Goal: Transaction & Acquisition: Purchase product/service

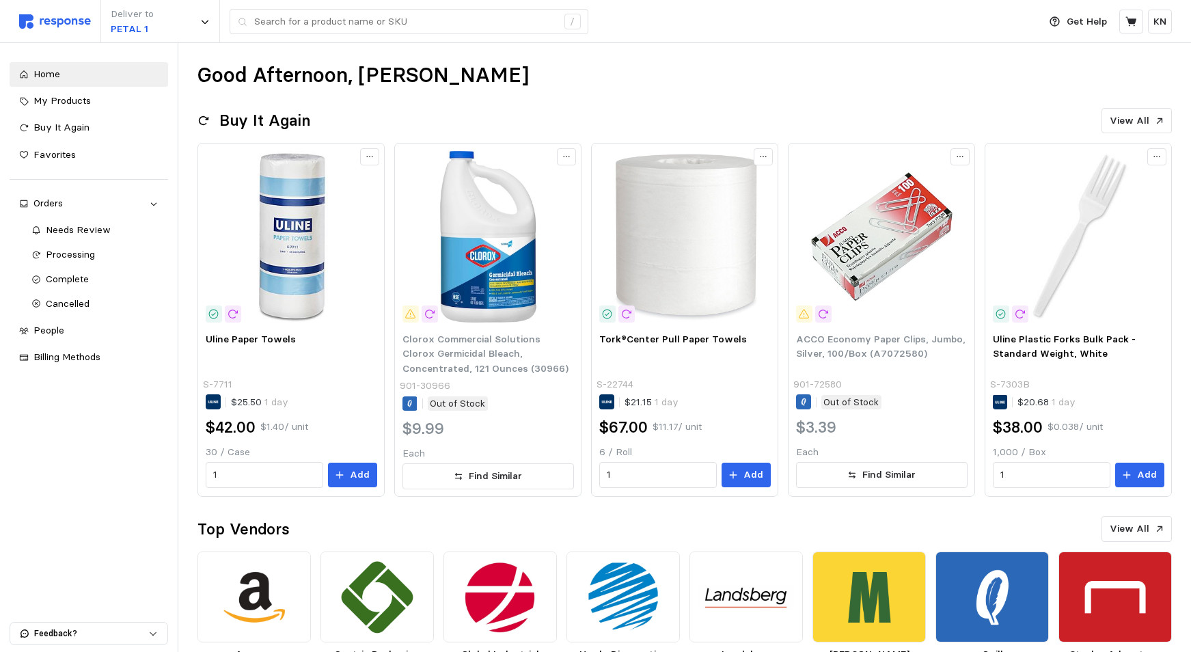
click at [473, 81] on div "Good Afternoon, [PERSON_NAME]" at bounding box center [684, 75] width 974 height 27
click at [61, 202] on div "Orders" at bounding box center [88, 203] width 111 height 15
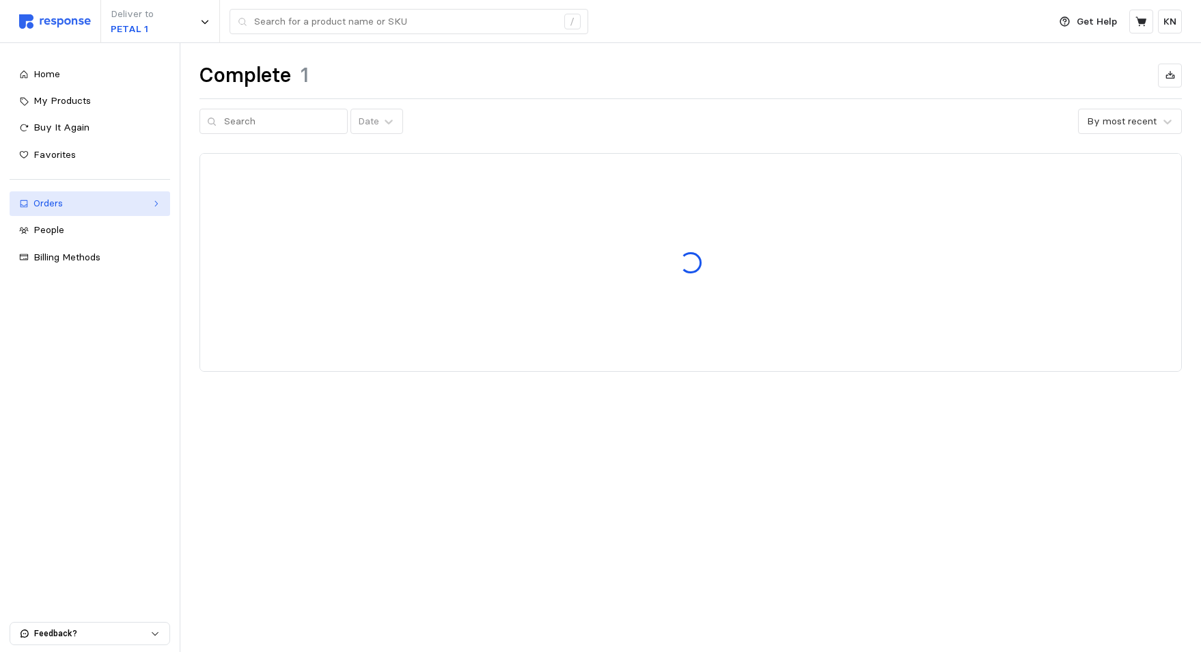
click at [42, 209] on div "Orders" at bounding box center [89, 203] width 113 height 15
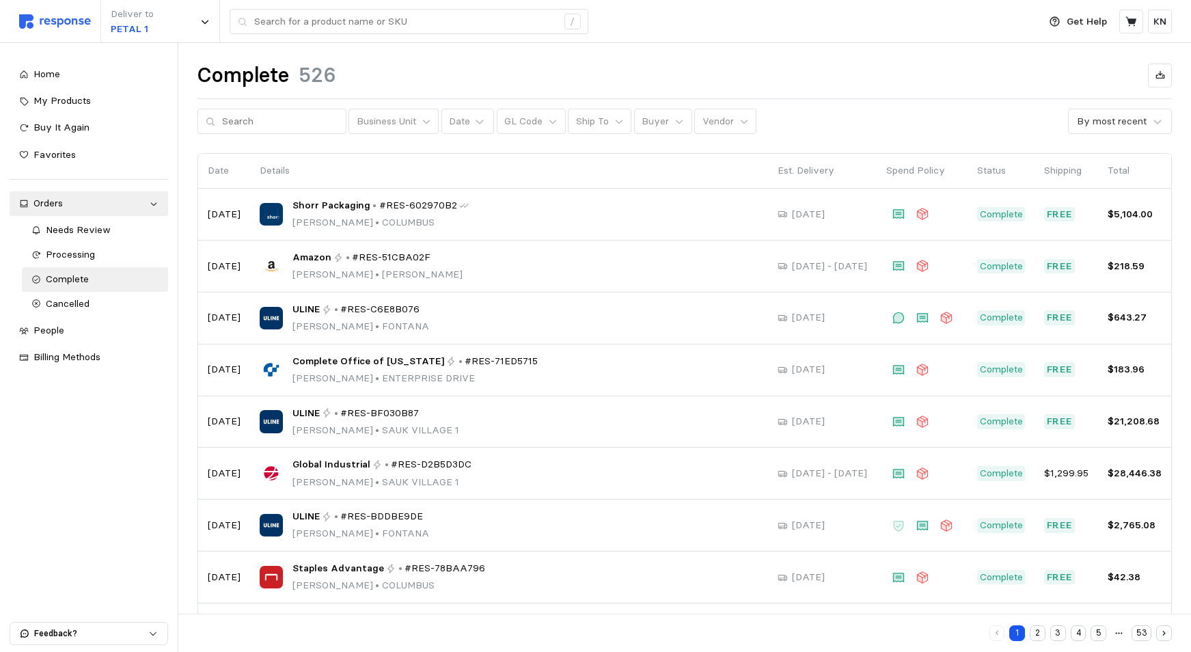
click at [1099, 633] on button "5" at bounding box center [1098, 633] width 16 height 16
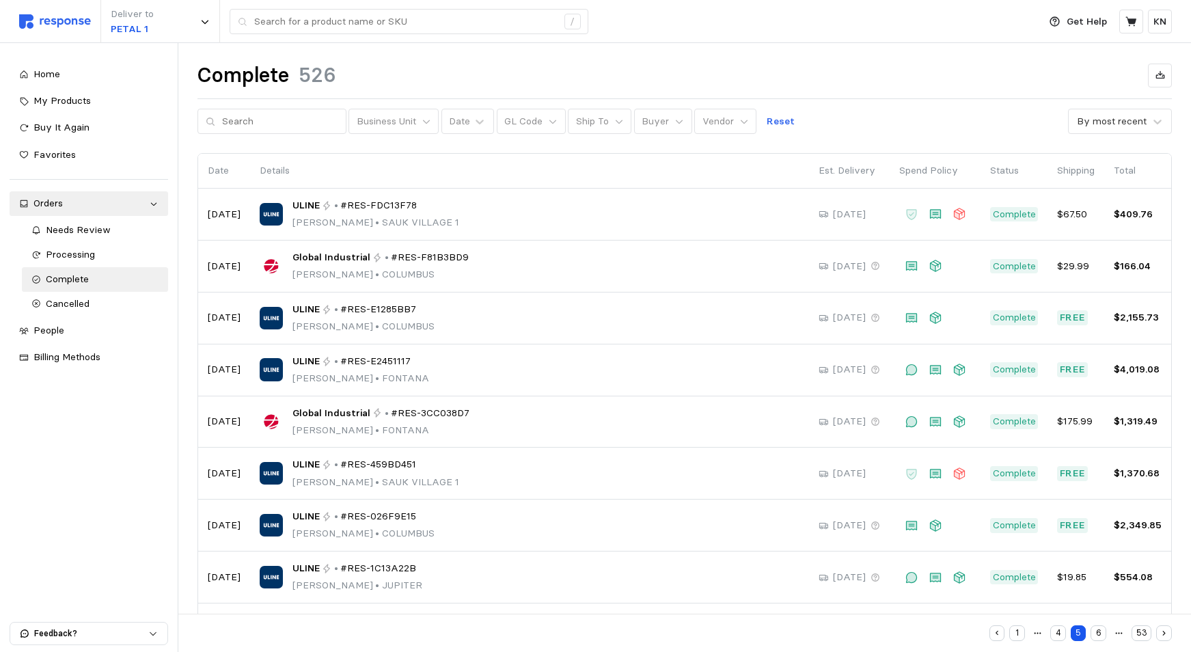
click at [1102, 631] on button "6" at bounding box center [1098, 633] width 16 height 16
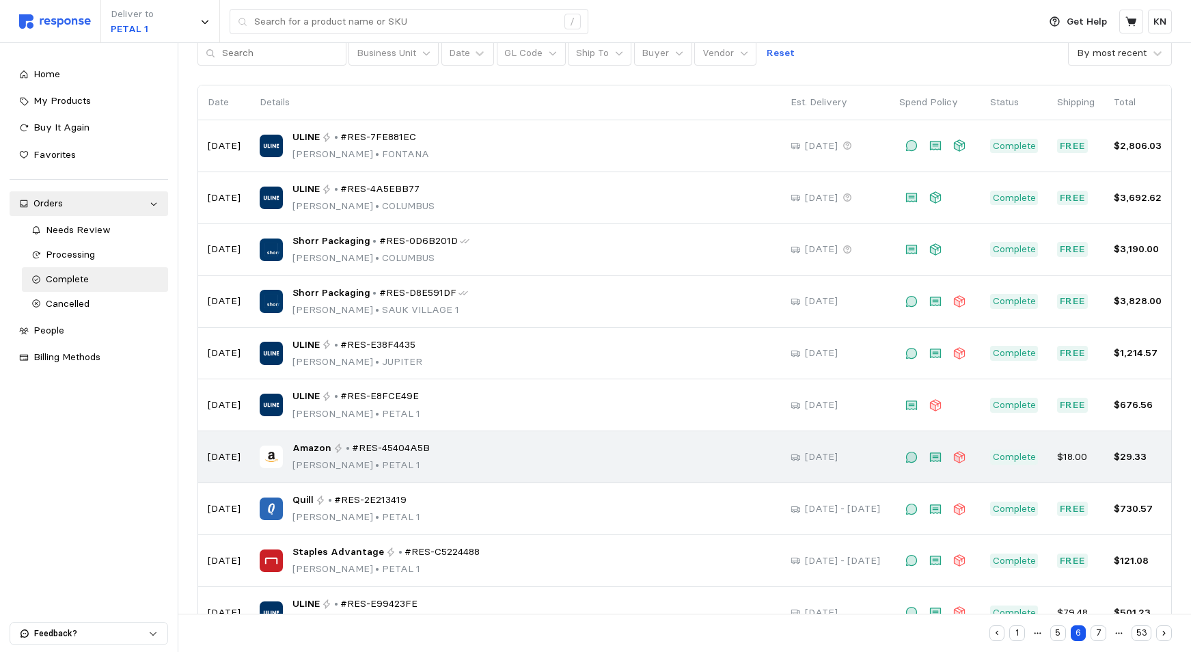
scroll to position [113, 0]
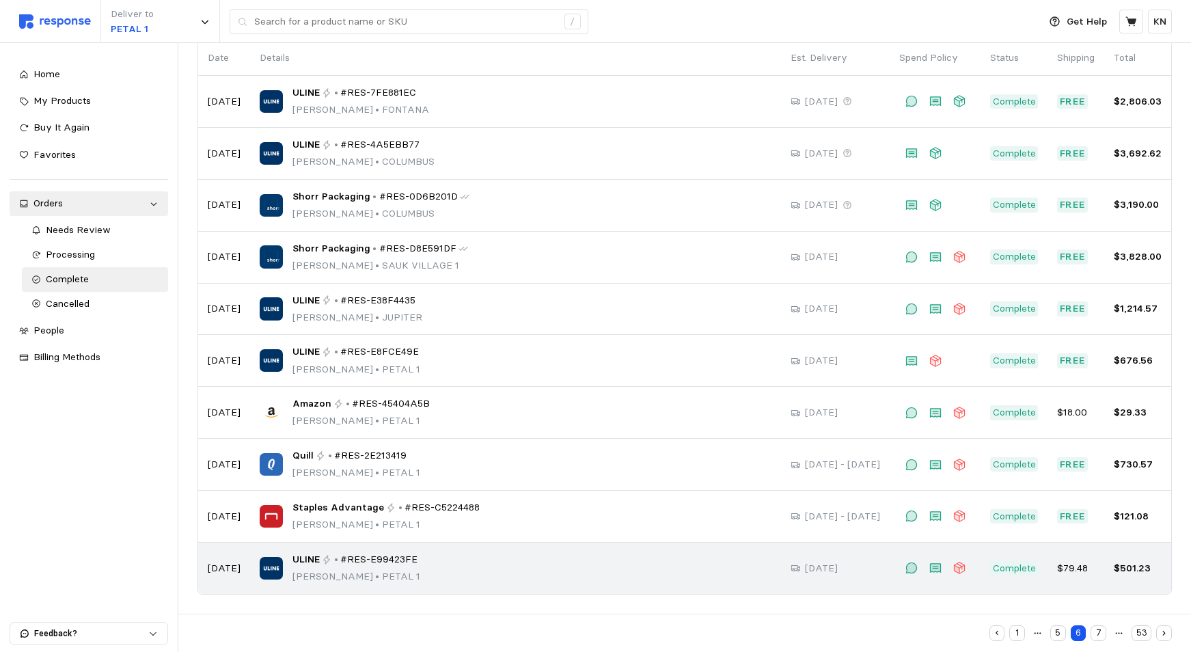
click at [1017, 568] on p "Complete" at bounding box center [1014, 568] width 43 height 15
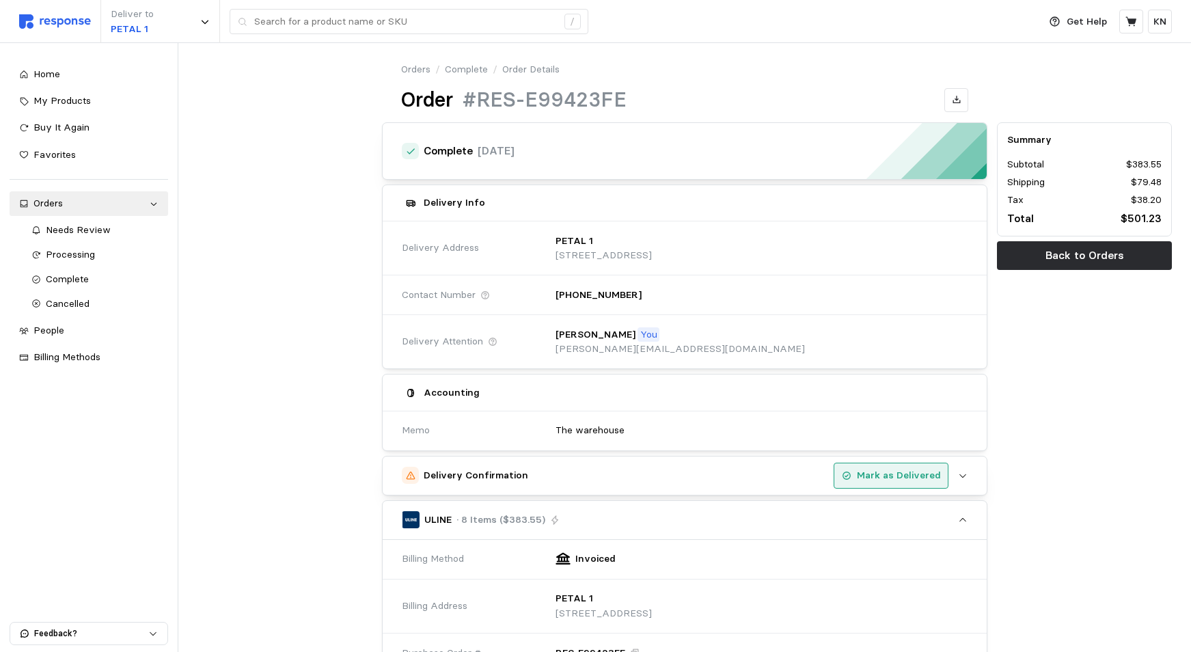
click at [921, 475] on p "Mark as Delivered" at bounding box center [899, 475] width 84 height 15
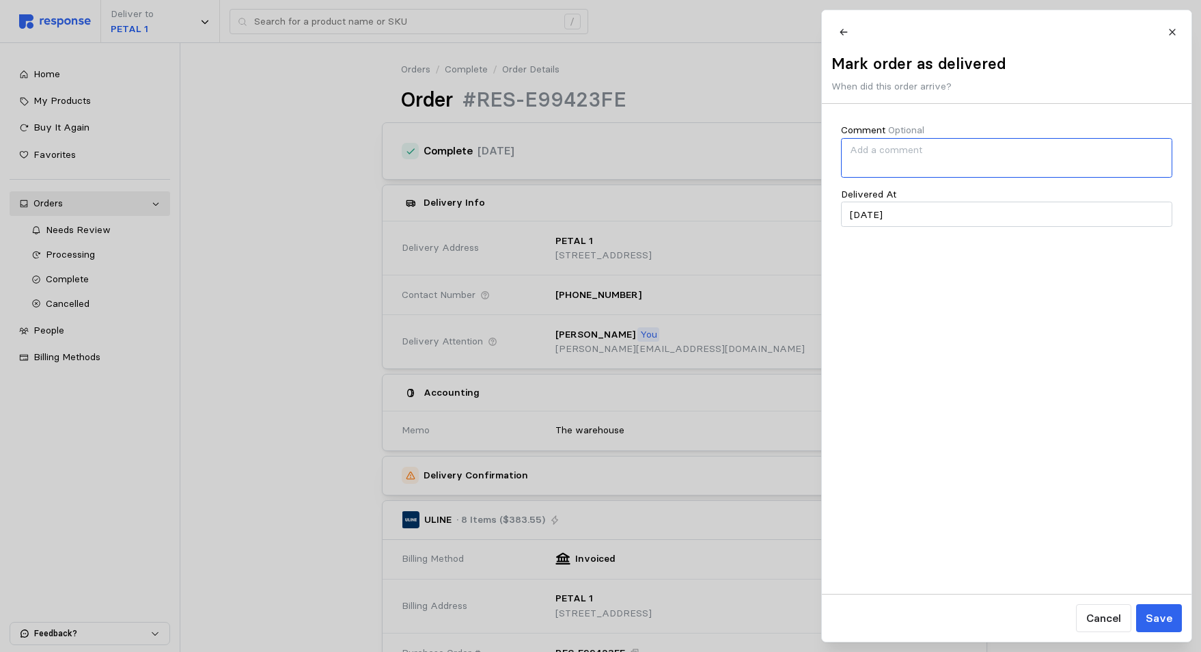
click at [853, 157] on textarea "Comment Optional" at bounding box center [1006, 158] width 331 height 40
drag, startPoint x: 901, startPoint y: 225, endPoint x: 728, endPoint y: 192, distance: 176.7
click at [842, 218] on input "[DATE]" at bounding box center [1006, 214] width 331 height 25
click at [959, 380] on button "22" at bounding box center [966, 384] width 25 height 25
type input "[DATE]"
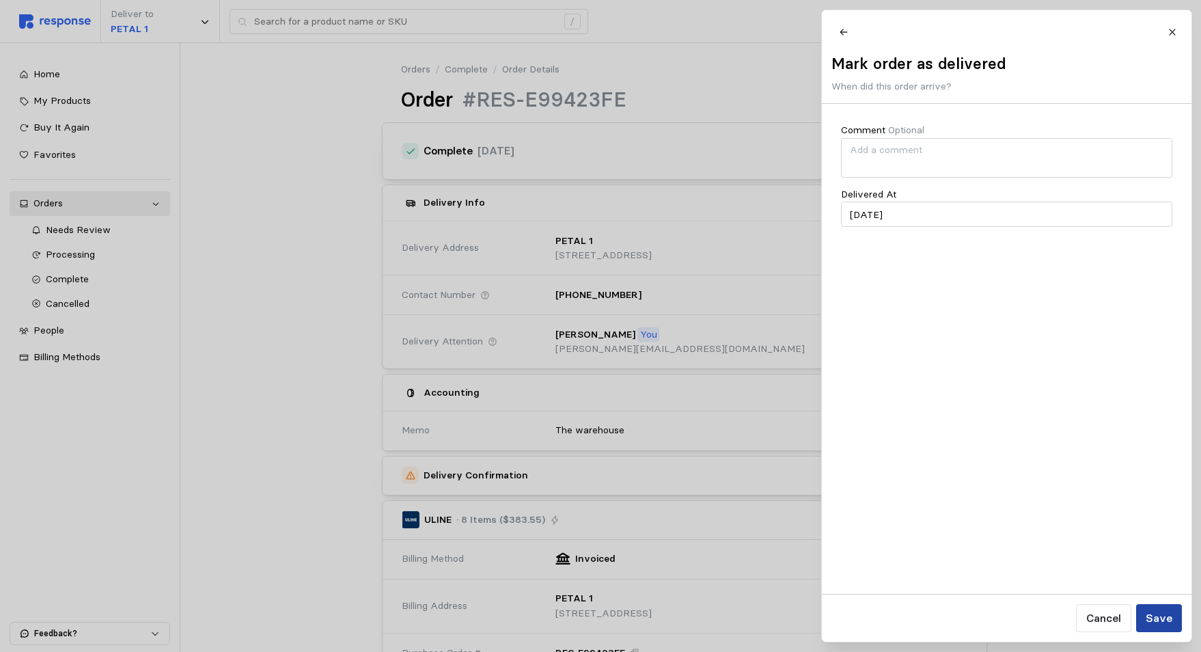
click at [1161, 618] on p "Save" at bounding box center [1158, 617] width 27 height 17
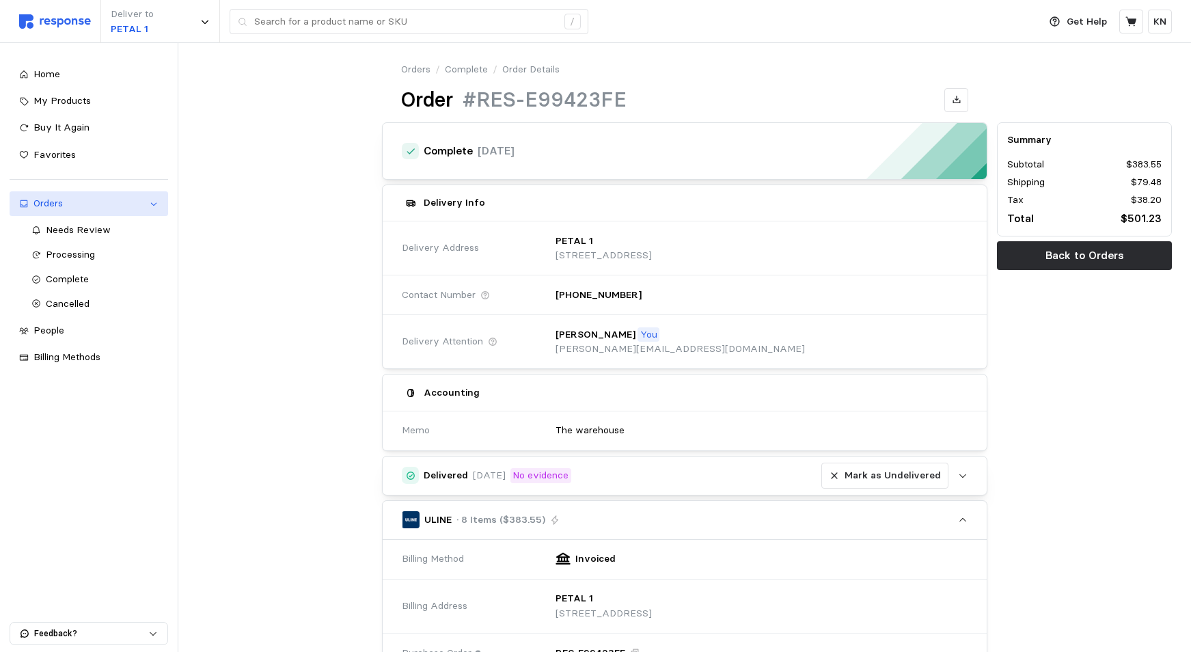
click at [69, 205] on div "Orders" at bounding box center [88, 203] width 111 height 15
click at [57, 200] on div "Orders" at bounding box center [88, 203] width 111 height 15
click at [49, 206] on div "Orders" at bounding box center [88, 203] width 111 height 15
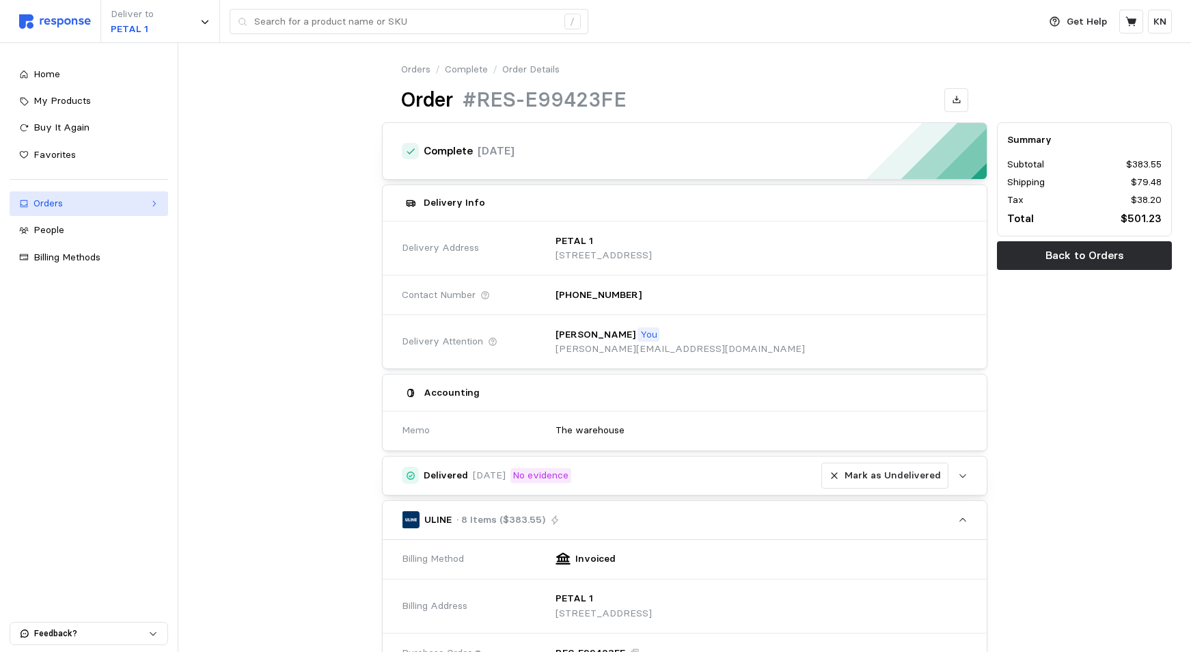
drag, startPoint x: 36, startPoint y: 204, endPoint x: 64, endPoint y: 208, distance: 29.1
click at [35, 204] on div "Orders" at bounding box center [88, 203] width 111 height 15
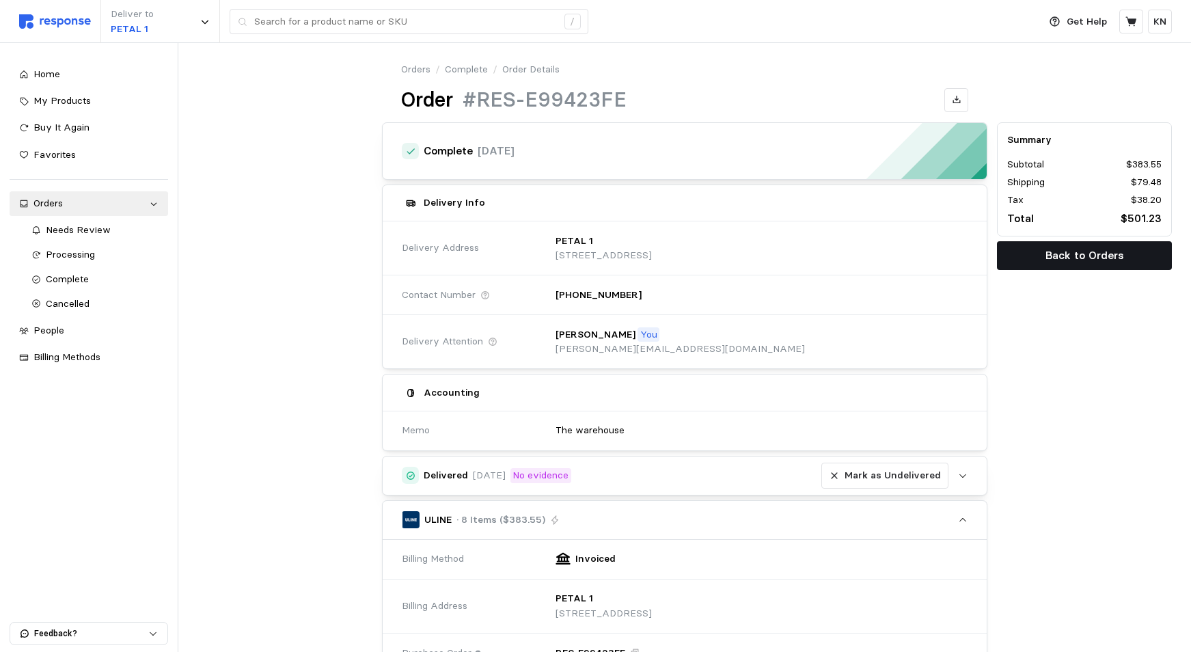
click at [1076, 257] on p "Back to Orders" at bounding box center [1084, 255] width 79 height 17
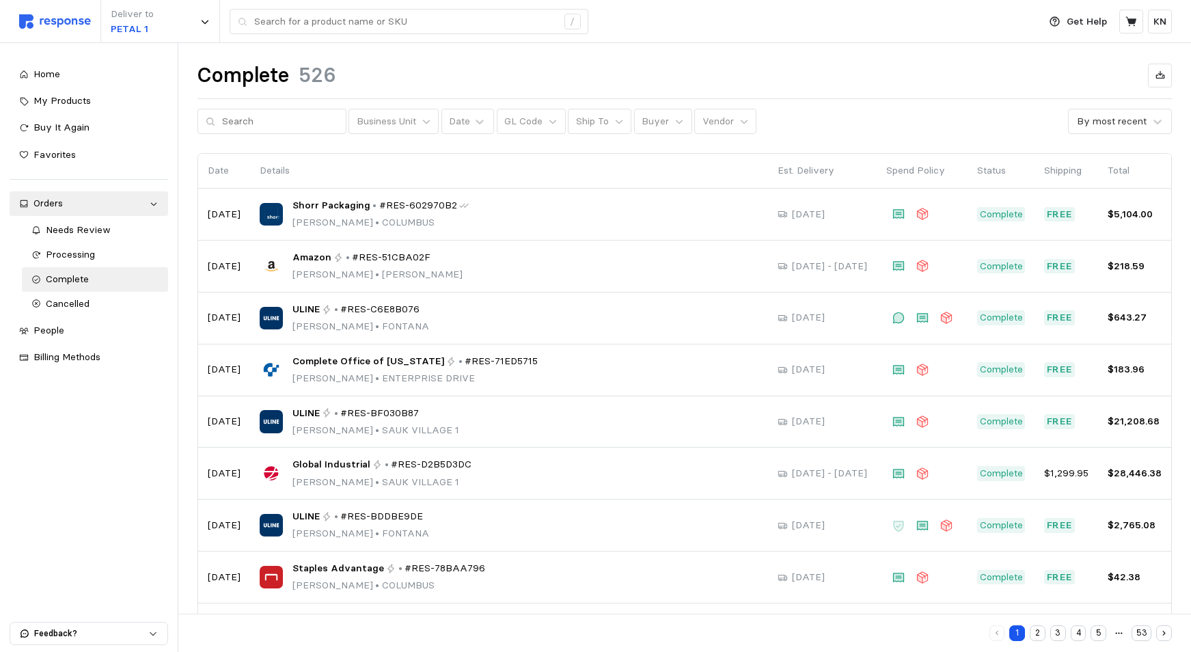
click at [1096, 632] on button "5" at bounding box center [1098, 633] width 16 height 16
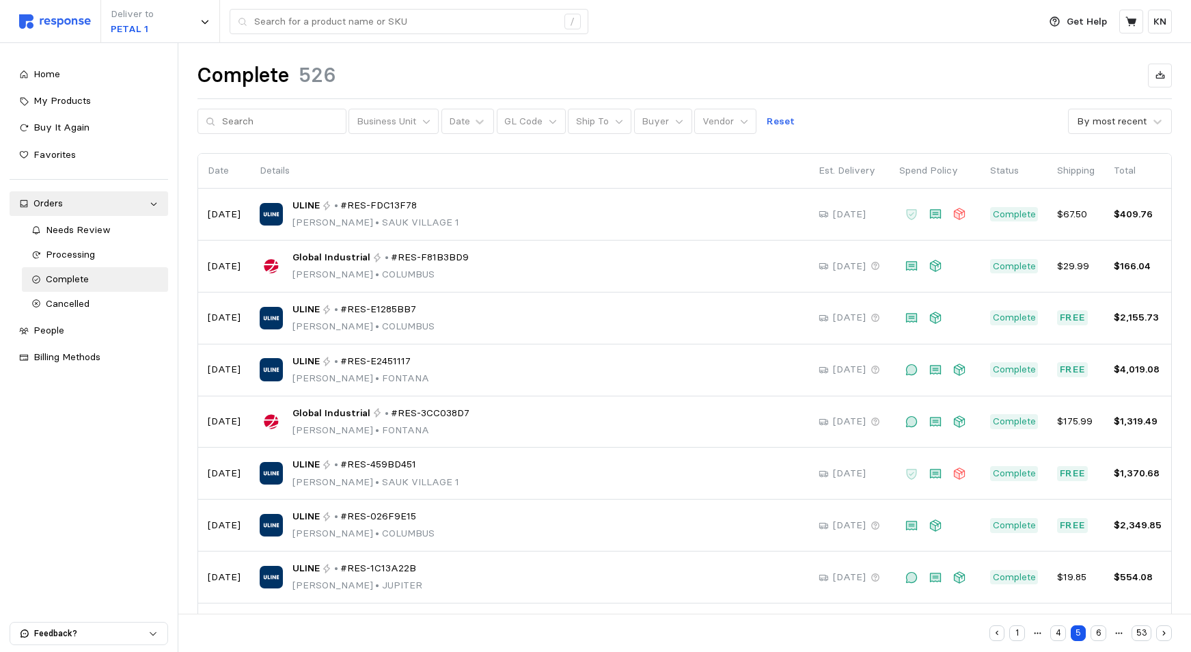
click at [1100, 633] on button "6" at bounding box center [1098, 633] width 16 height 16
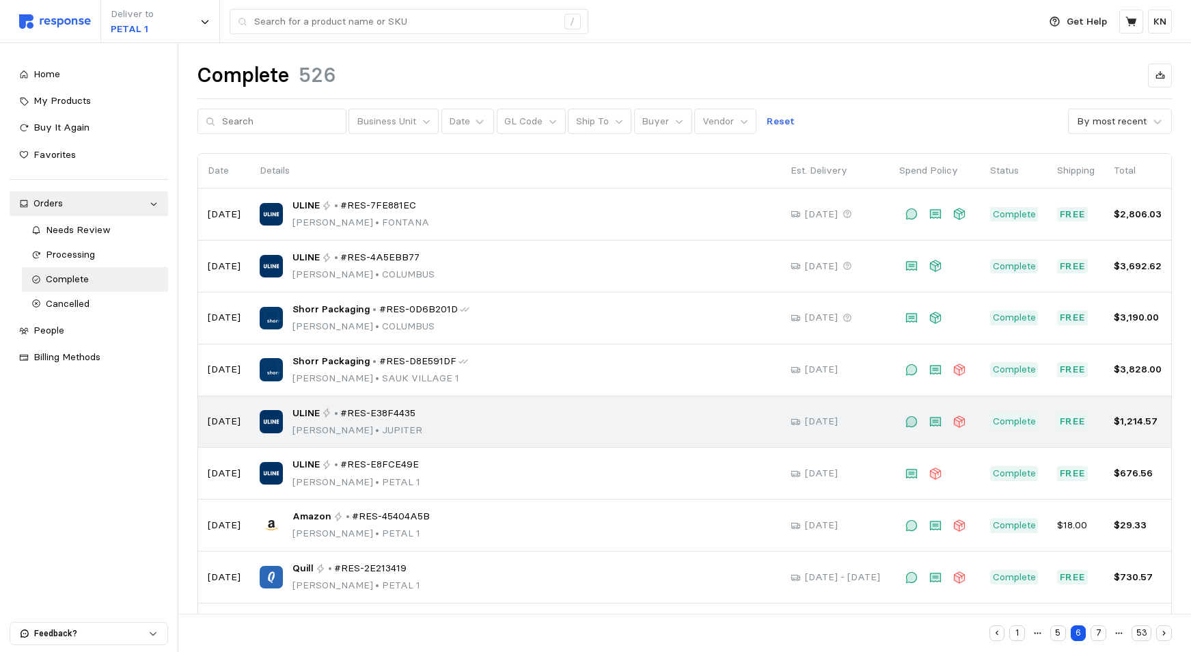
scroll to position [68, 0]
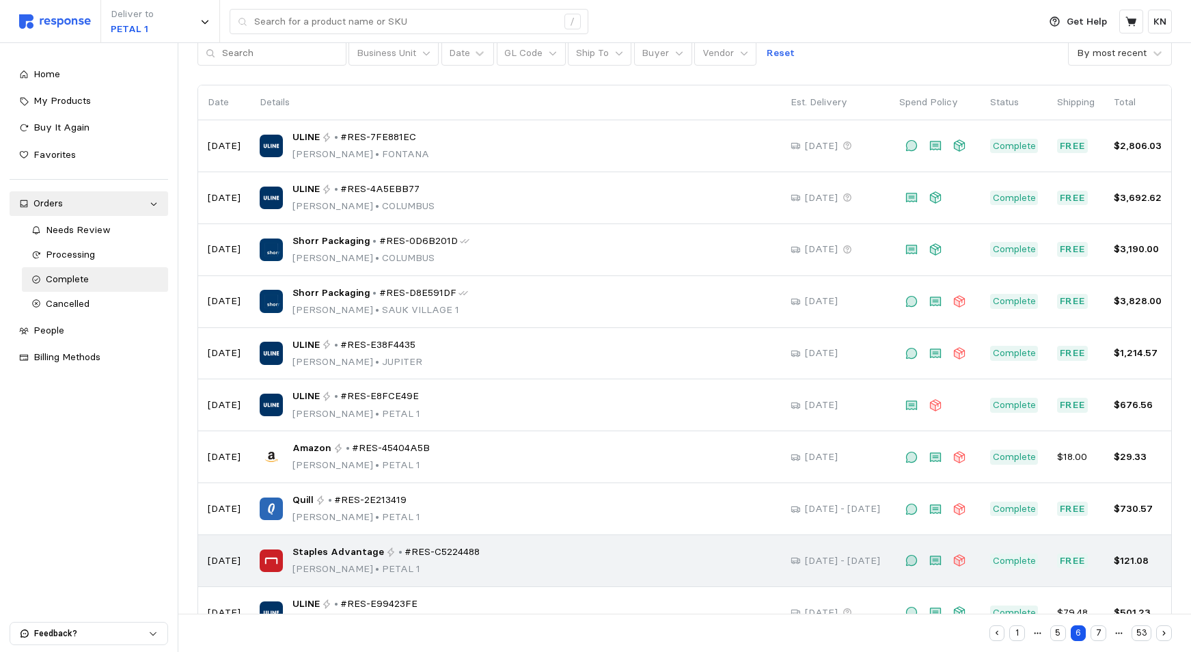
click at [356, 555] on span "Staples Advantage" at bounding box center [338, 552] width 92 height 15
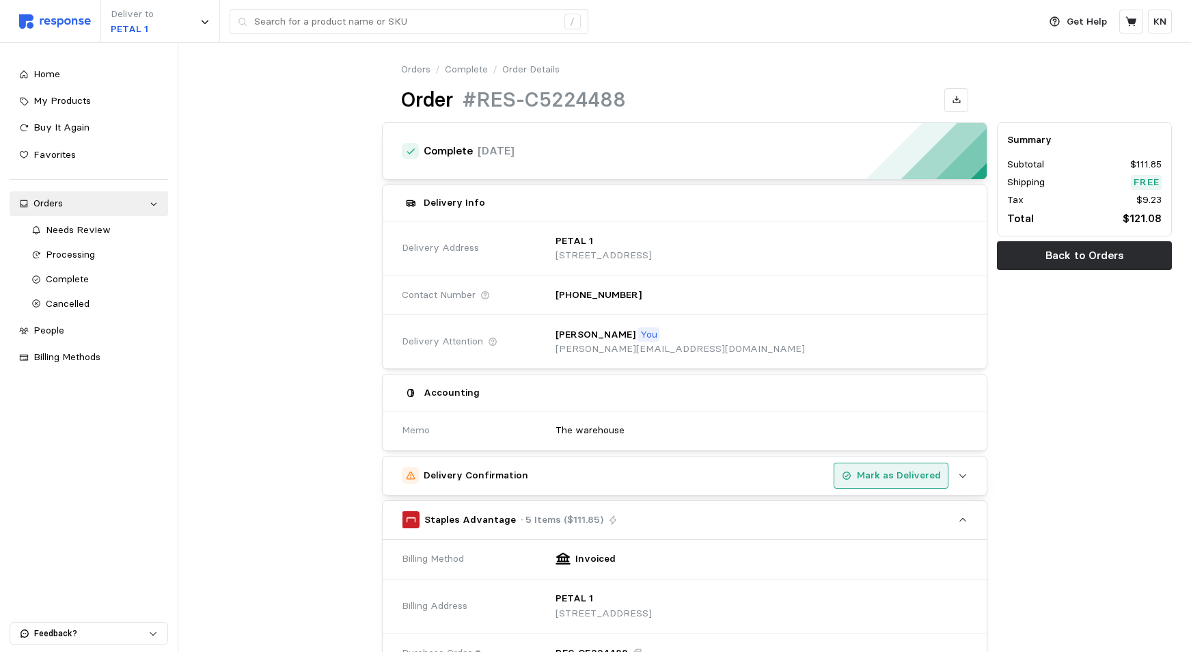
click at [896, 474] on p "Mark as Delivered" at bounding box center [899, 475] width 84 height 15
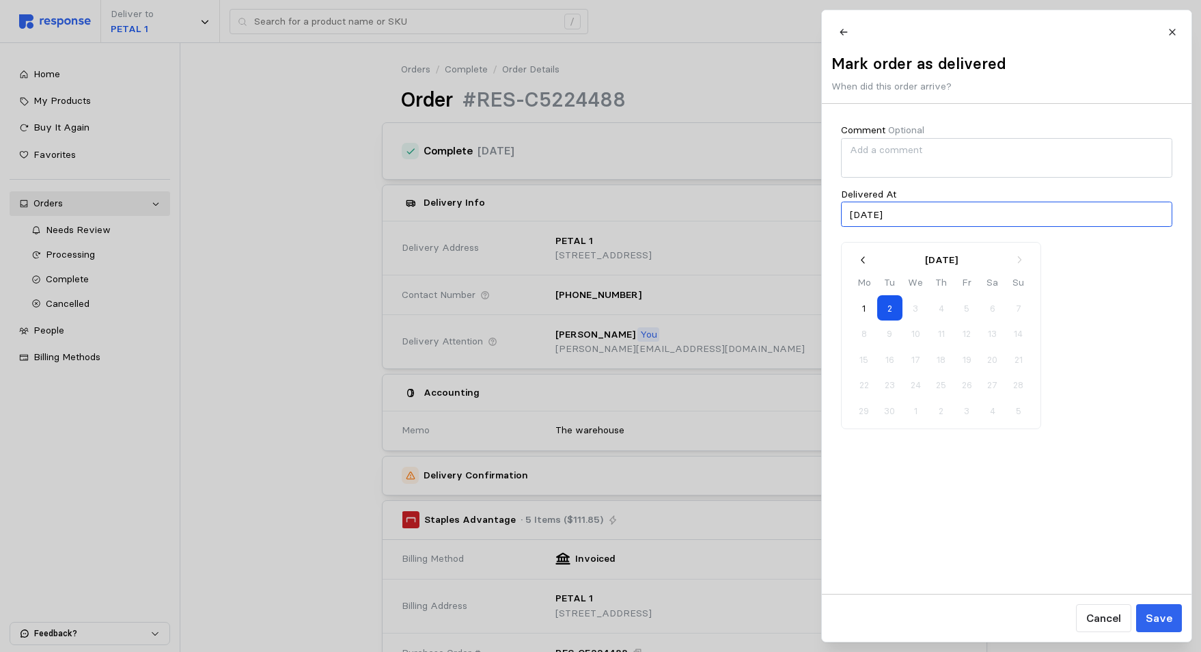
drag, startPoint x: 915, startPoint y: 221, endPoint x: 830, endPoint y: 223, distance: 85.4
click at [830, 223] on div "Comment Optional Delivered At [DATE]" at bounding box center [1007, 175] width 370 height 142
click at [885, 411] on button "26" at bounding box center [889, 410] width 25 height 25
type input "[DATE]"
click at [1164, 620] on p "Save" at bounding box center [1158, 617] width 27 height 17
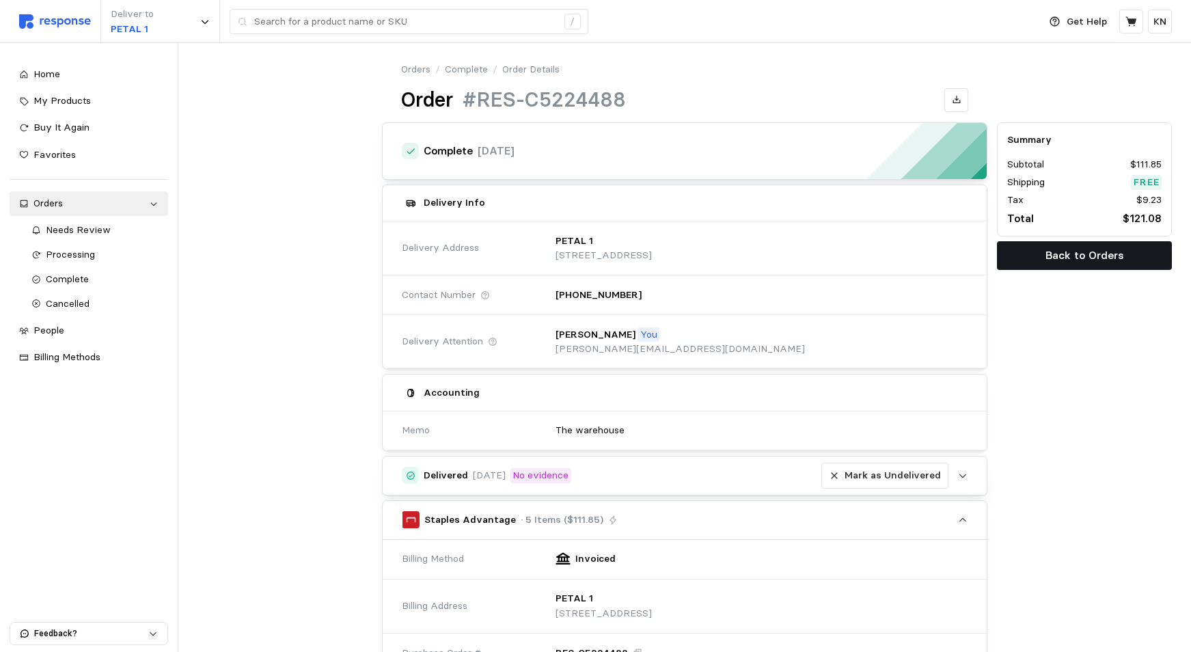
click at [1078, 251] on p "Back to Orders" at bounding box center [1084, 255] width 79 height 17
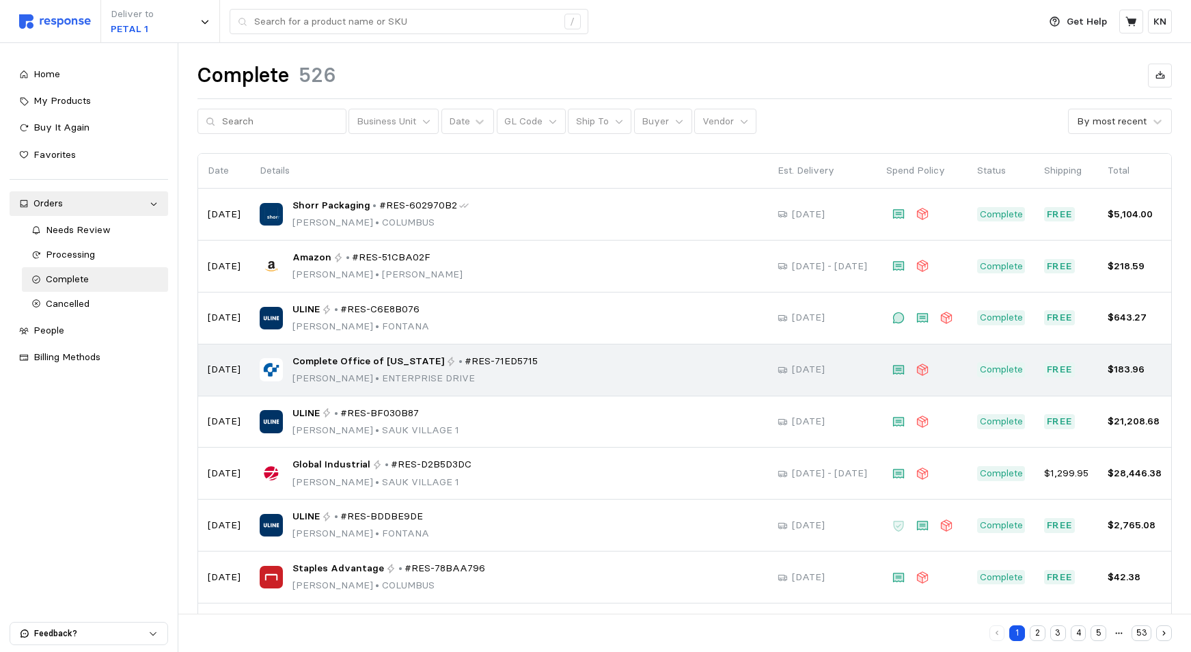
scroll to position [113, 0]
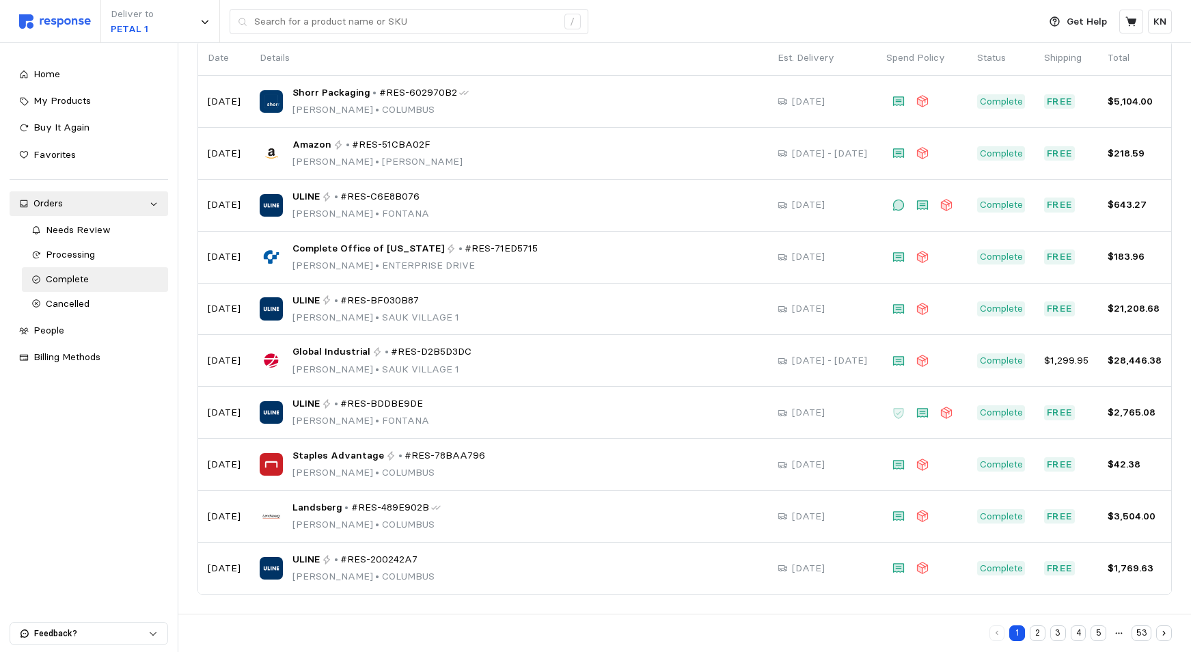
click at [1101, 631] on button "5" at bounding box center [1098, 633] width 16 height 16
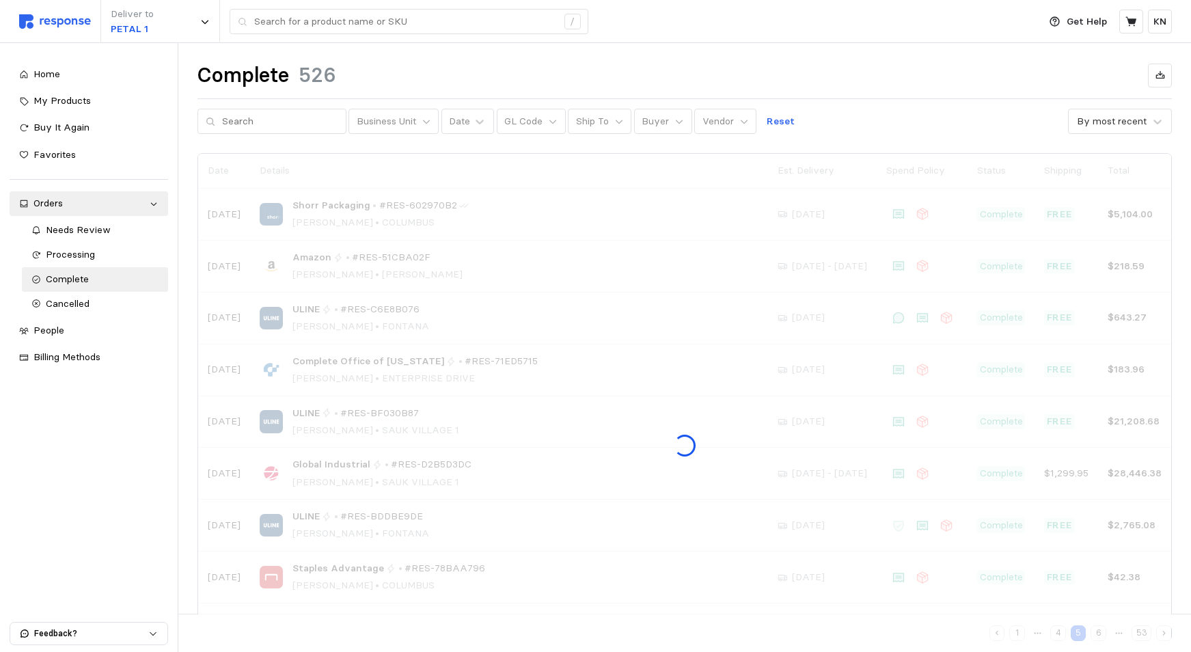
click at [1101, 633] on div at bounding box center [684, 430] width 973 height 552
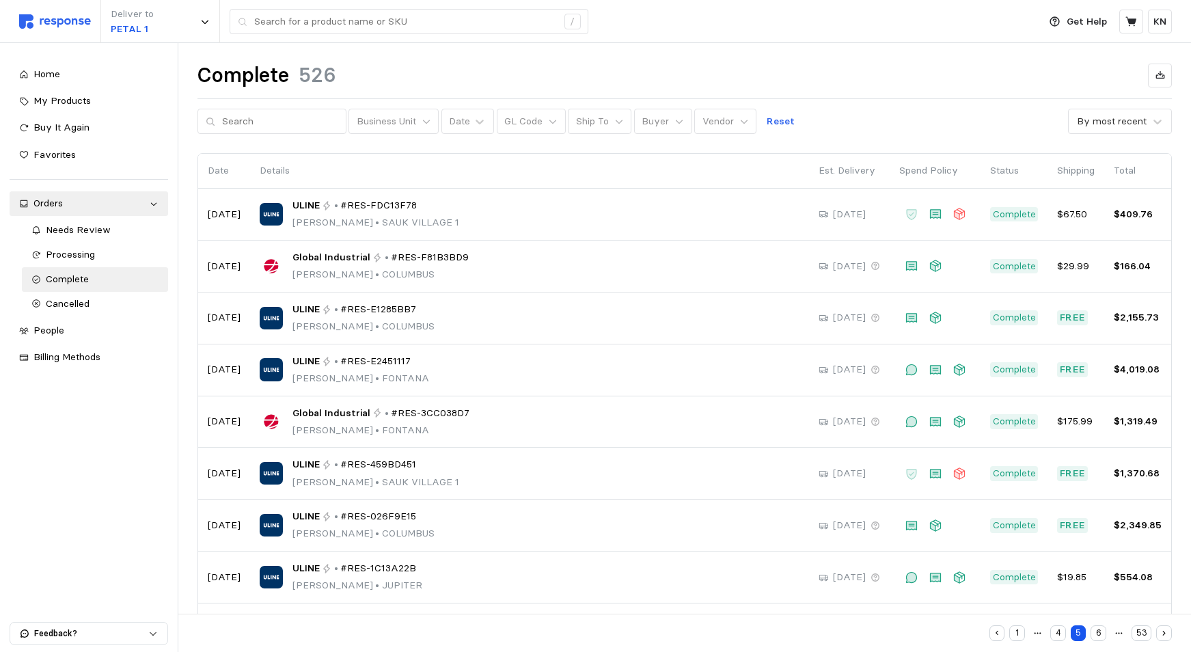
click at [1102, 632] on button "6" at bounding box center [1098, 633] width 16 height 16
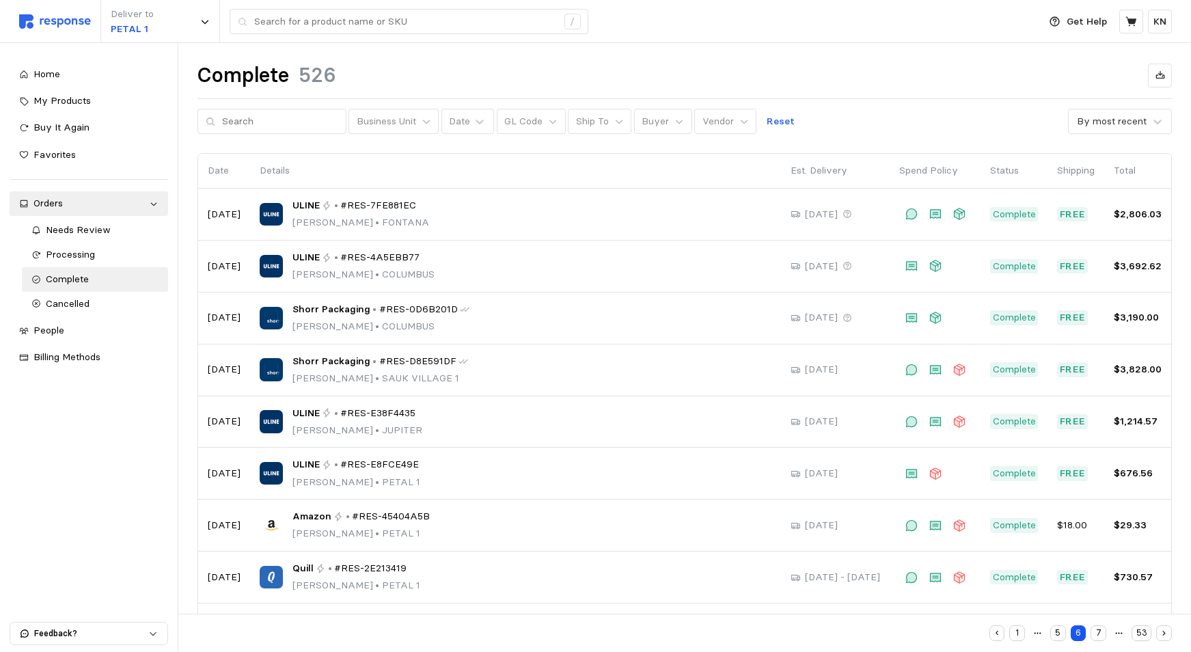
click at [757, 71] on div "Complete 526" at bounding box center [684, 75] width 974 height 27
click at [841, 72] on div "Complete 526" at bounding box center [684, 75] width 974 height 27
click at [779, 74] on div "Complete 526" at bounding box center [684, 75] width 974 height 27
click at [639, 69] on div "Complete 526" at bounding box center [684, 75] width 974 height 27
click at [664, 60] on div "Complete 526 Business Unit Date GL Code Ship To Buyer Vendor Reset By most rece…" at bounding box center [684, 403] width 1012 height 721
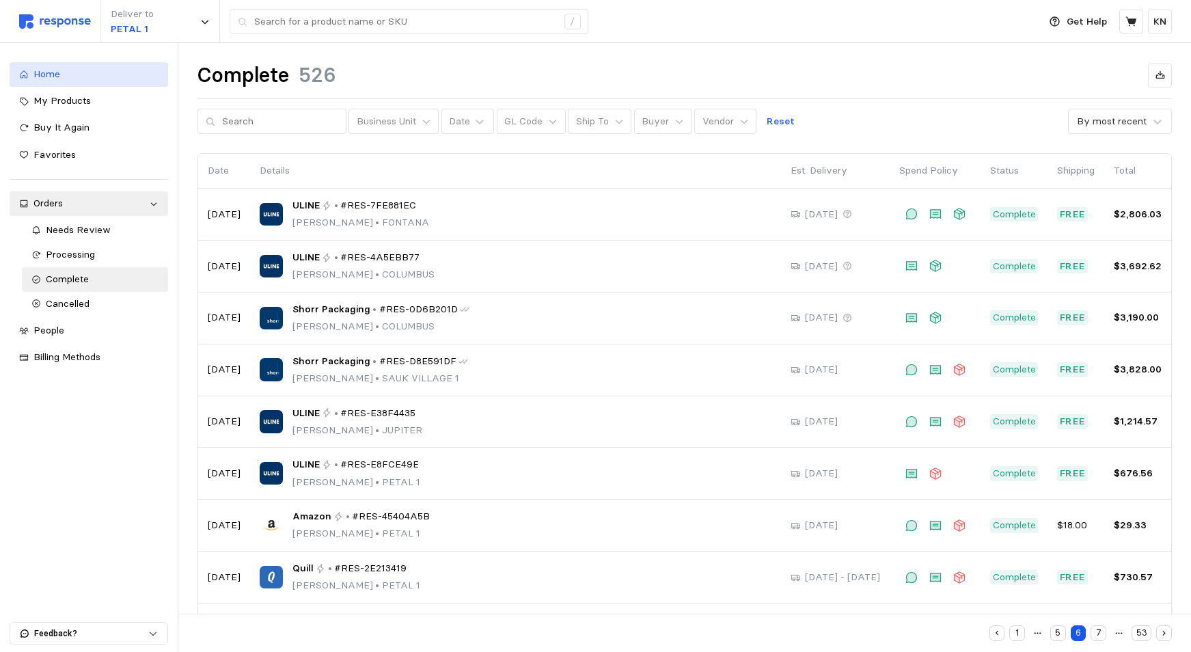
click at [53, 76] on span "Home" at bounding box center [46, 74] width 27 height 12
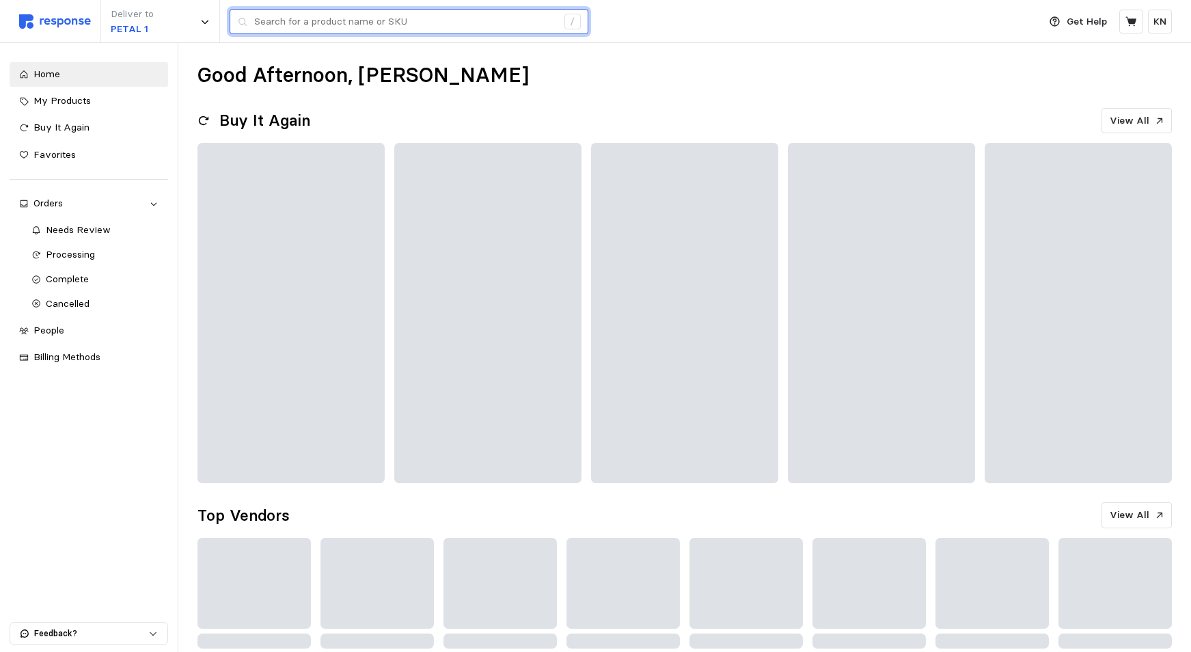
click at [312, 18] on input "text" at bounding box center [405, 22] width 303 height 25
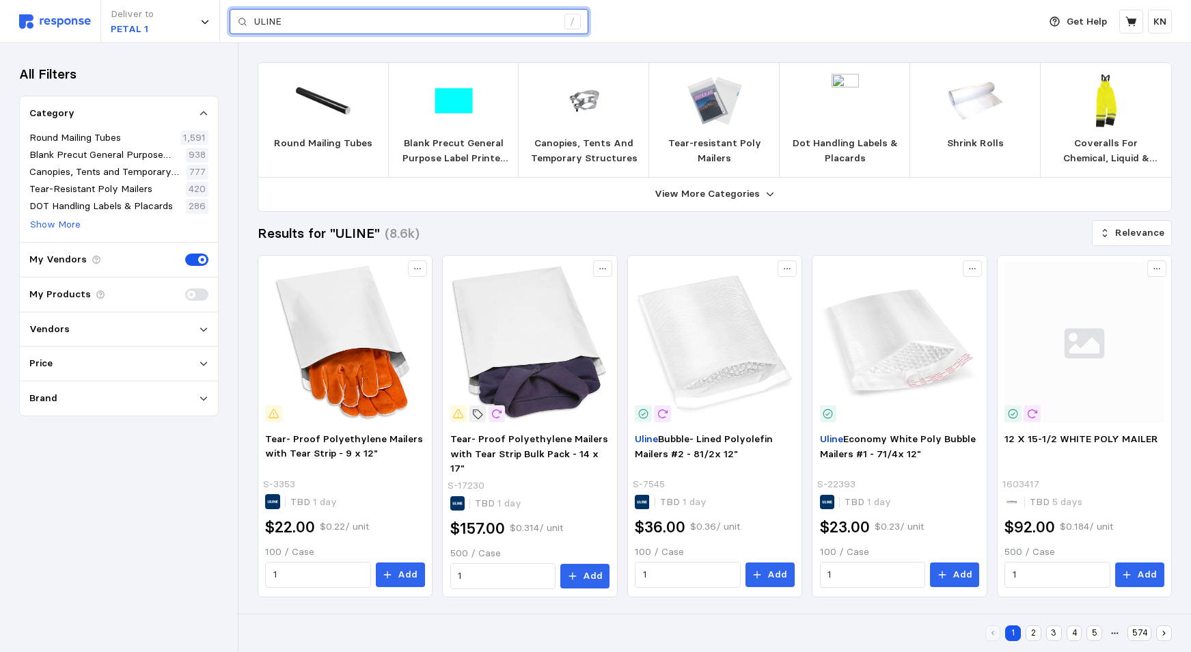
click at [297, 23] on input "ULINE" at bounding box center [405, 22] width 303 height 25
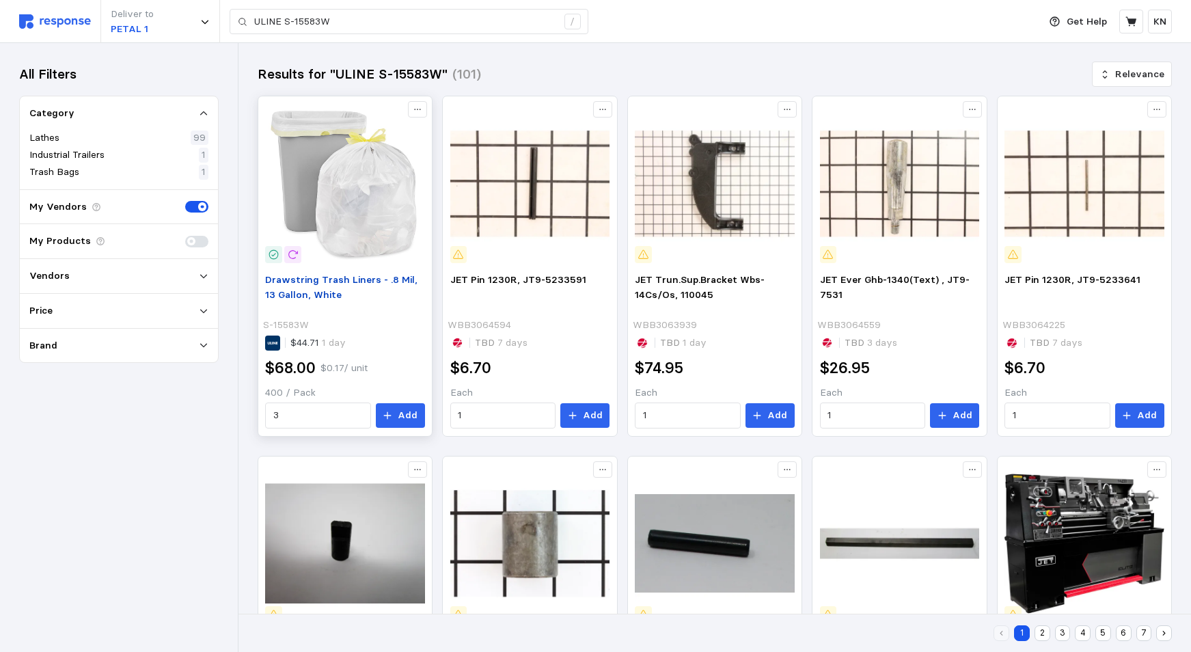
click at [329, 281] on span "Drawstring Trash Liners - .8 Mil, 13 Gallon, White" at bounding box center [341, 286] width 152 height 27
click at [329, 281] on body "Deliver to PETAL 1 ULINE S-15583W / Get Help [PERSON_NAME] S-15583W / Home My P…" at bounding box center [595, 607] width 1191 height 1215
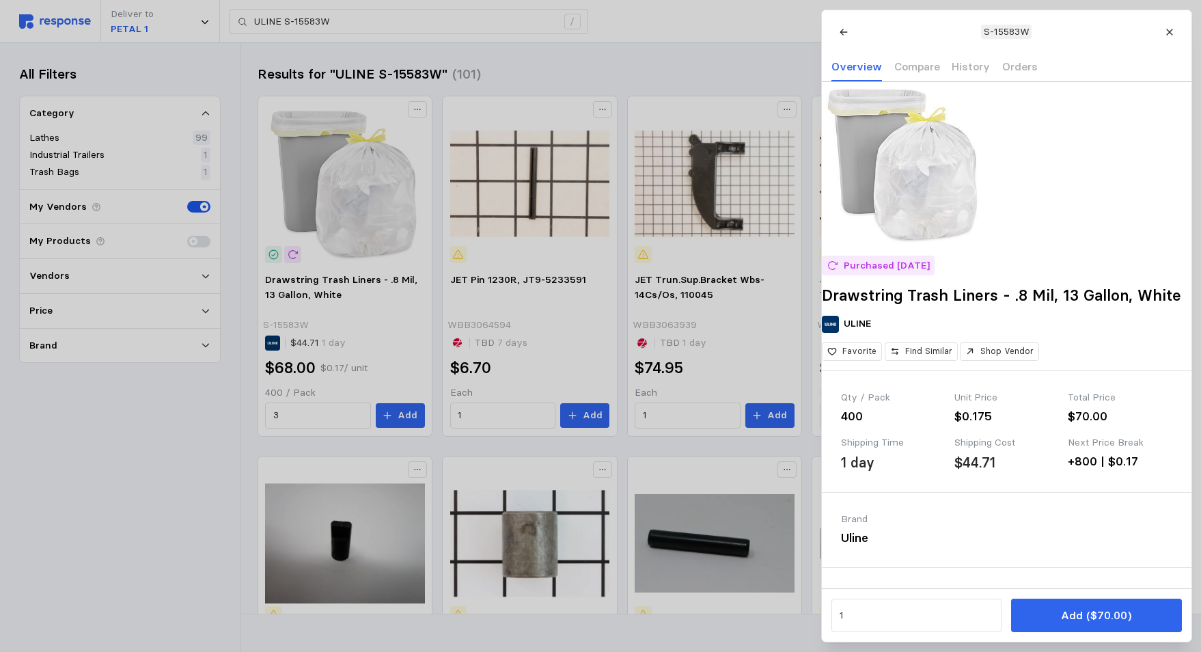
drag, startPoint x: 1079, startPoint y: 619, endPoint x: 1077, endPoint y: 627, distance: 8.3
click at [1079, 619] on p "Add ($70.00)" at bounding box center [1096, 615] width 70 height 17
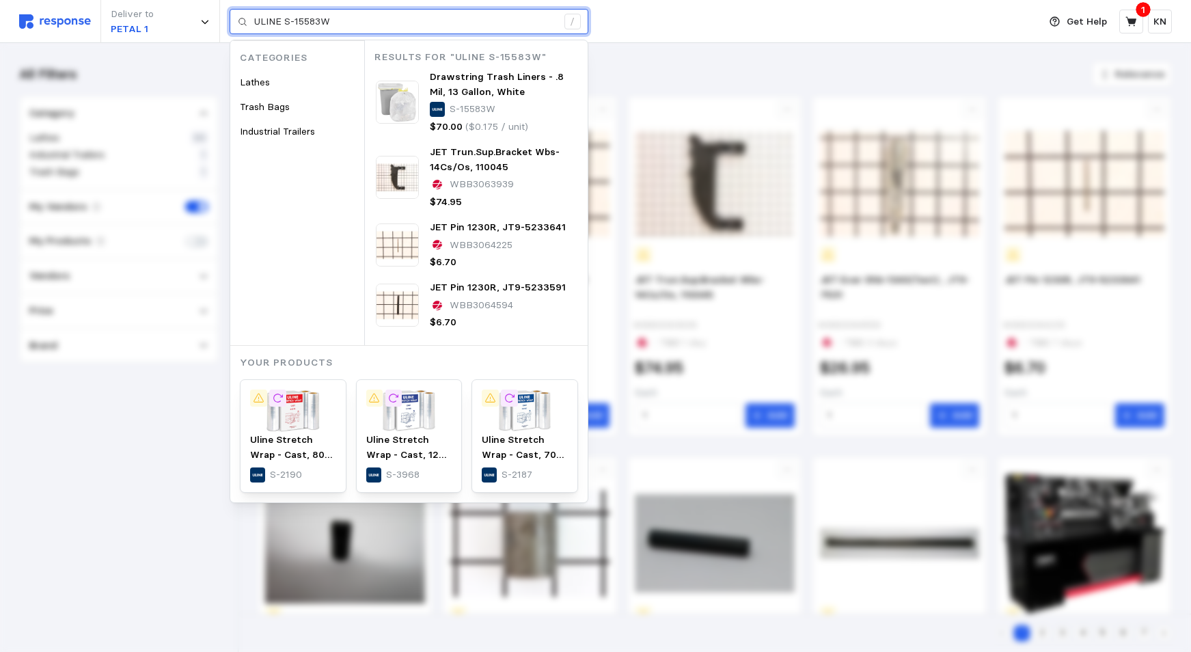
drag, startPoint x: 306, startPoint y: 25, endPoint x: 287, endPoint y: 16, distance: 21.4
click at [287, 16] on input "ULINE S-15583W" at bounding box center [405, 22] width 303 height 25
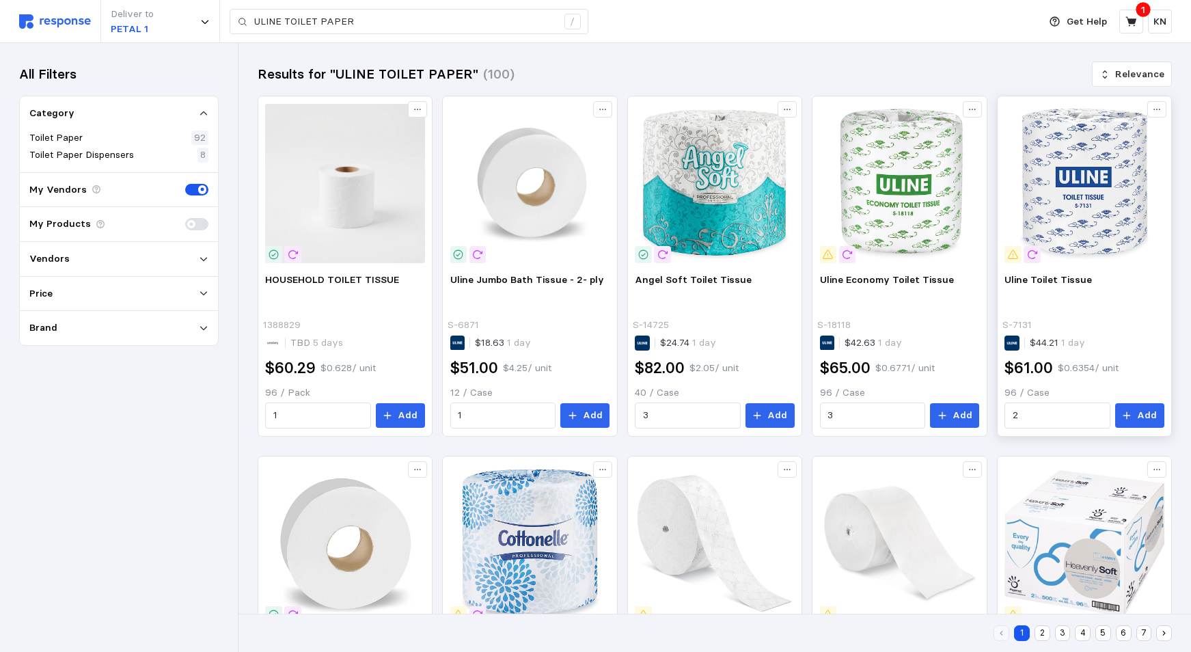
click at [1058, 208] on img at bounding box center [1083, 183] width 159 height 159
click at [1058, 207] on body "Deliver to PETAL 1 ULINE TOILET PAPER / Get Help 1 [PERSON_NAME] TOILET PAPER /…" at bounding box center [595, 608] width 1191 height 1216
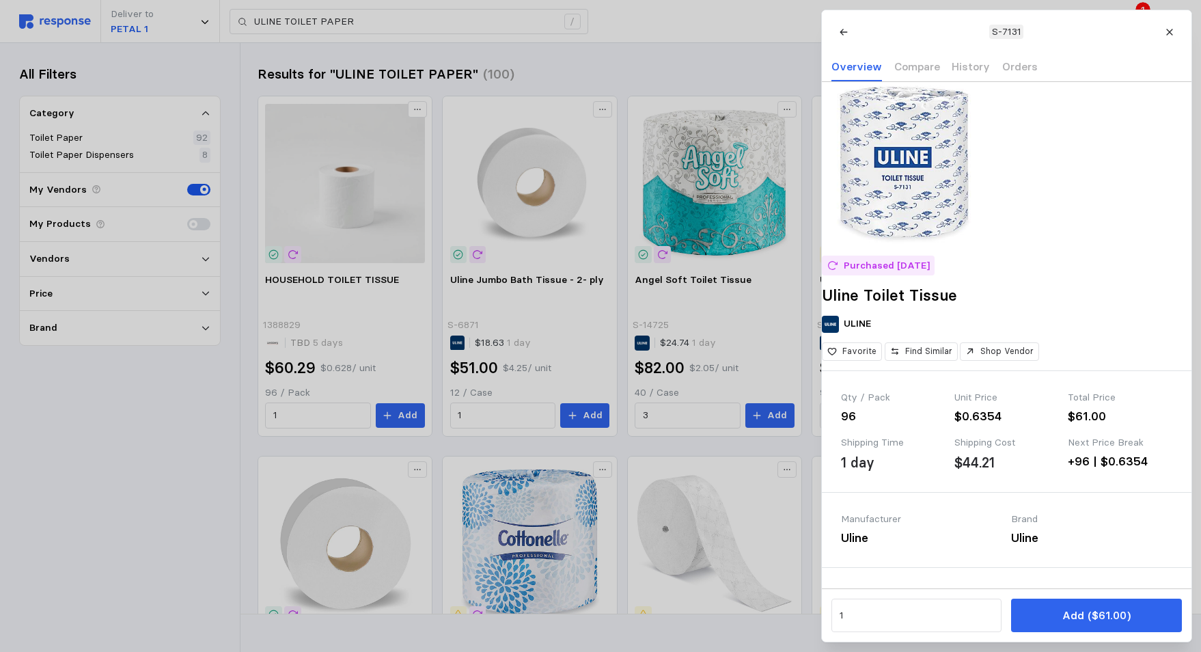
drag, startPoint x: 1069, startPoint y: 608, endPoint x: 1062, endPoint y: 624, distance: 16.9
click at [1069, 608] on p "Add ($61.00)" at bounding box center [1096, 615] width 68 height 17
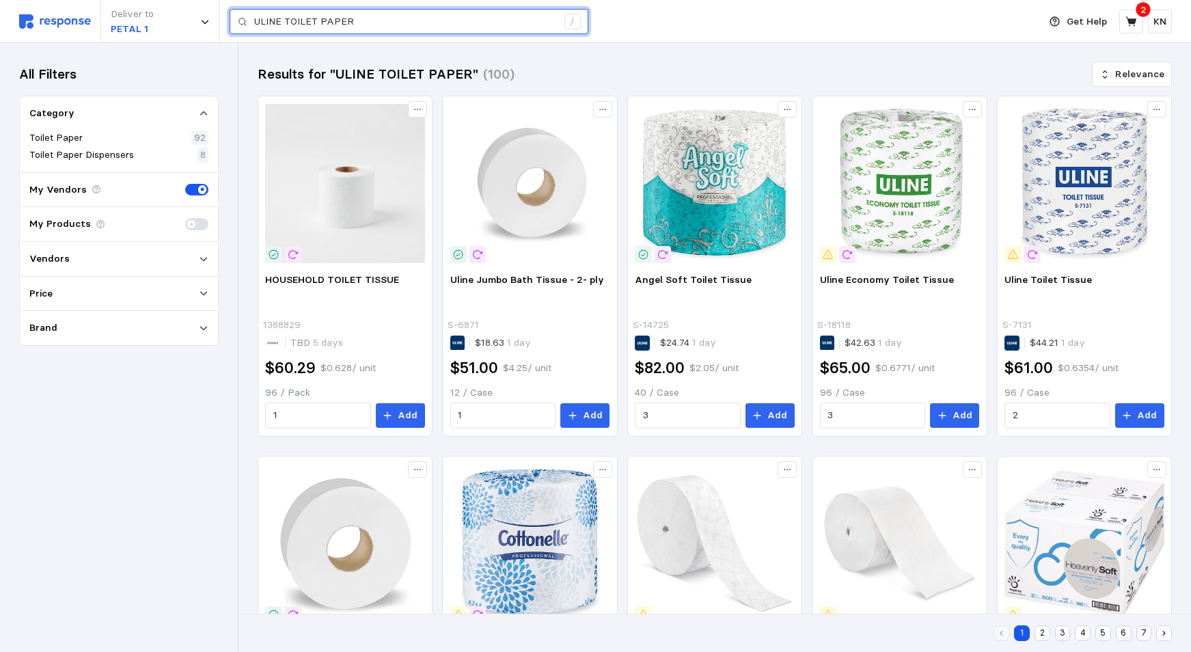
drag, startPoint x: 317, startPoint y: 20, endPoint x: 242, endPoint y: 23, distance: 75.2
click at [242, 23] on div "ULINE TOILET PAPER /" at bounding box center [409, 22] width 359 height 26
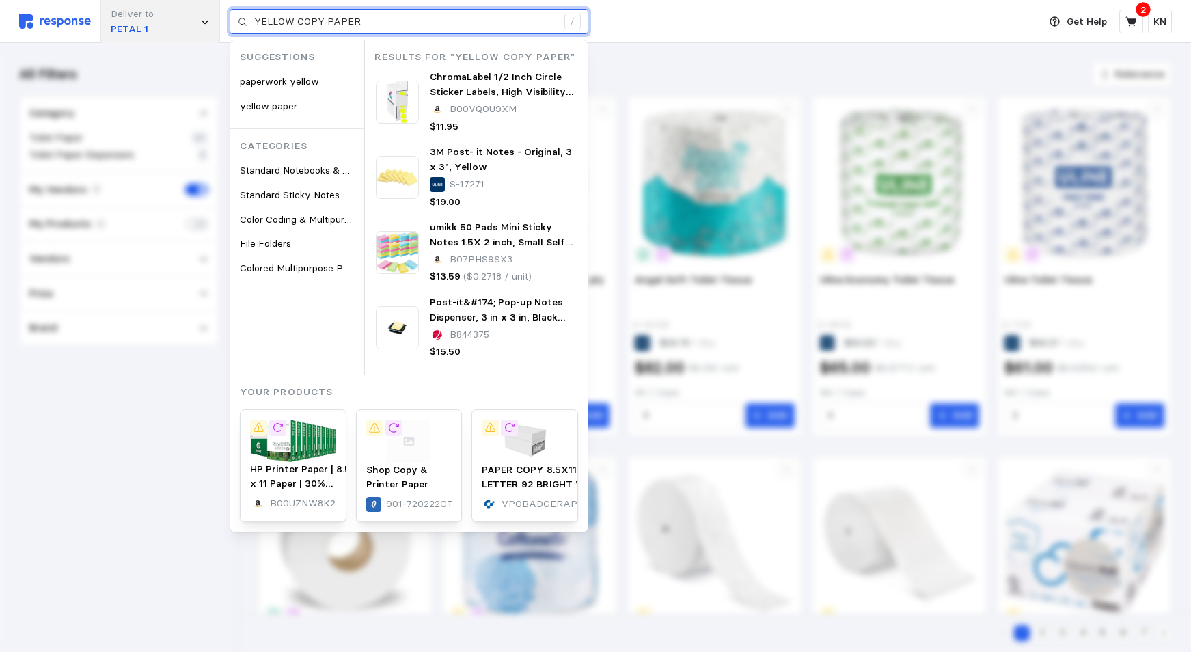
type input "YELLOW COPY PAPER"
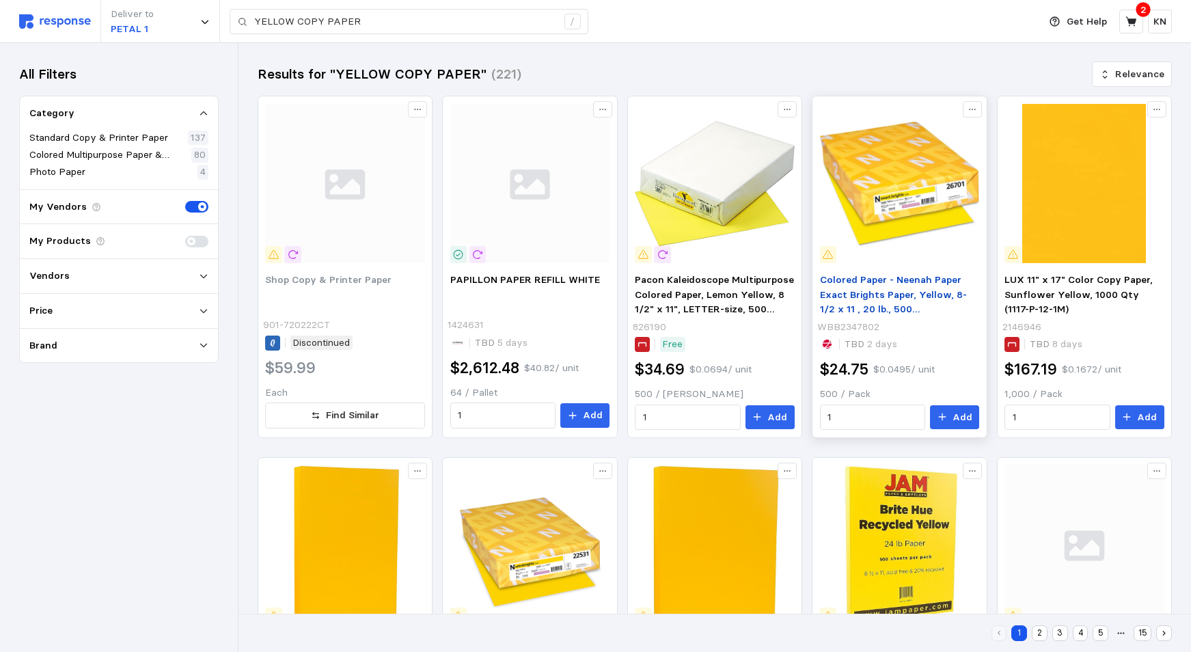
click at [868, 291] on span "Colored Paper - Neenah Paper Exact Brights Paper, Yellow, 8-1/2 x 11 , 20 lb., …" at bounding box center [893, 301] width 147 height 57
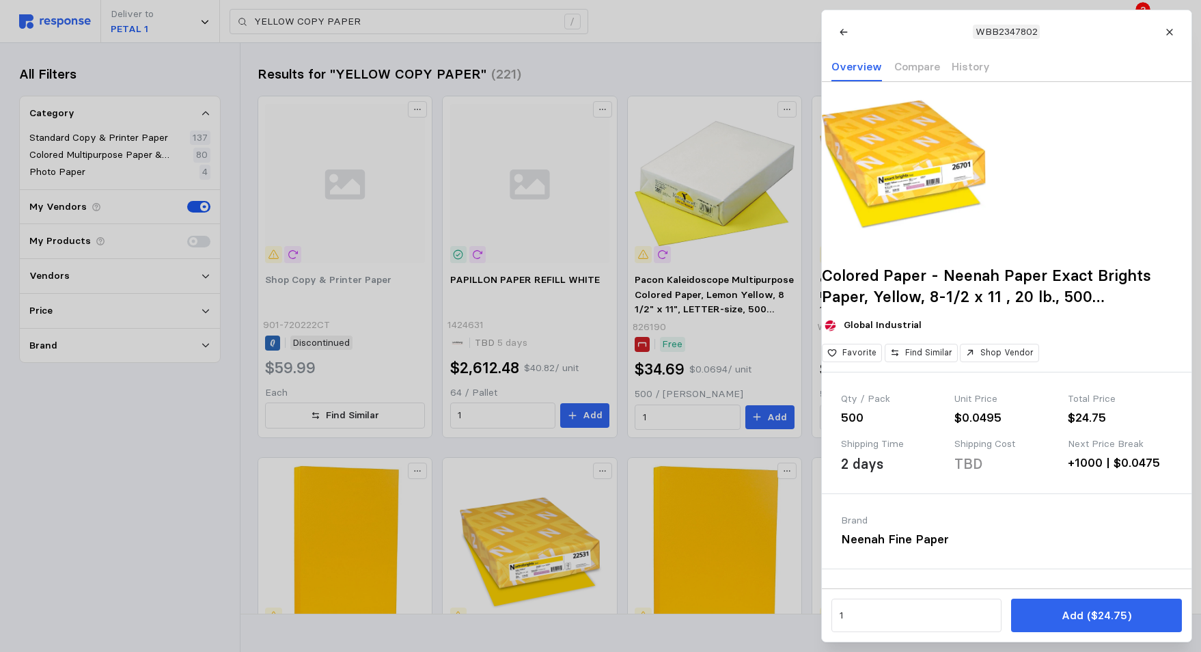
drag, startPoint x: 1108, startPoint y: 614, endPoint x: 1110, endPoint y: 633, distance: 19.2
click at [1108, 614] on p "Add ($24.75)" at bounding box center [1096, 615] width 70 height 17
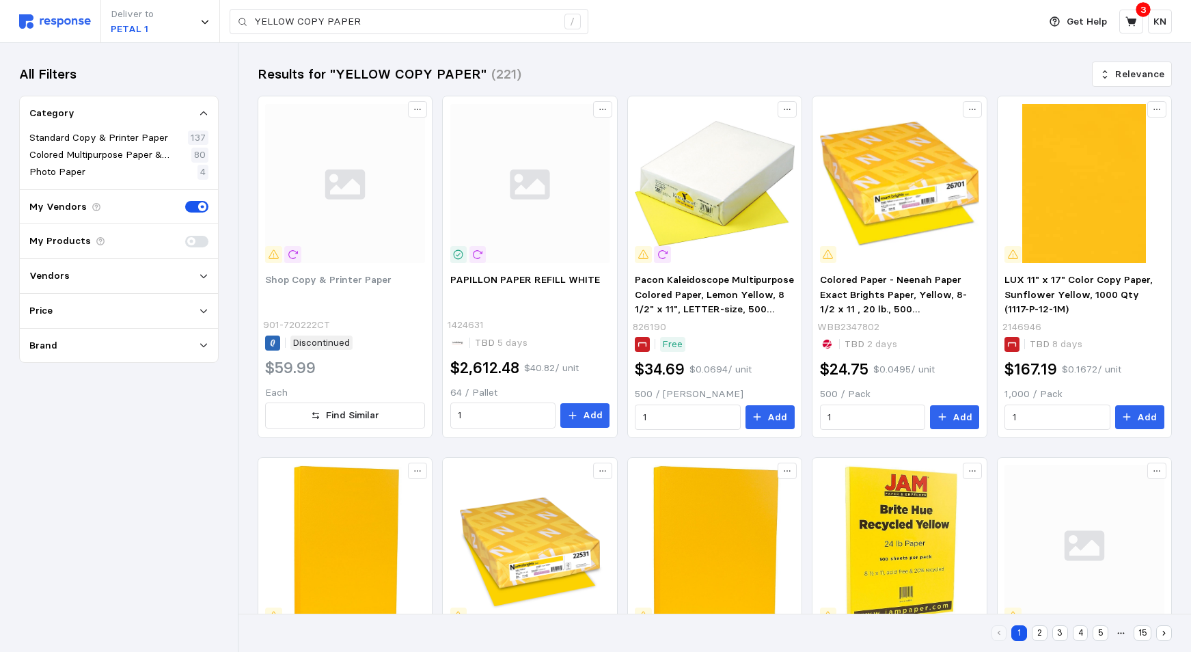
click at [634, 68] on div "Results for "YELLOW COPY PAPER" (221) Relevance" at bounding box center [715, 74] width 914 height 24
click at [1131, 20] on icon at bounding box center [1130, 21] width 11 height 10
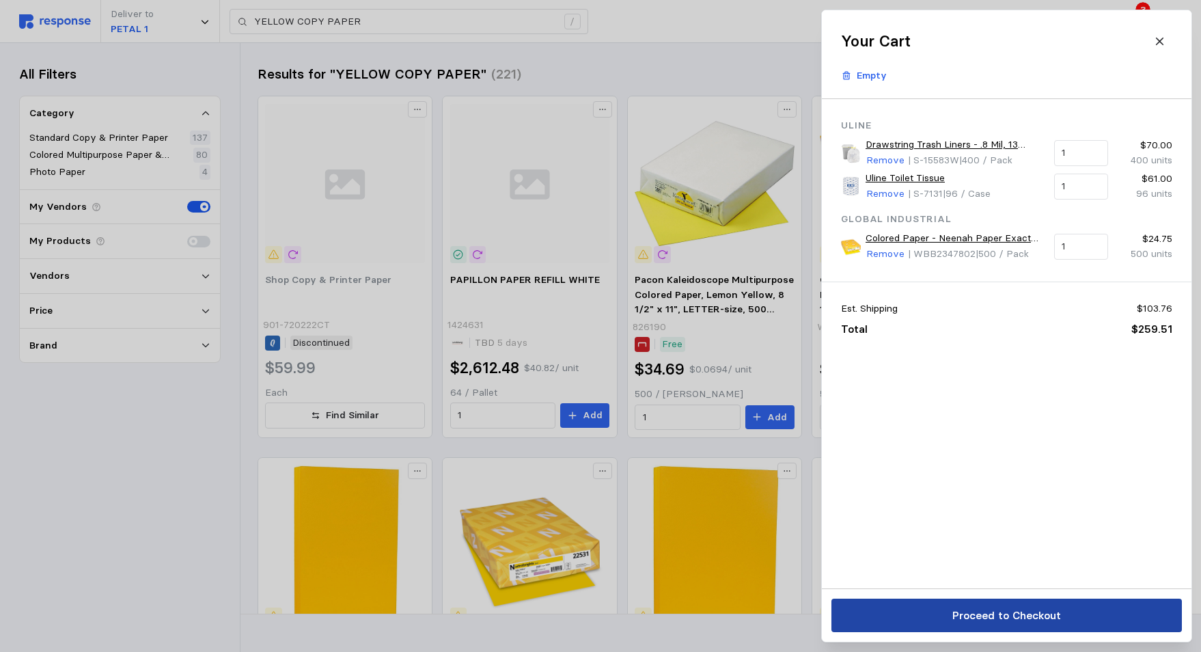
click at [1004, 617] on p "Proceed to Checkout" at bounding box center [1006, 615] width 109 height 17
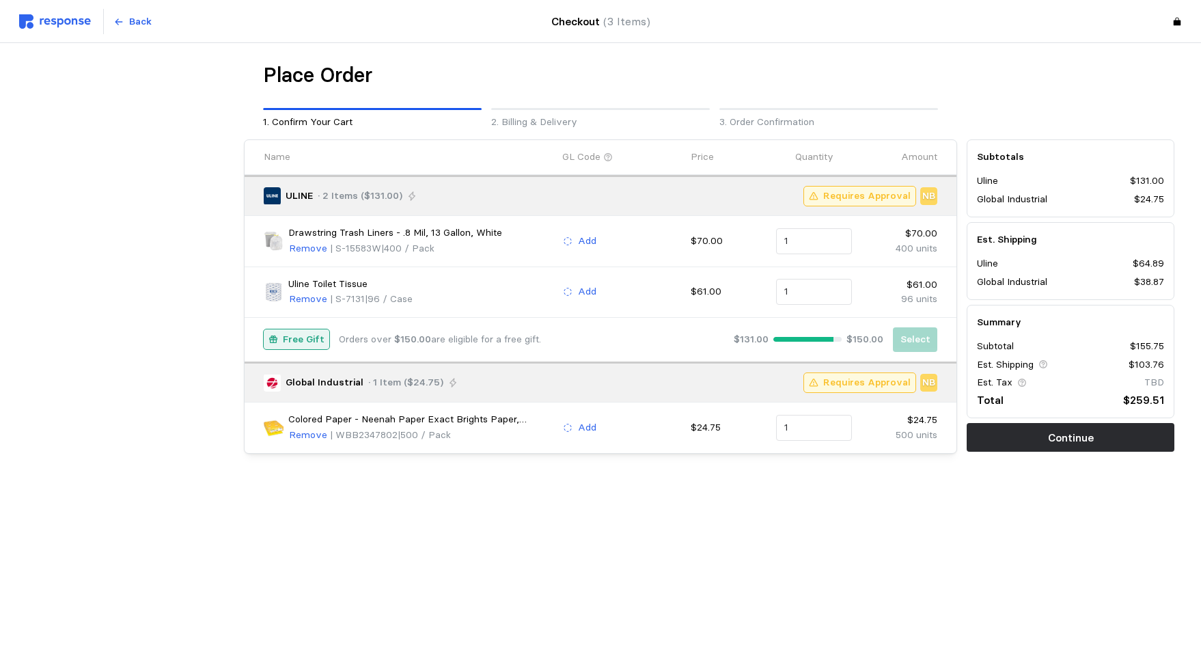
click at [297, 340] on p "Free Gift" at bounding box center [304, 339] width 42 height 15
click at [307, 342] on p "Free Gift" at bounding box center [304, 339] width 42 height 15
click at [306, 337] on p "Free Gift" at bounding box center [304, 339] width 42 height 15
click at [306, 435] on p "Remove" at bounding box center [308, 435] width 38 height 15
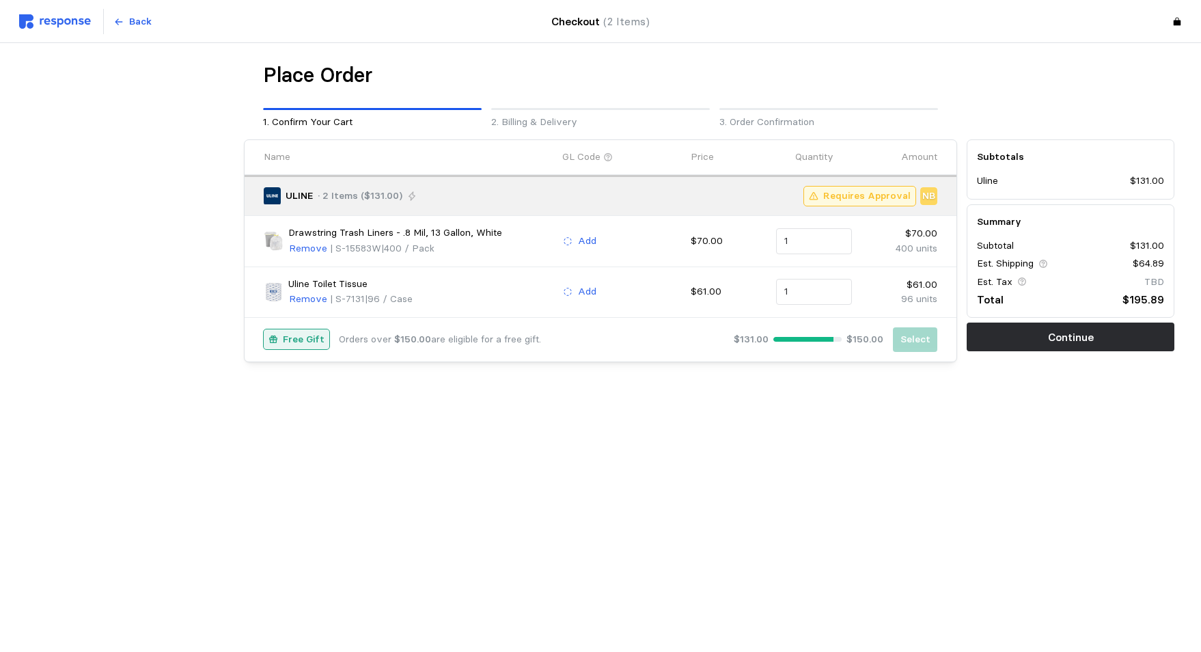
drag, startPoint x: 1073, startPoint y: 336, endPoint x: 1066, endPoint y: 352, distance: 17.1
click at [1073, 336] on p "Continue" at bounding box center [1071, 337] width 46 height 17
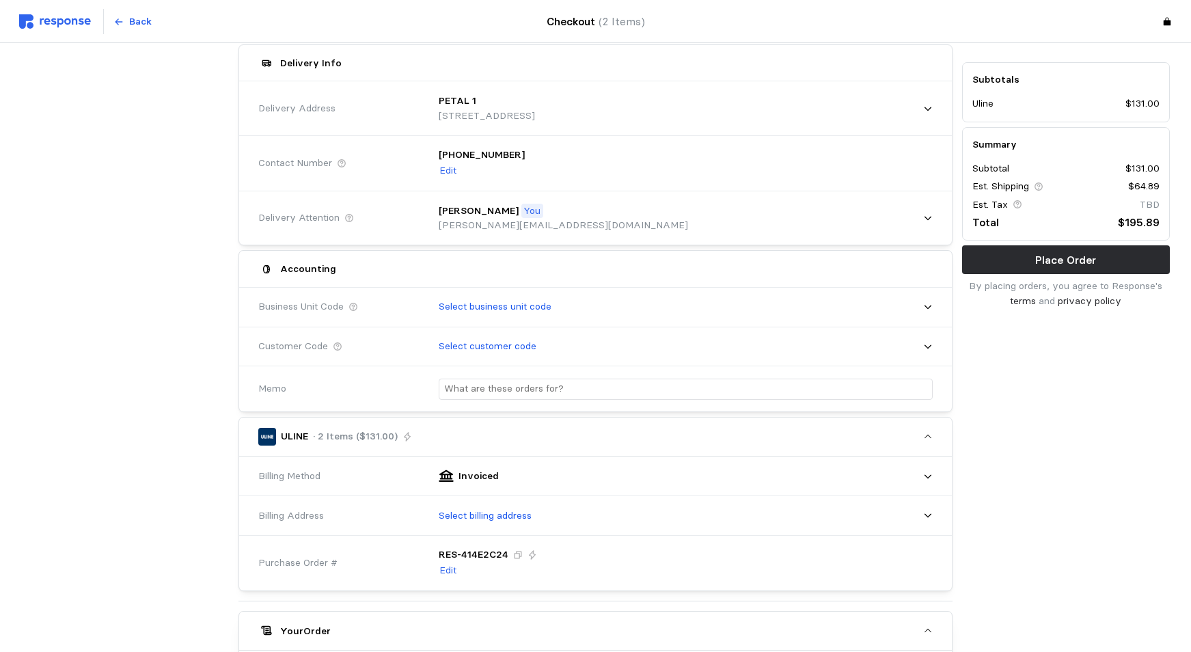
scroll to position [137, 0]
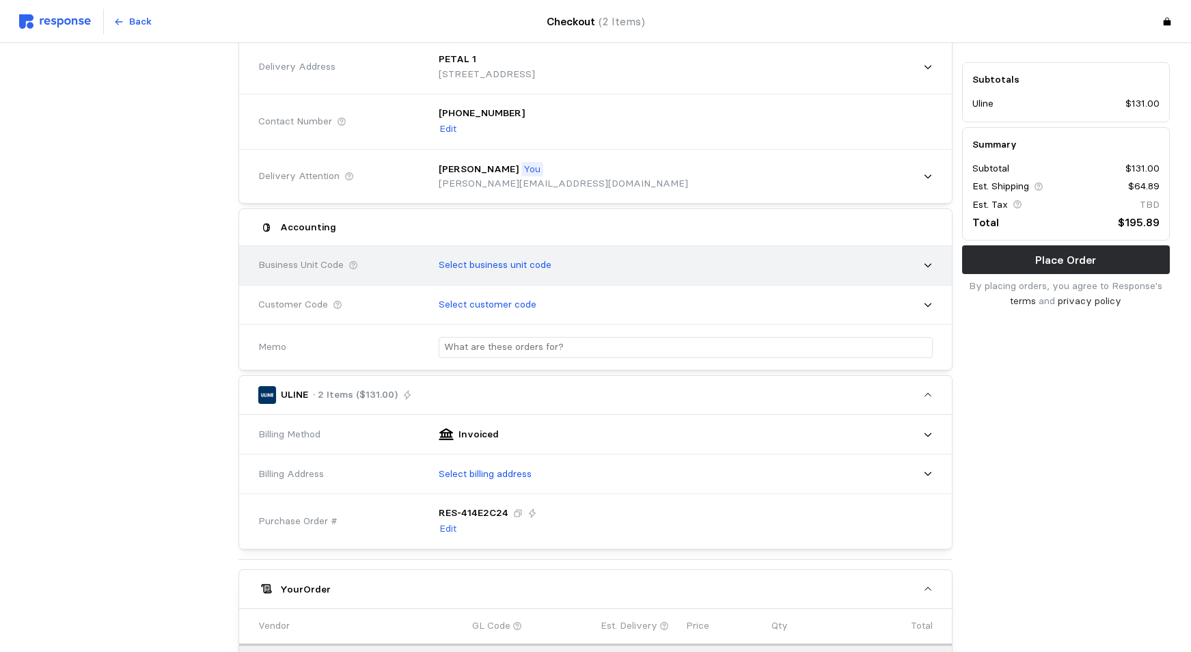
click at [928, 262] on icon at bounding box center [928, 265] width 10 height 10
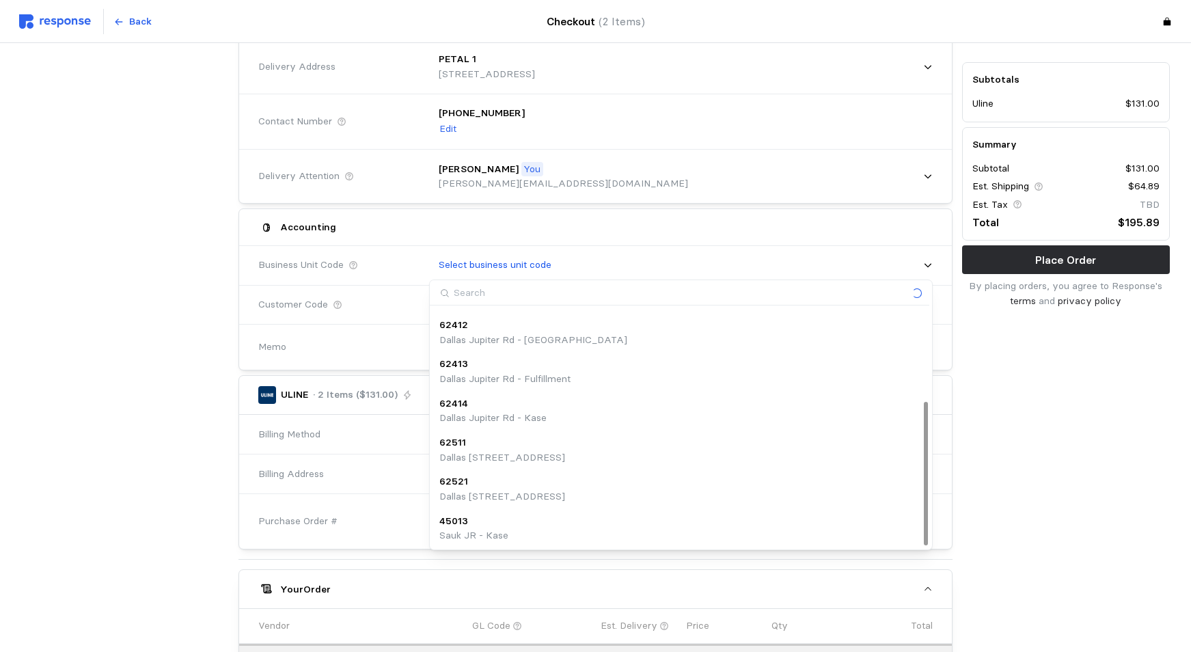
scroll to position [153, 0]
click at [456, 450] on p "Dallas [STREET_ADDRESS]" at bounding box center [502, 456] width 126 height 15
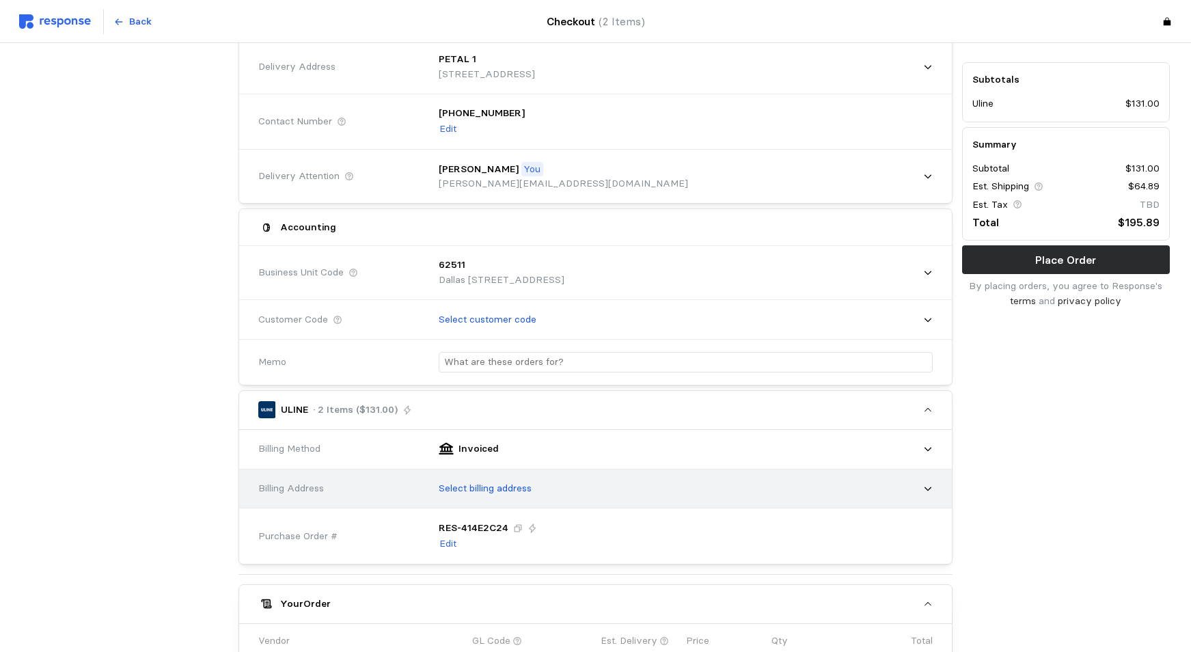
click at [929, 486] on icon at bounding box center [928, 489] width 10 height 10
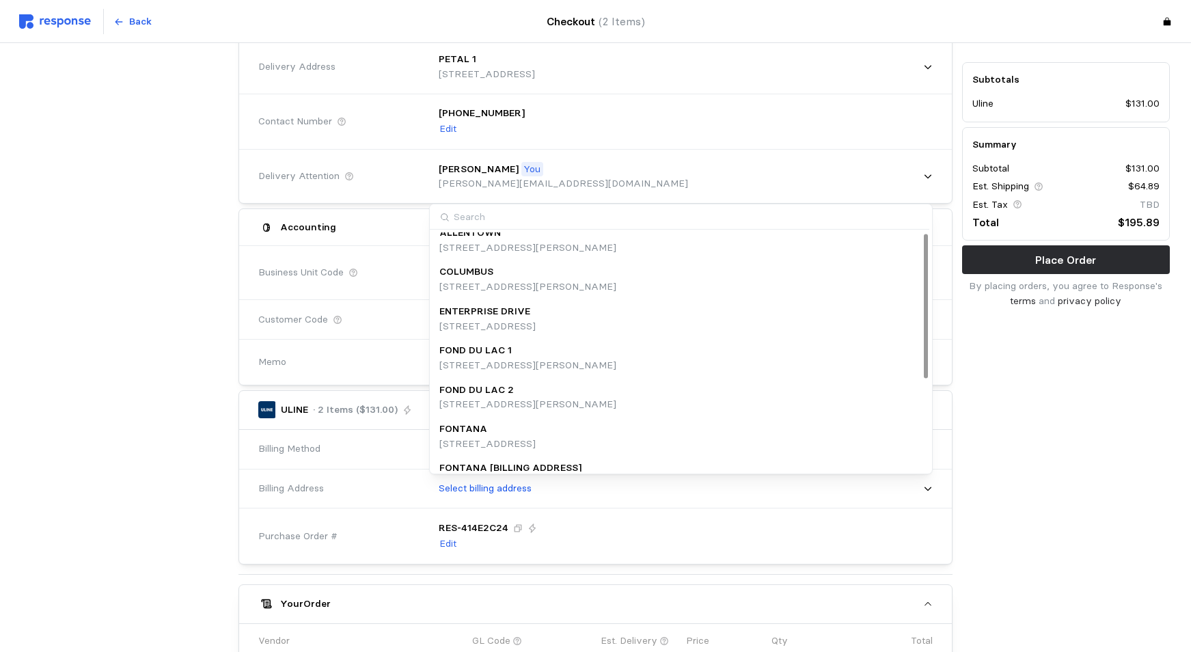
scroll to position [0, 0]
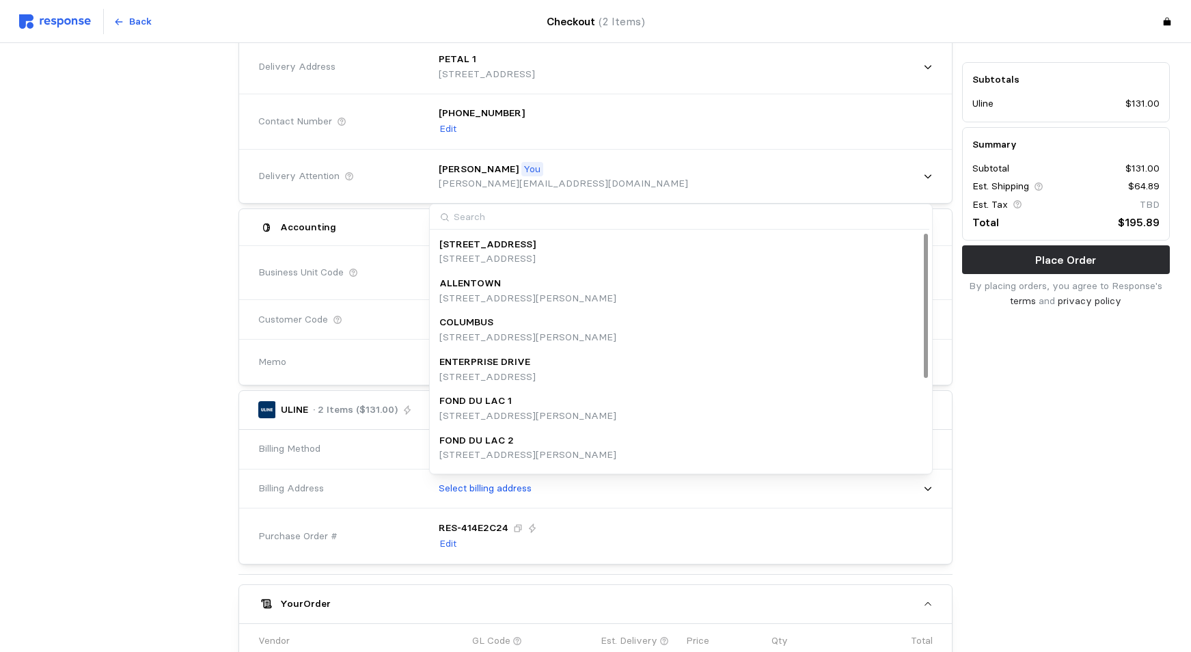
click at [1028, 517] on div "Subtotals Uline $131.00 Summary Subtotal $131.00 Est. Shipping $64.89 Est. Tax …" at bounding box center [1065, 470] width 217 height 945
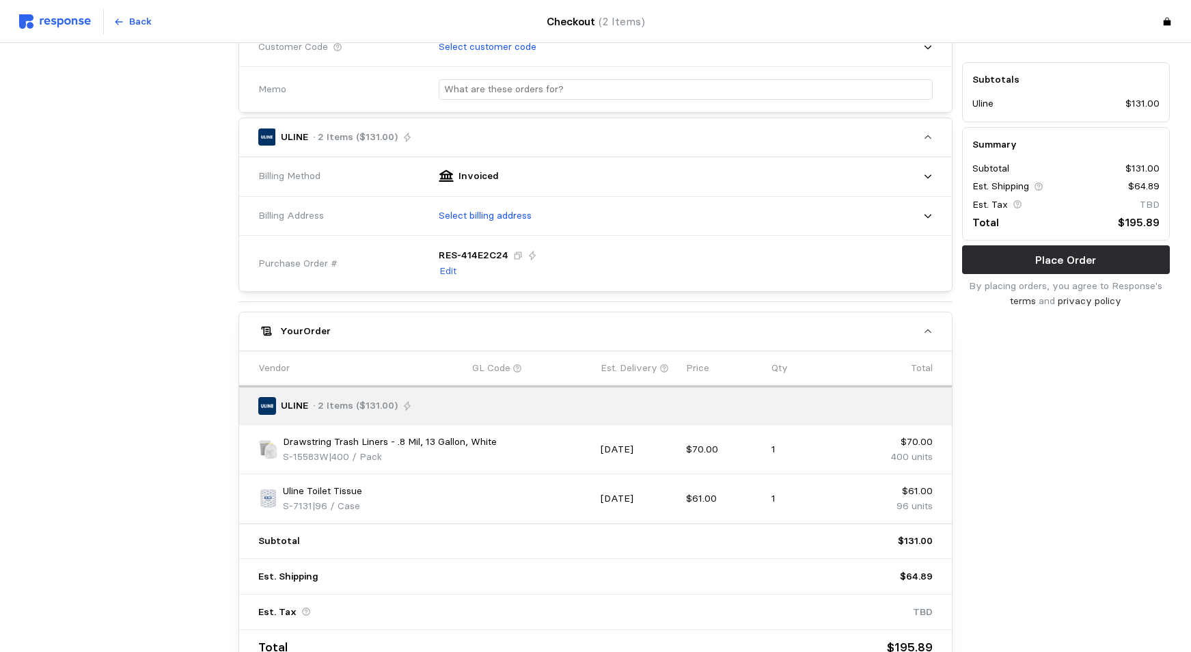
scroll to position [499, 0]
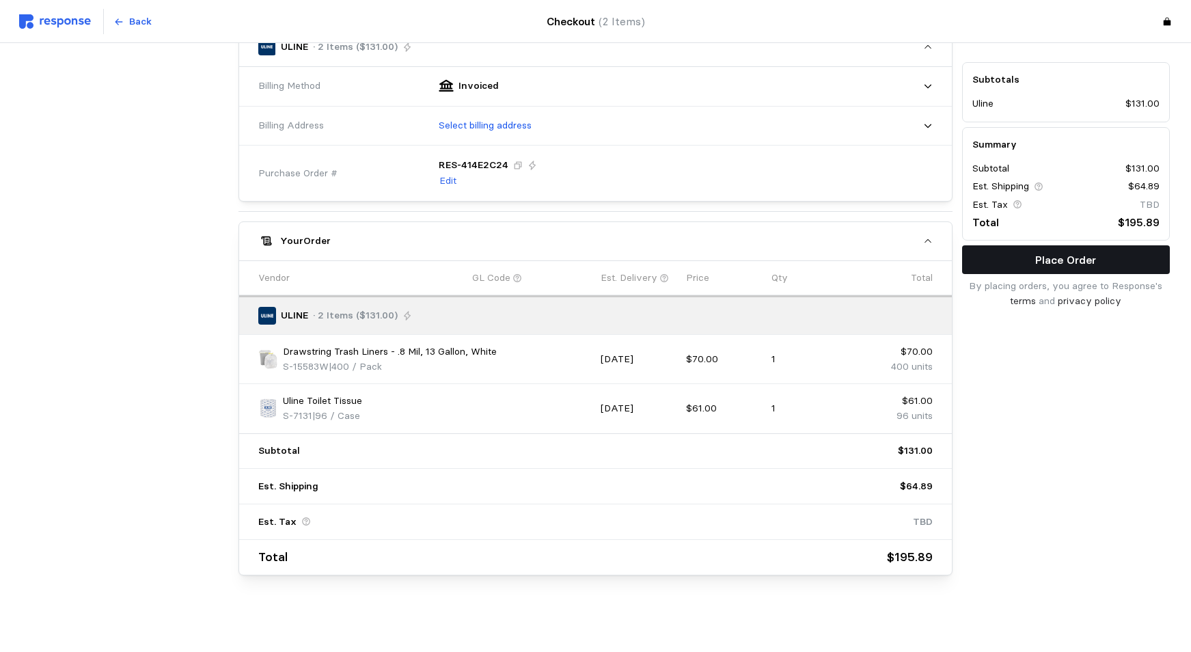
click at [1069, 264] on p "Place Order" at bounding box center [1065, 259] width 61 height 17
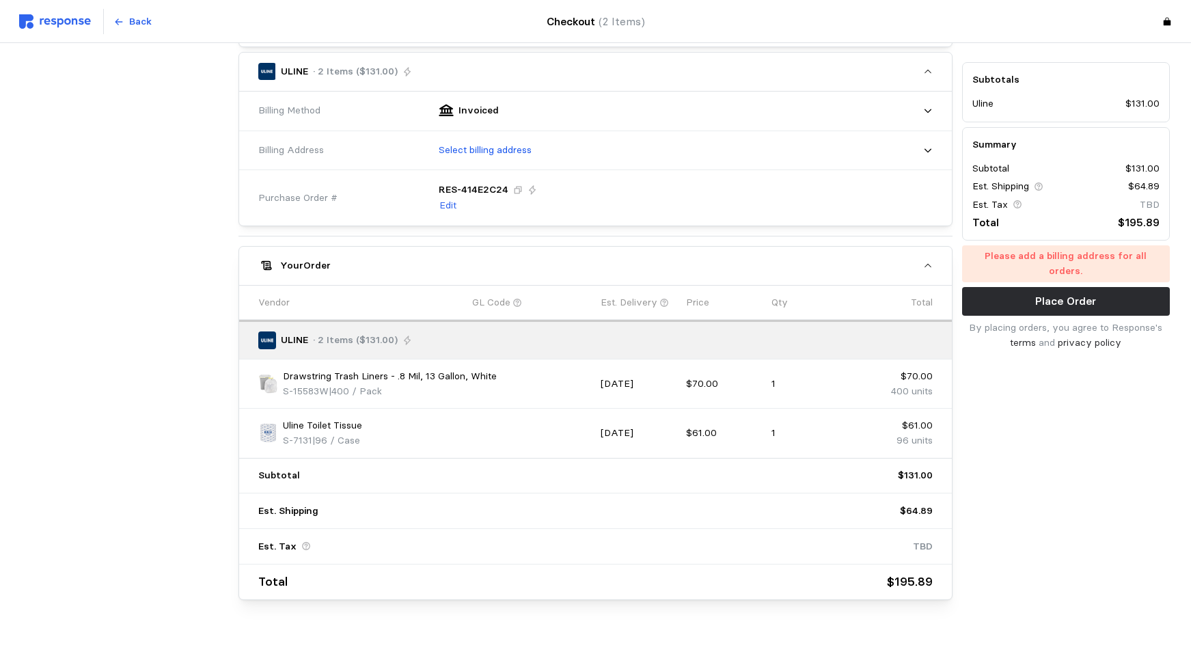
scroll to position [431, 0]
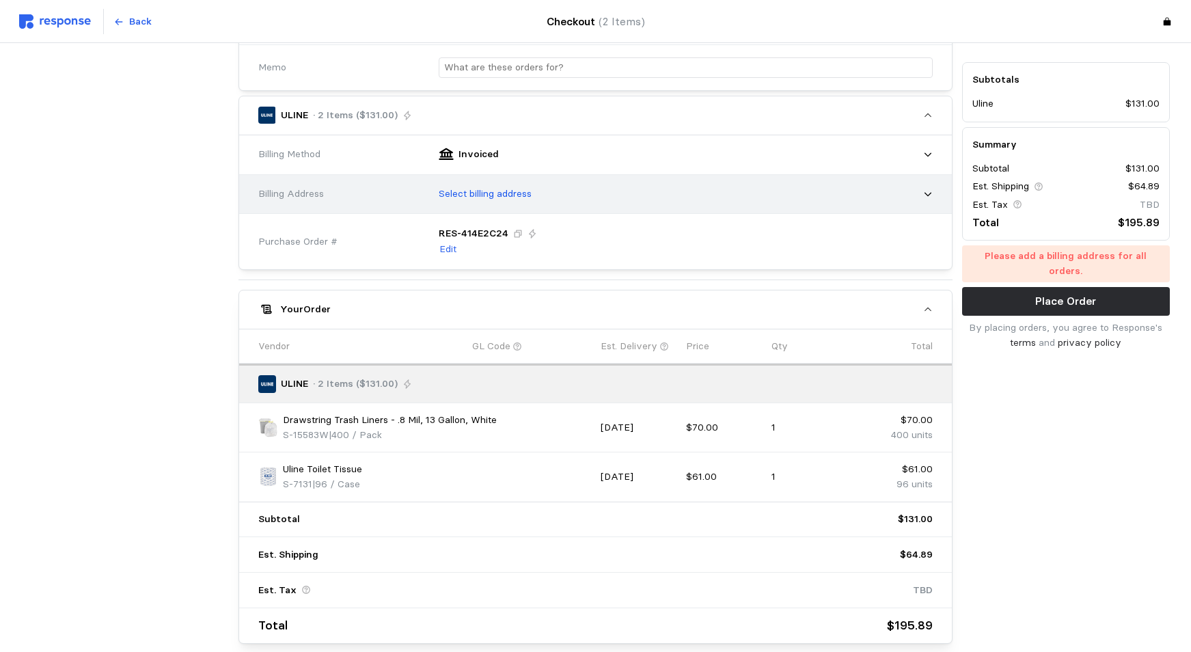
click at [928, 192] on icon at bounding box center [928, 194] width 10 height 10
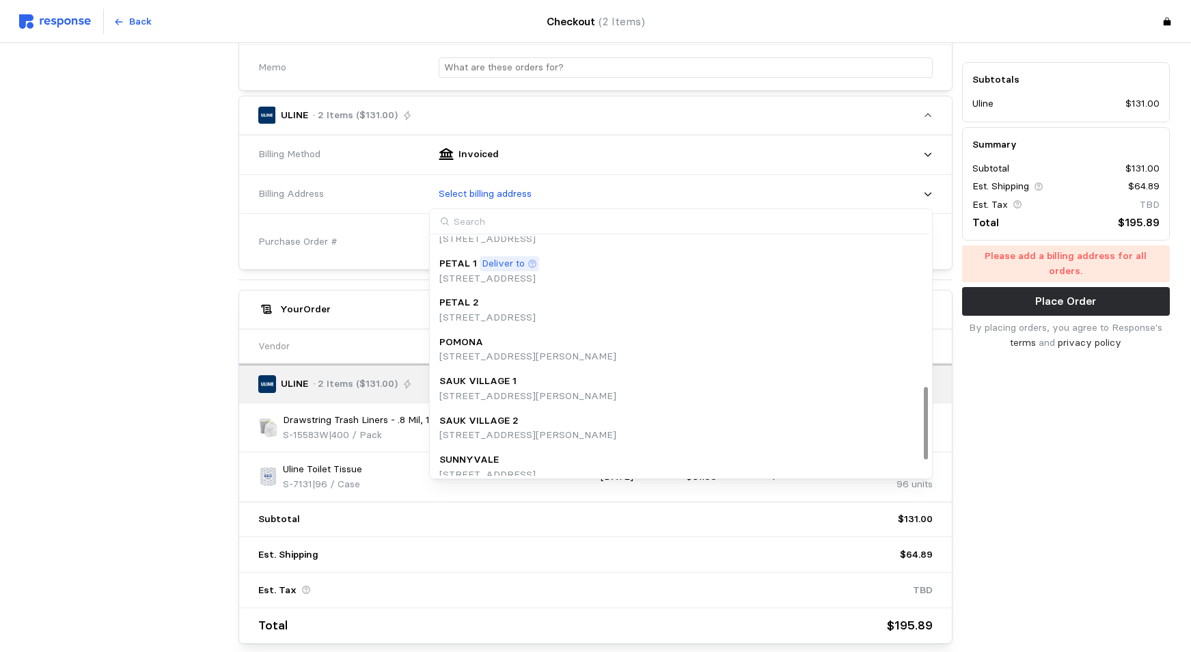
scroll to position [426, 0]
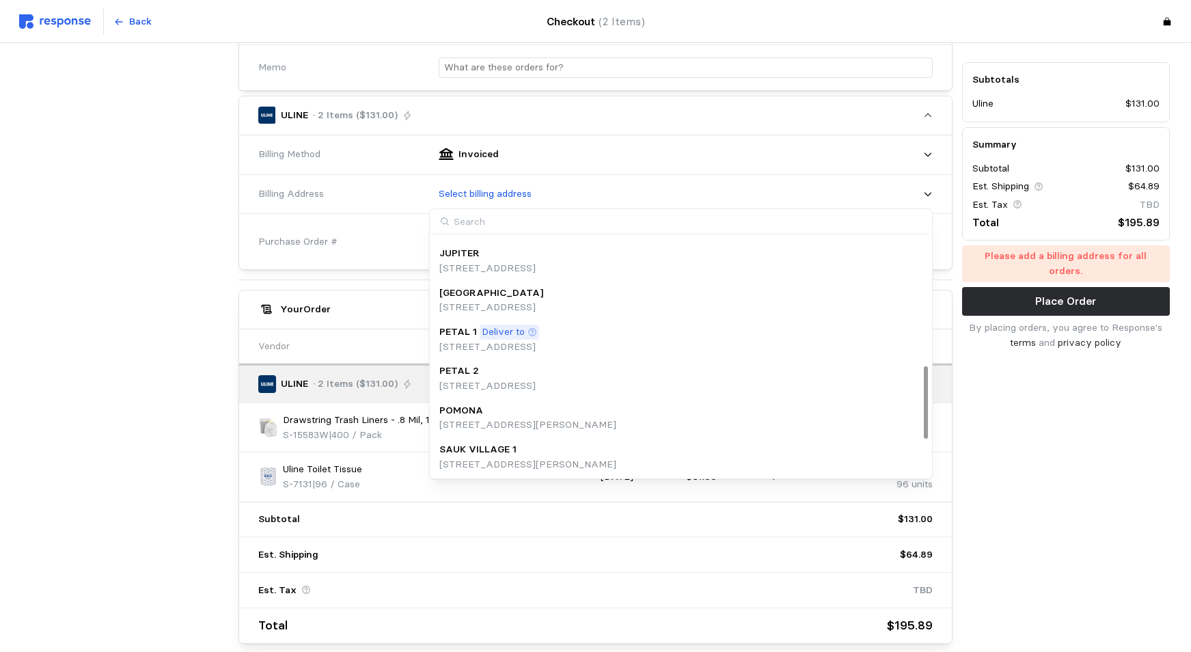
click at [499, 340] on p "[STREET_ADDRESS]" at bounding box center [489, 347] width 100 height 15
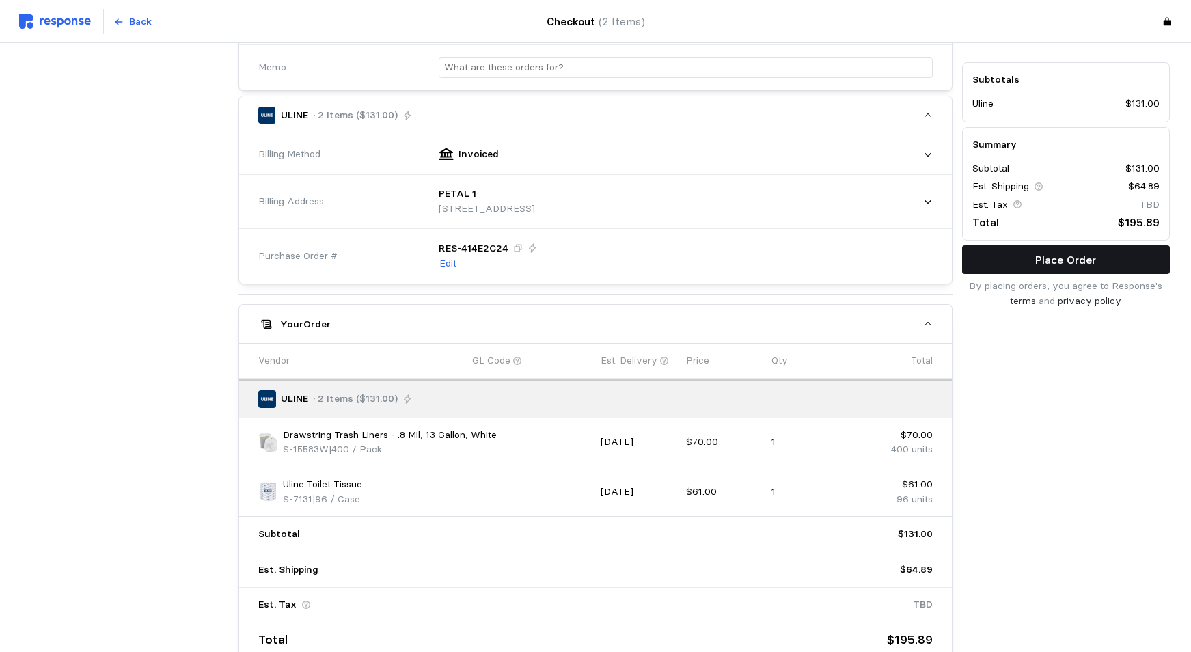
click at [1093, 260] on p "Place Order" at bounding box center [1065, 259] width 61 height 17
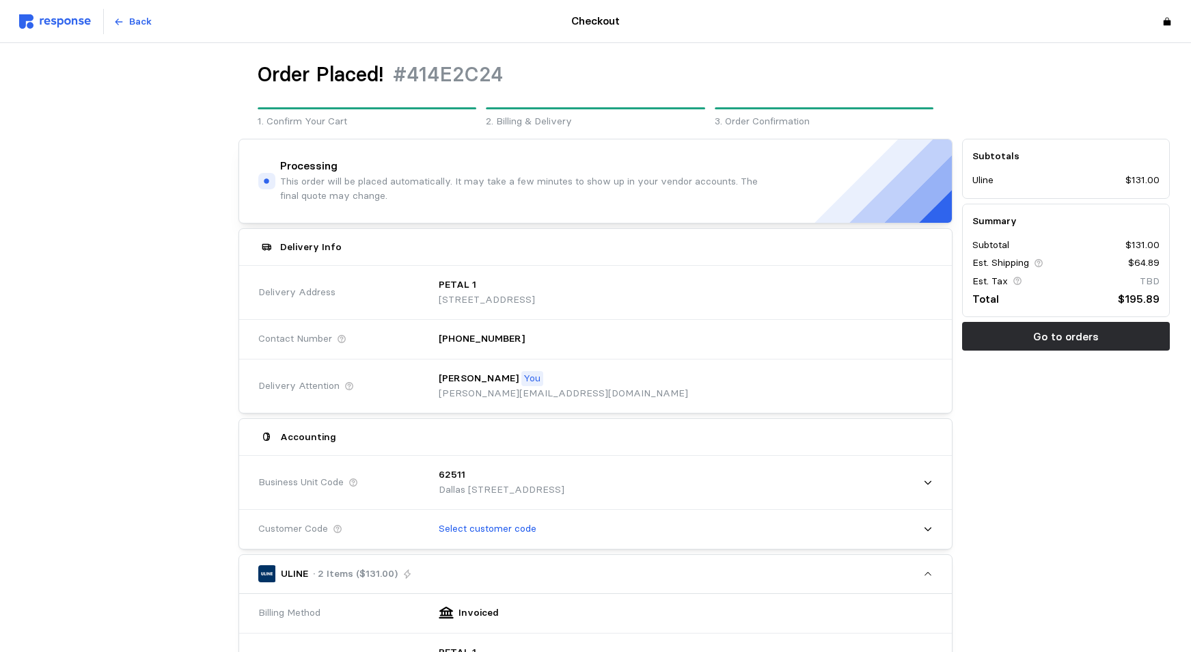
scroll to position [0, 0]
click at [53, 23] on img at bounding box center [55, 21] width 72 height 14
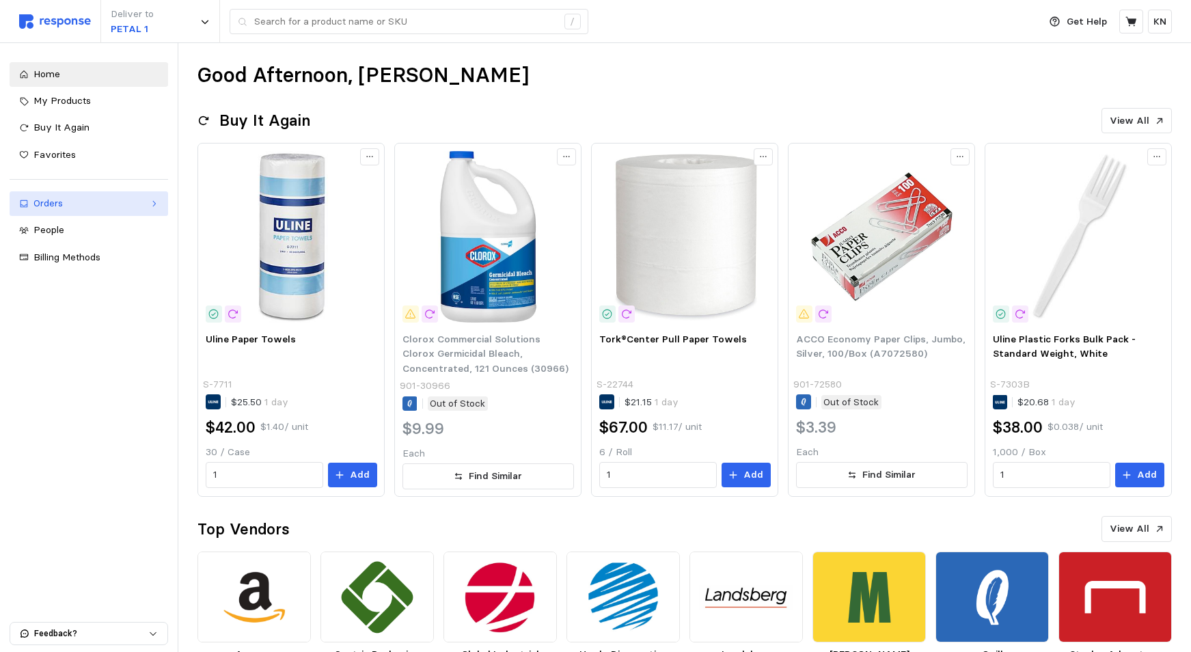
drag, startPoint x: 44, startPoint y: 202, endPoint x: 40, endPoint y: 210, distance: 9.2
click at [44, 202] on div "Orders" at bounding box center [88, 203] width 111 height 15
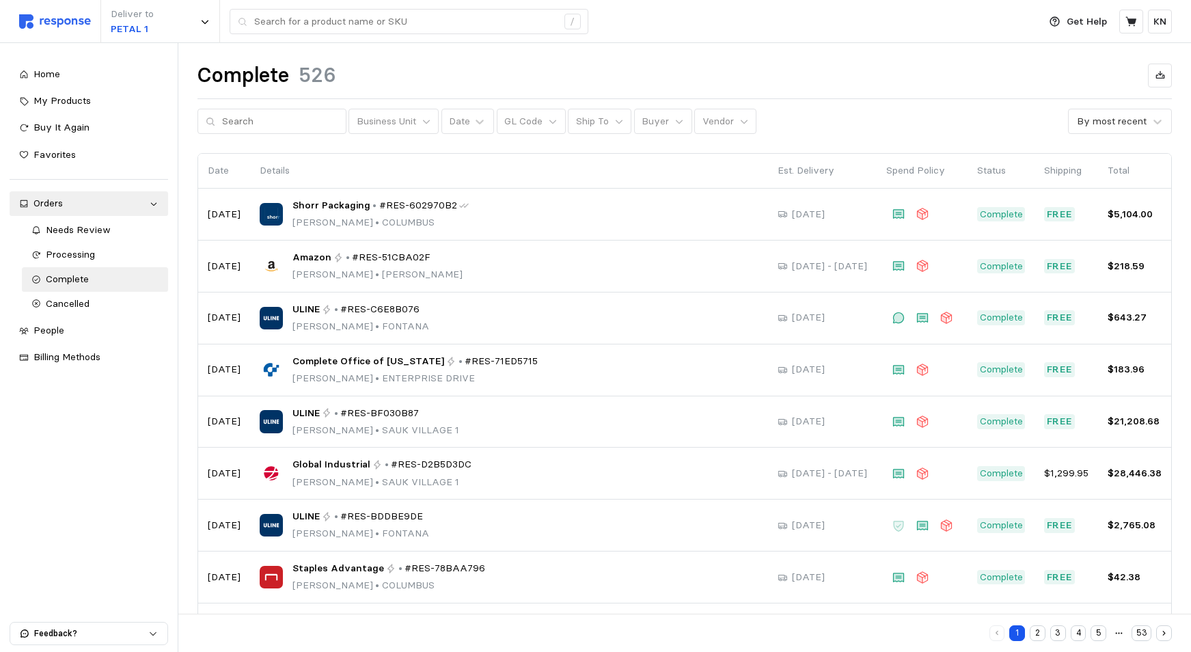
click at [896, 68] on div "Complete 526" at bounding box center [684, 75] width 974 height 27
click at [793, 77] on div "Complete 526" at bounding box center [684, 75] width 974 height 27
click at [780, 70] on div "Complete 526" at bounding box center [684, 75] width 974 height 27
click at [62, 205] on div "Orders" at bounding box center [88, 203] width 111 height 15
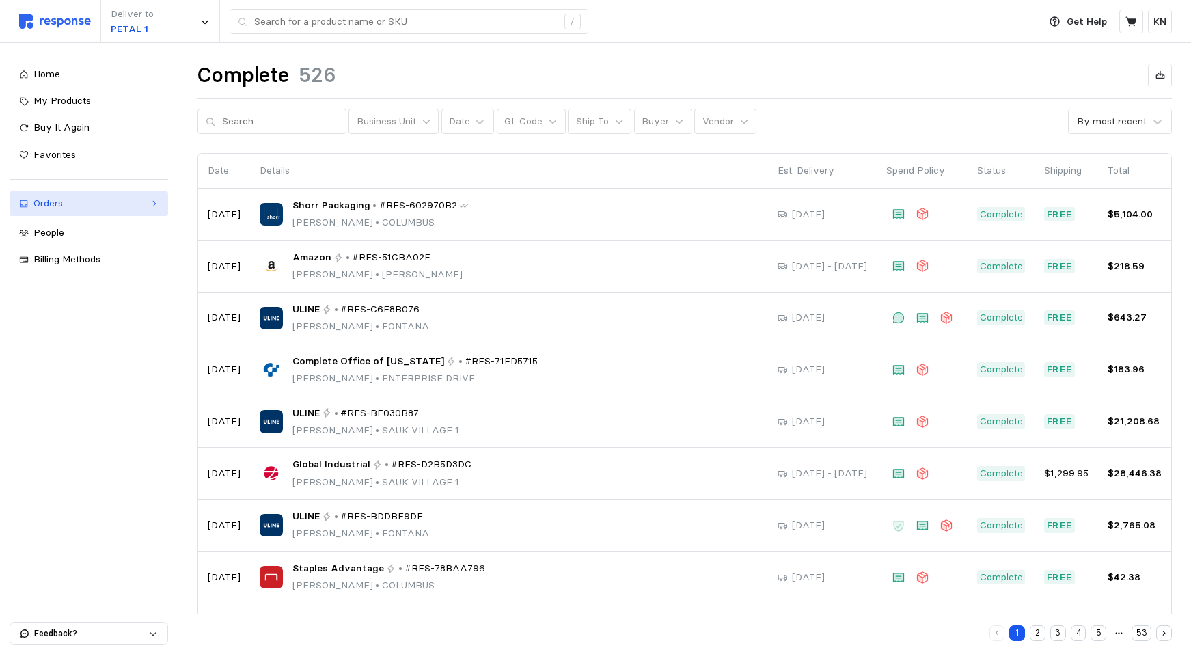
click at [62, 205] on div "Orders" at bounding box center [88, 203] width 111 height 15
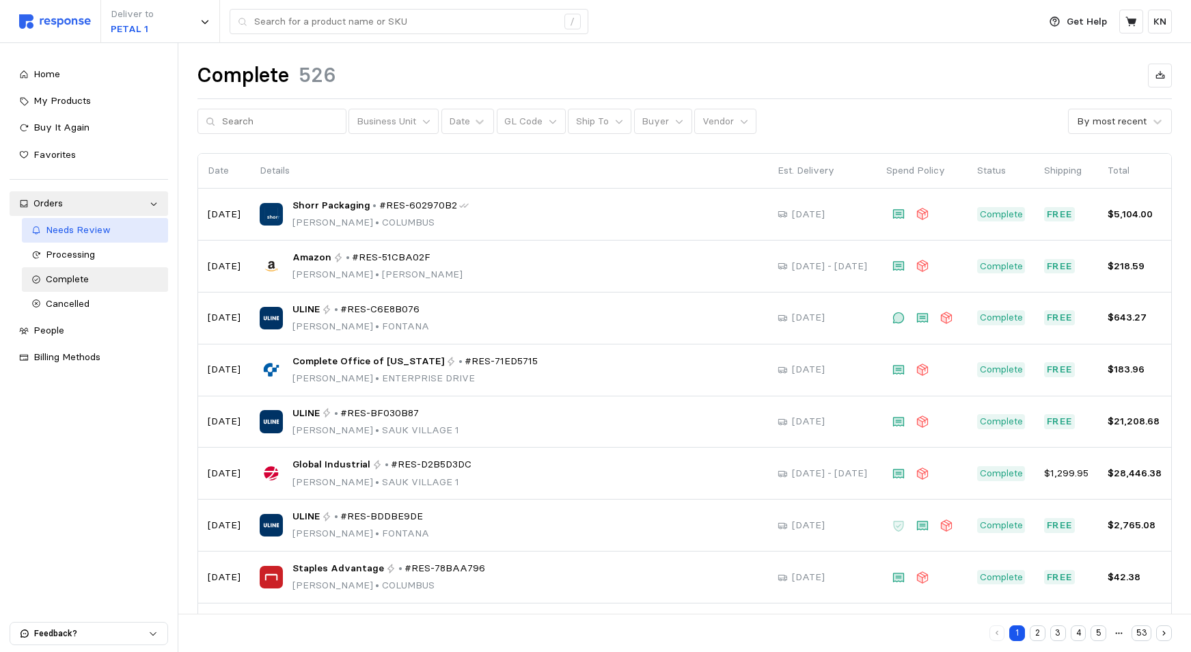
click at [61, 233] on span "Needs Review" at bounding box center [78, 229] width 65 height 12
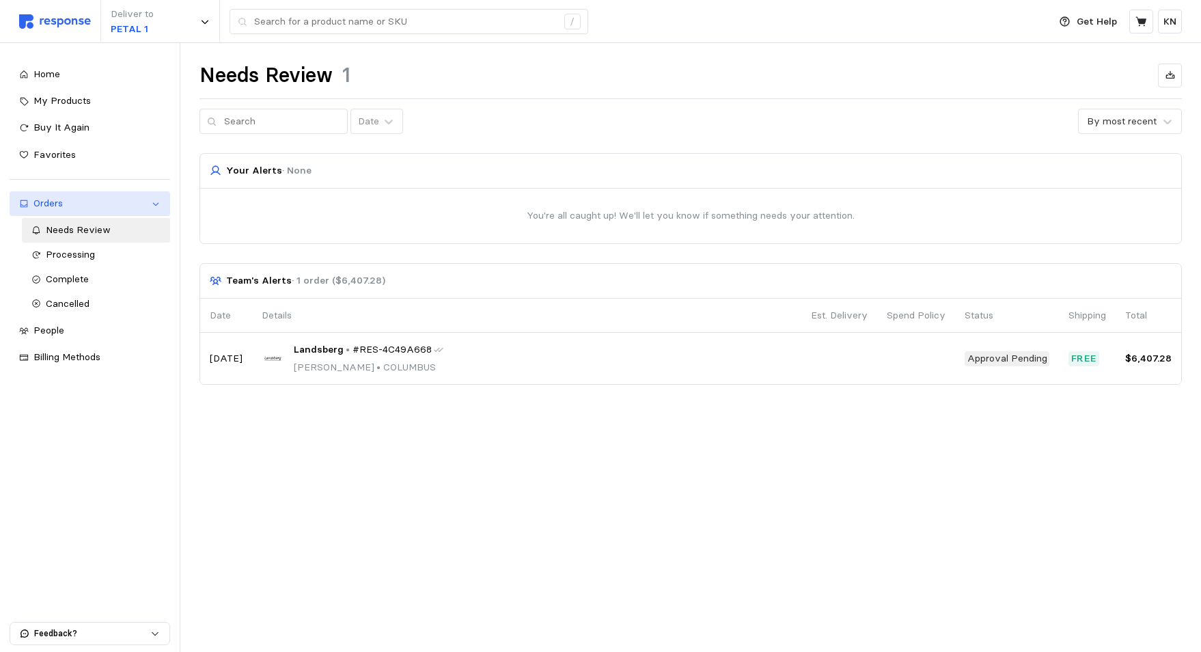
click at [56, 204] on div "Orders" at bounding box center [89, 203] width 113 height 15
click at [85, 230] on span "Needs Review" at bounding box center [78, 229] width 65 height 12
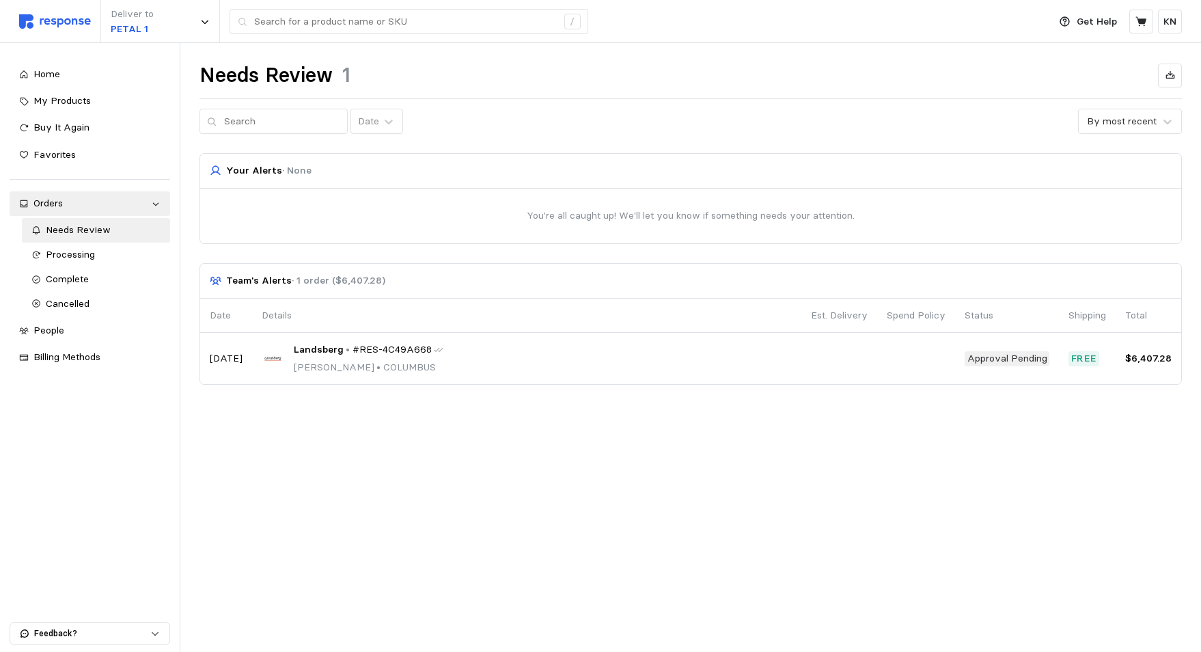
click at [277, 281] on p "Team's Alerts · 1 order ($6,407.28)" at bounding box center [305, 280] width 159 height 15
click at [248, 123] on input "text" at bounding box center [282, 121] width 116 height 25
type input "PETAL"
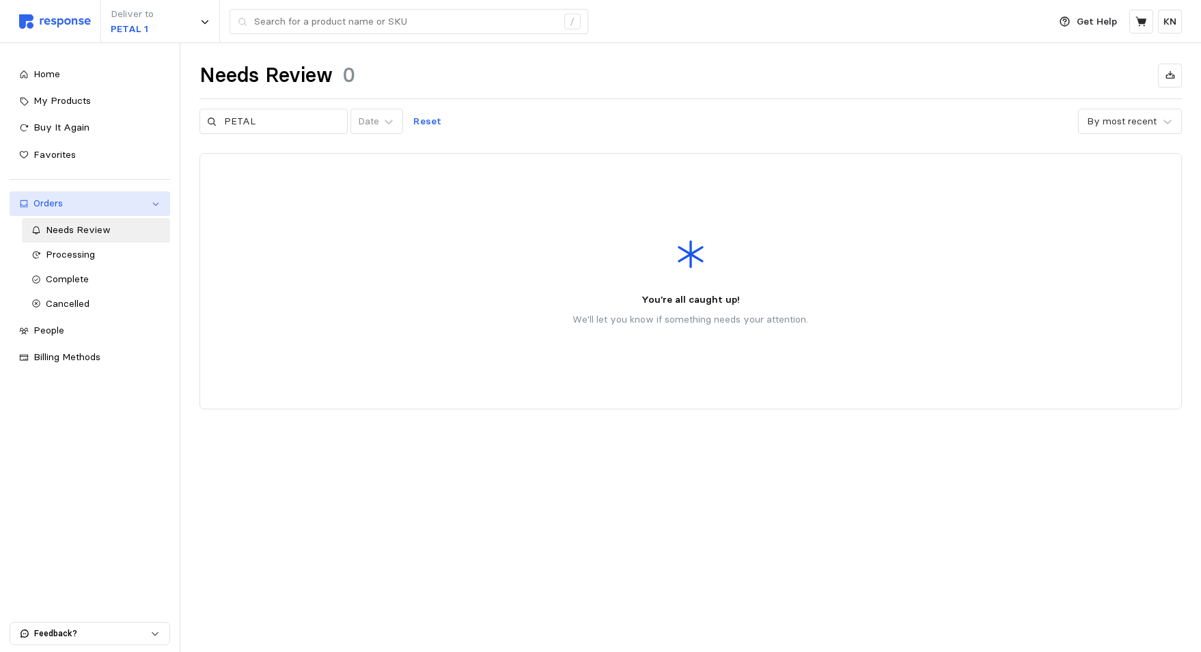
click at [55, 204] on div "Orders" at bounding box center [89, 203] width 113 height 15
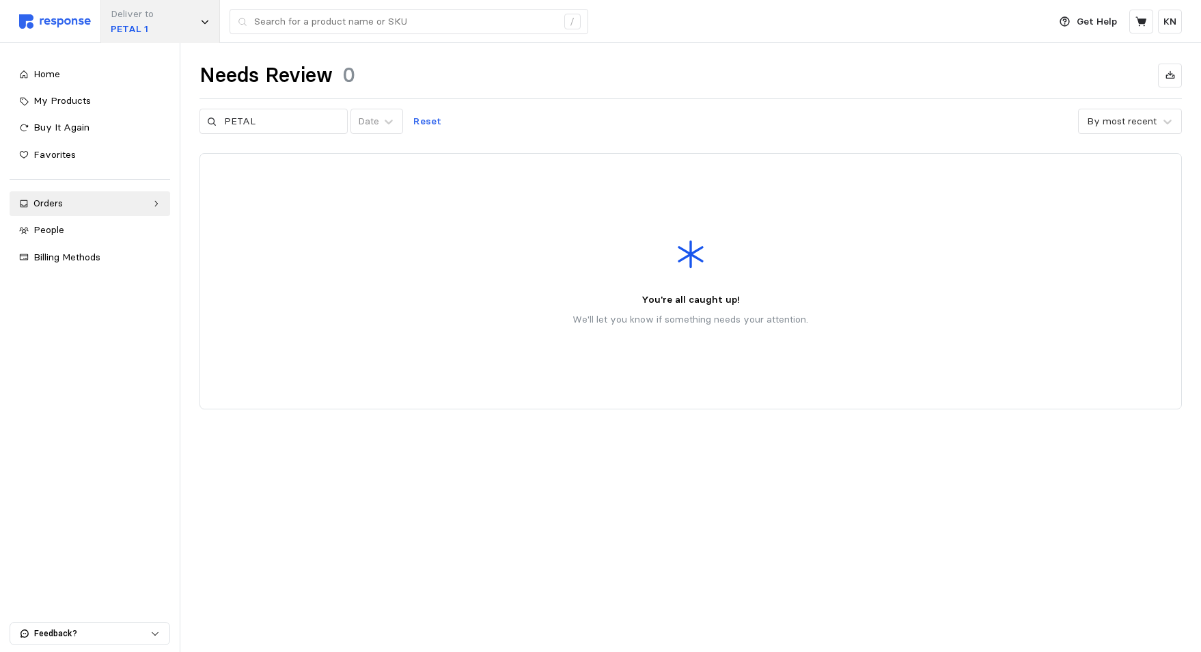
click at [150, 20] on p "Deliver to" at bounding box center [132, 14] width 43 height 15
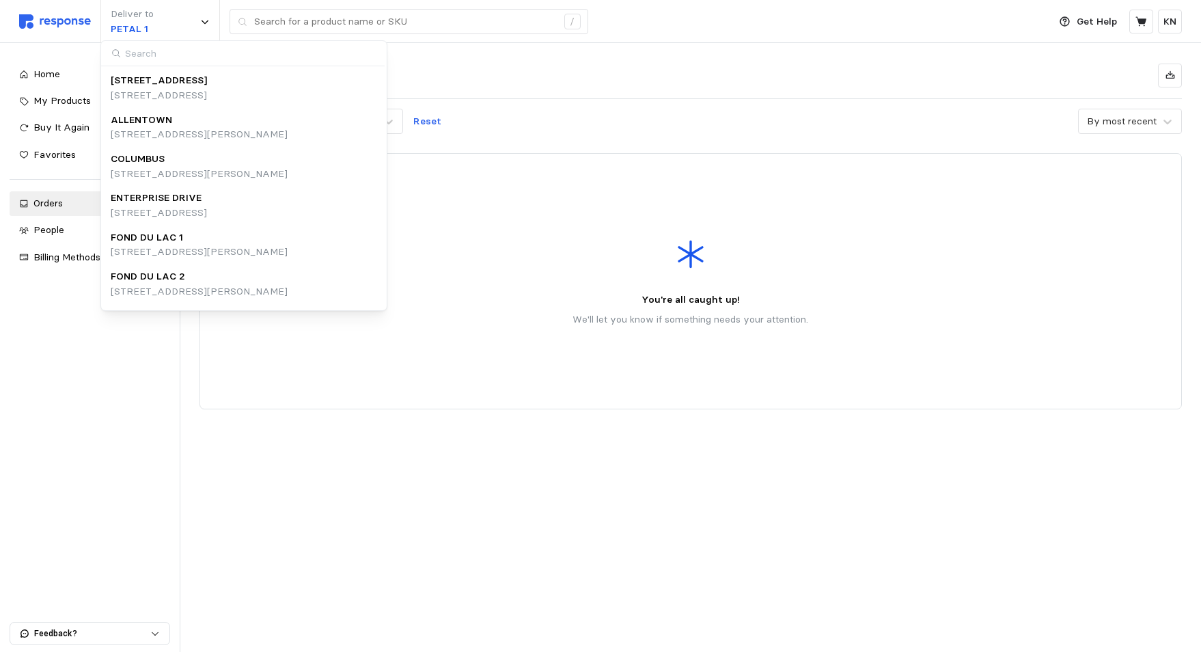
click at [466, 488] on main "Needs Review 0 PETAL Date Reset By most recent You're all caught up! We'll let …" at bounding box center [600, 326] width 1201 height 652
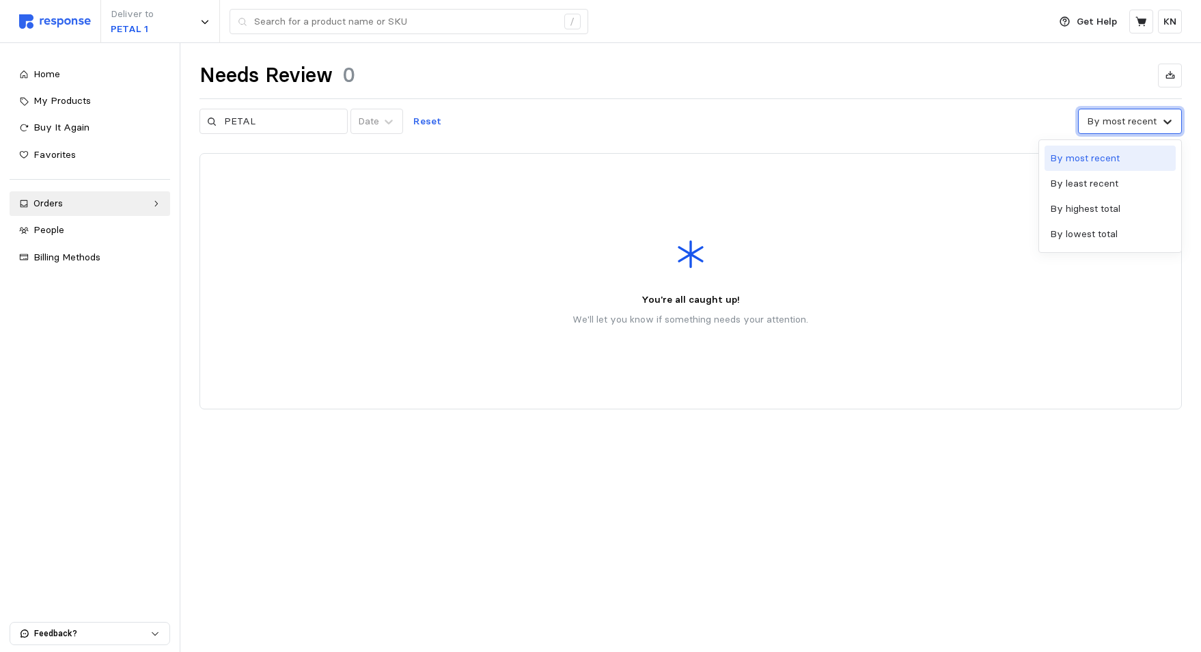
click at [1167, 120] on icon at bounding box center [1168, 122] width 14 height 14
click at [1078, 164] on div "By most recent" at bounding box center [1110, 158] width 131 height 25
click at [56, 203] on div "Orders" at bounding box center [89, 203] width 113 height 15
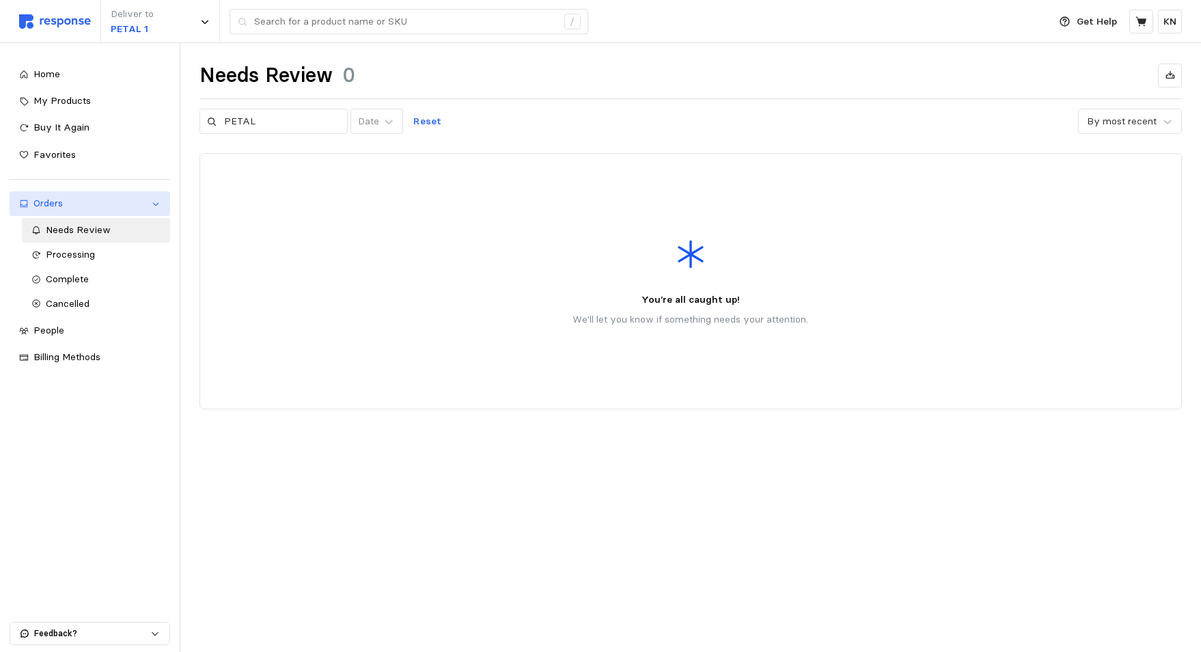
click at [95, 204] on div "Orders" at bounding box center [89, 203] width 113 height 15
click at [50, 200] on div "Orders" at bounding box center [89, 203] width 113 height 15
click at [56, 256] on span "Processing" at bounding box center [70, 254] width 49 height 12
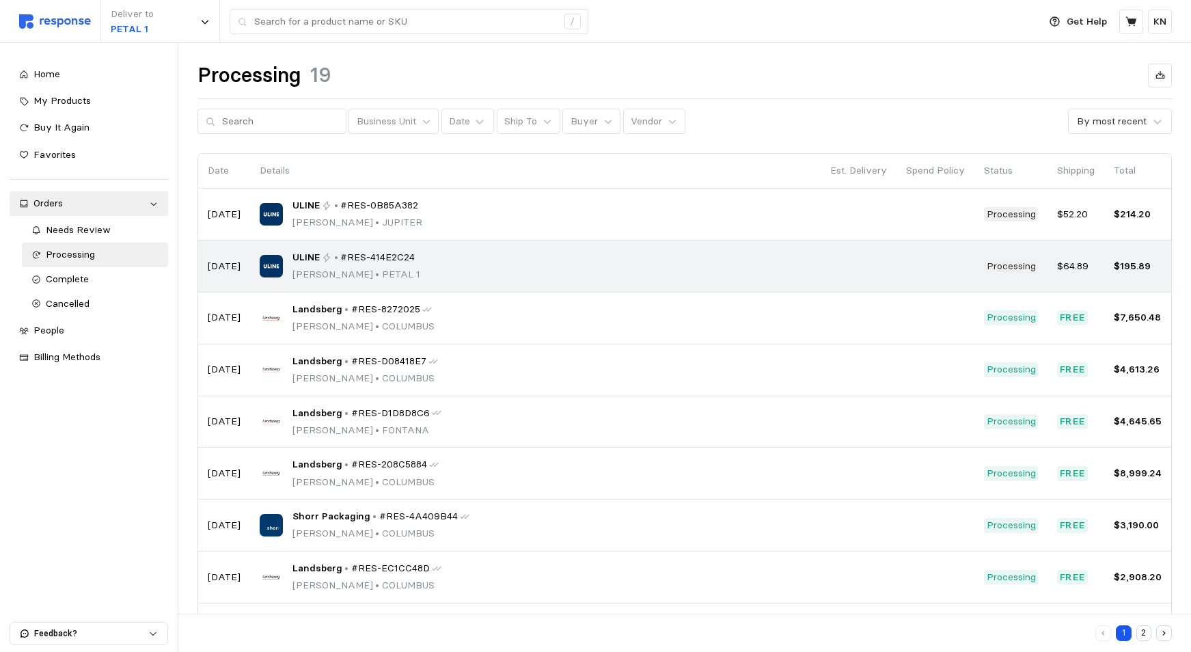
click at [366, 266] on div "ULINE • #RES-414E2C24 [PERSON_NAME] • PETAL 1" at bounding box center [356, 266] width 128 height 32
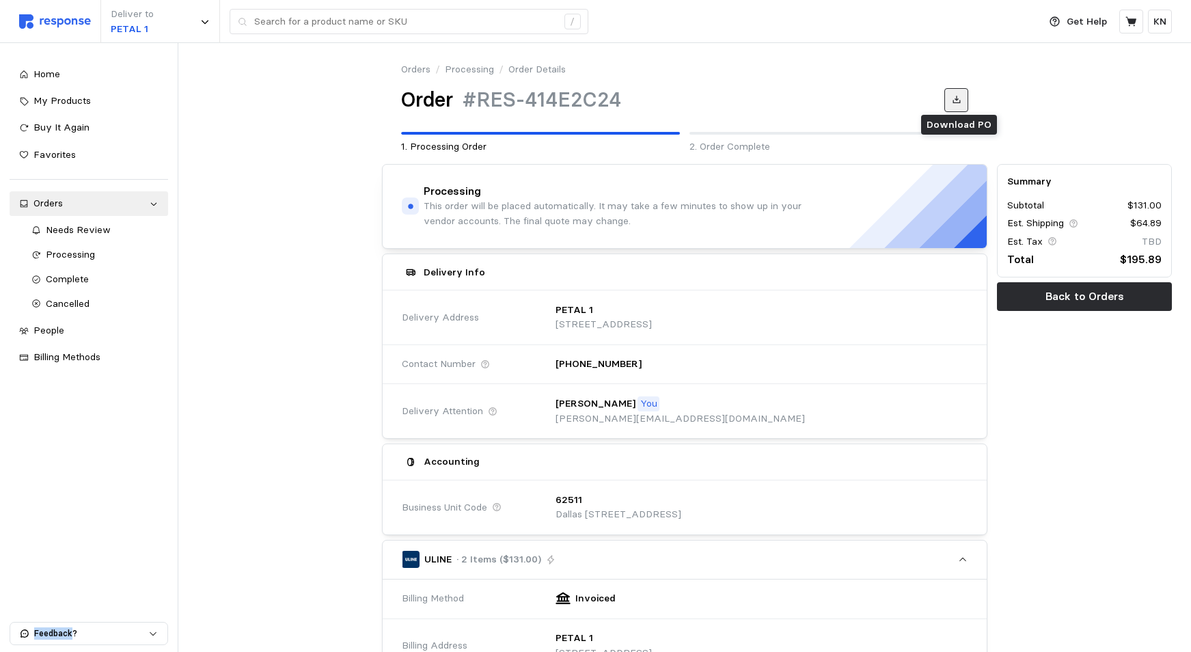
click at [957, 100] on icon at bounding box center [956, 100] width 8 height 8
drag, startPoint x: 245, startPoint y: 546, endPoint x: 253, endPoint y: 553, distance: 10.7
click at [247, 540] on div at bounding box center [285, 625] width 184 height 932
click at [39, 77] on span "Home" at bounding box center [46, 74] width 27 height 12
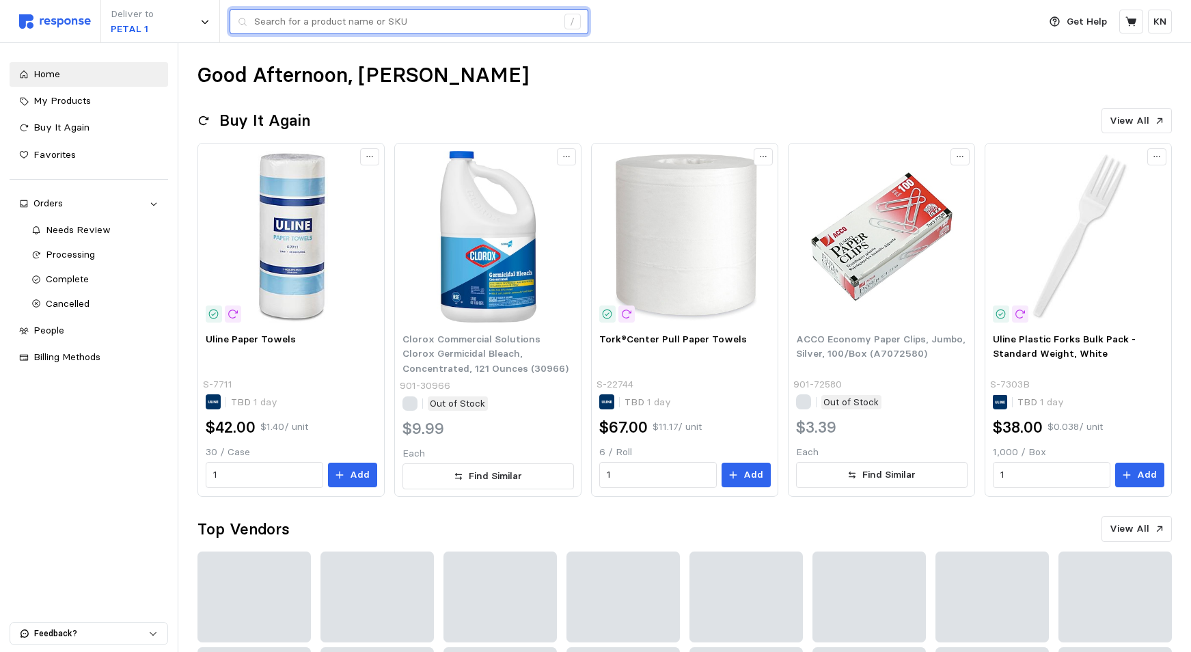
click at [342, 23] on input "text" at bounding box center [405, 22] width 303 height 25
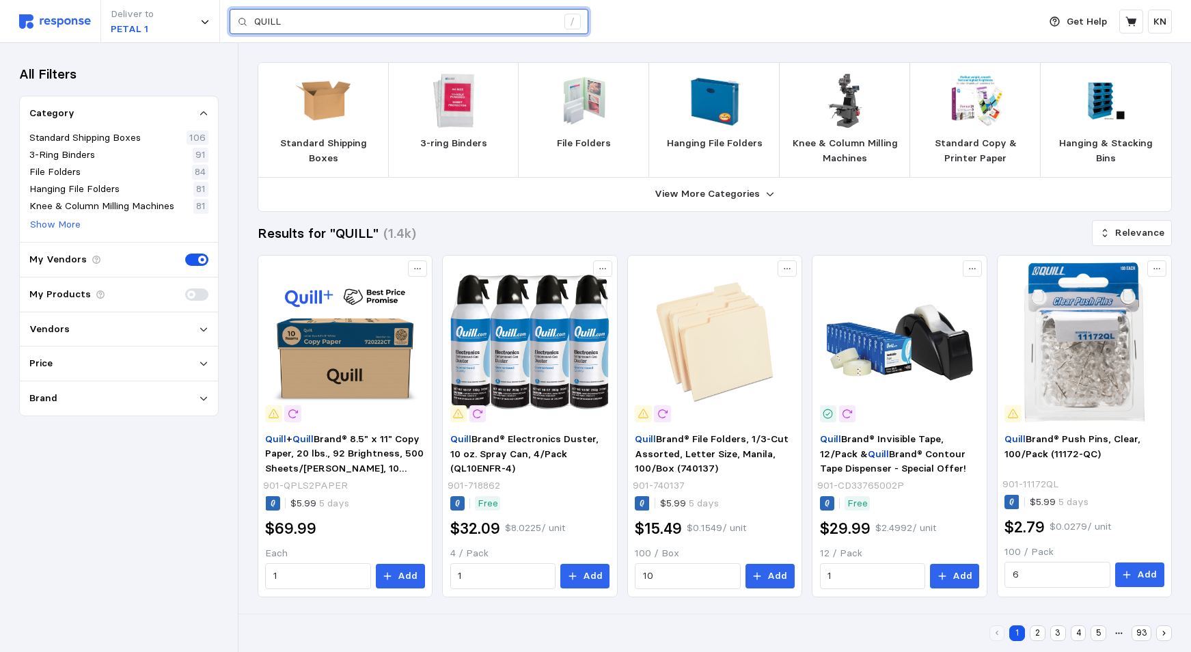
click at [297, 18] on input "QUILL" at bounding box center [405, 22] width 303 height 25
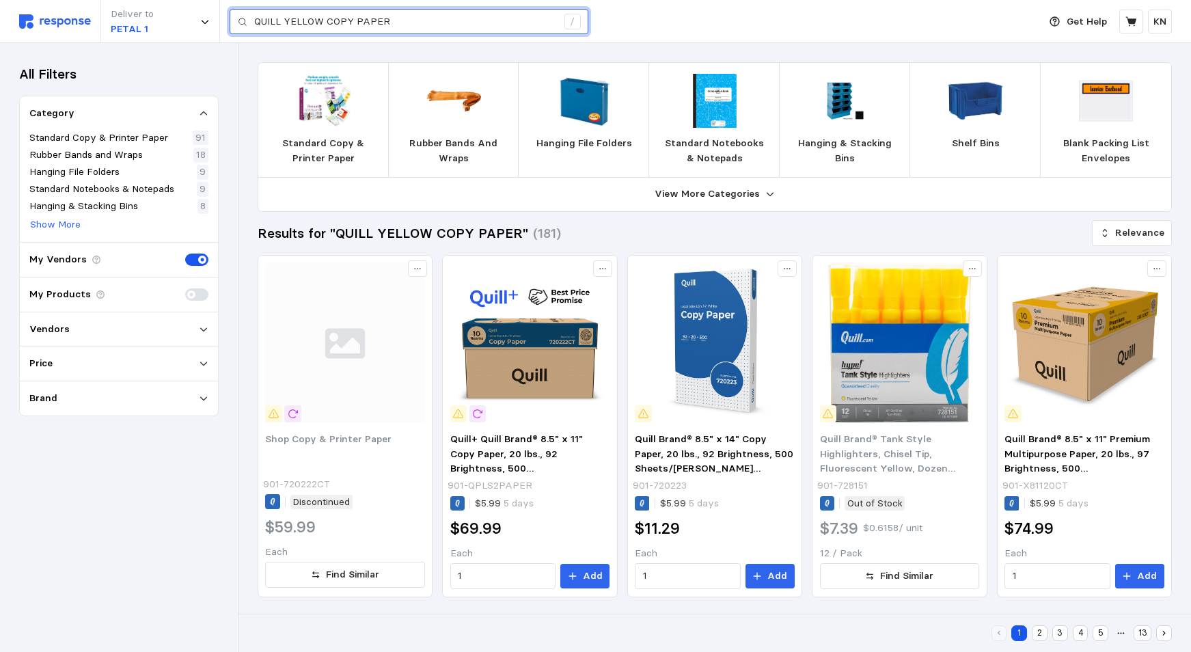
click at [284, 18] on input "QUILL YELLOW COPY PAPER" at bounding box center [405, 22] width 303 height 25
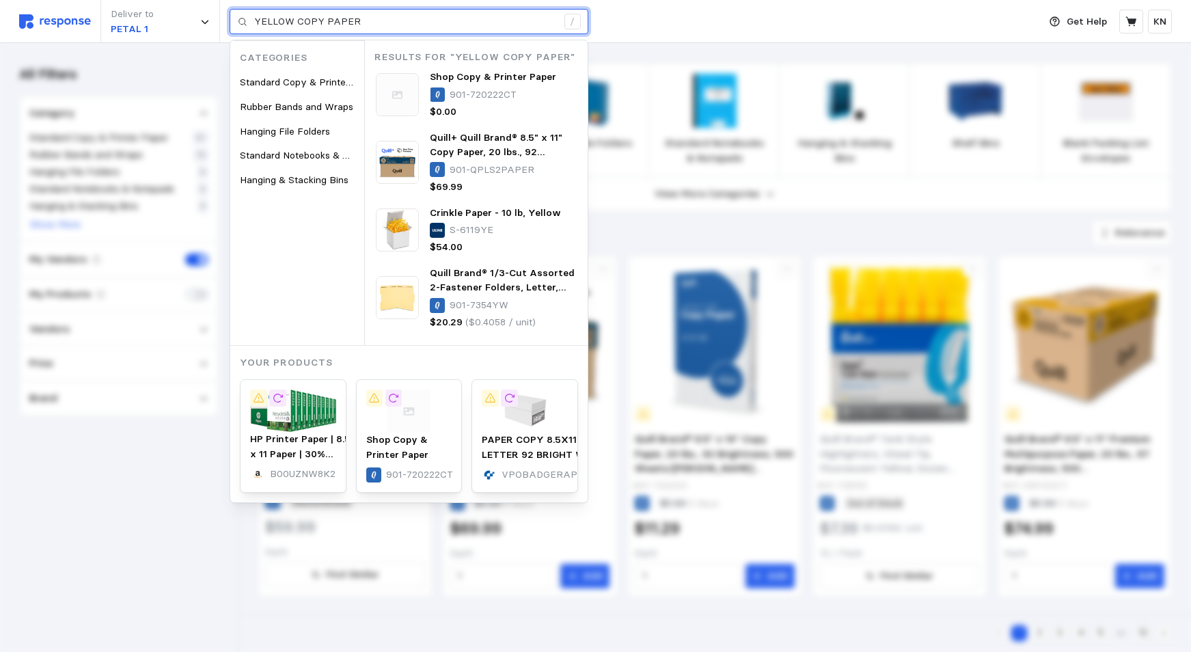
type input "YELLOW COPY PAPER"
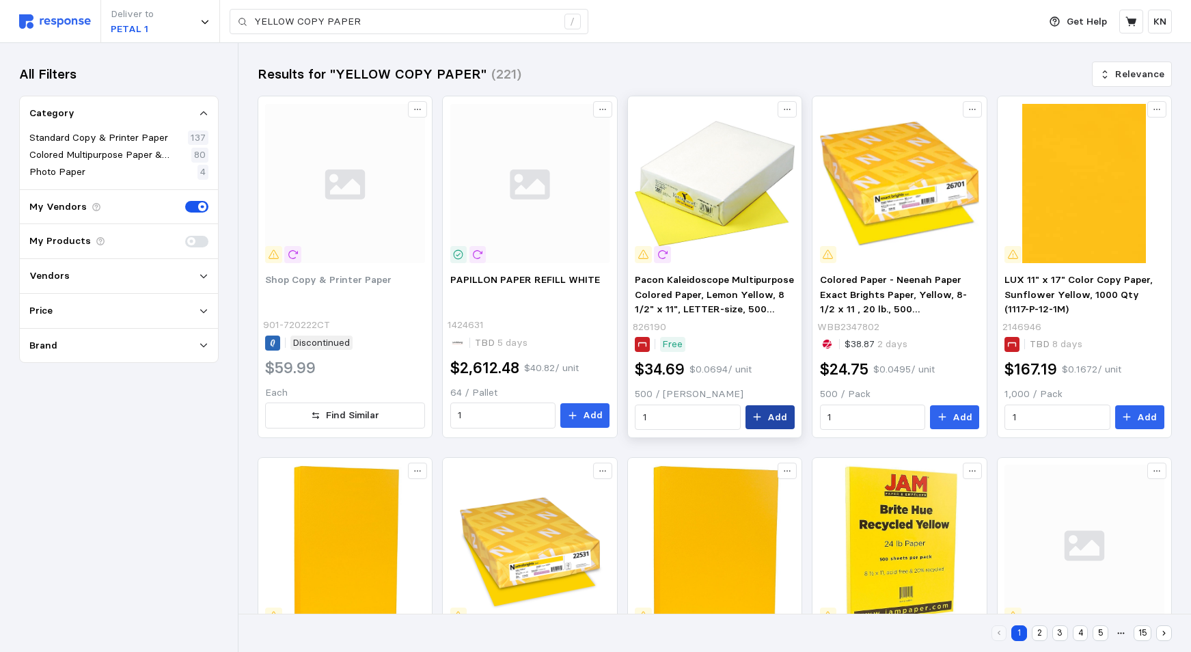
click at [773, 417] on p "Add" at bounding box center [777, 417] width 20 height 15
click at [1132, 23] on icon at bounding box center [1130, 21] width 11 height 10
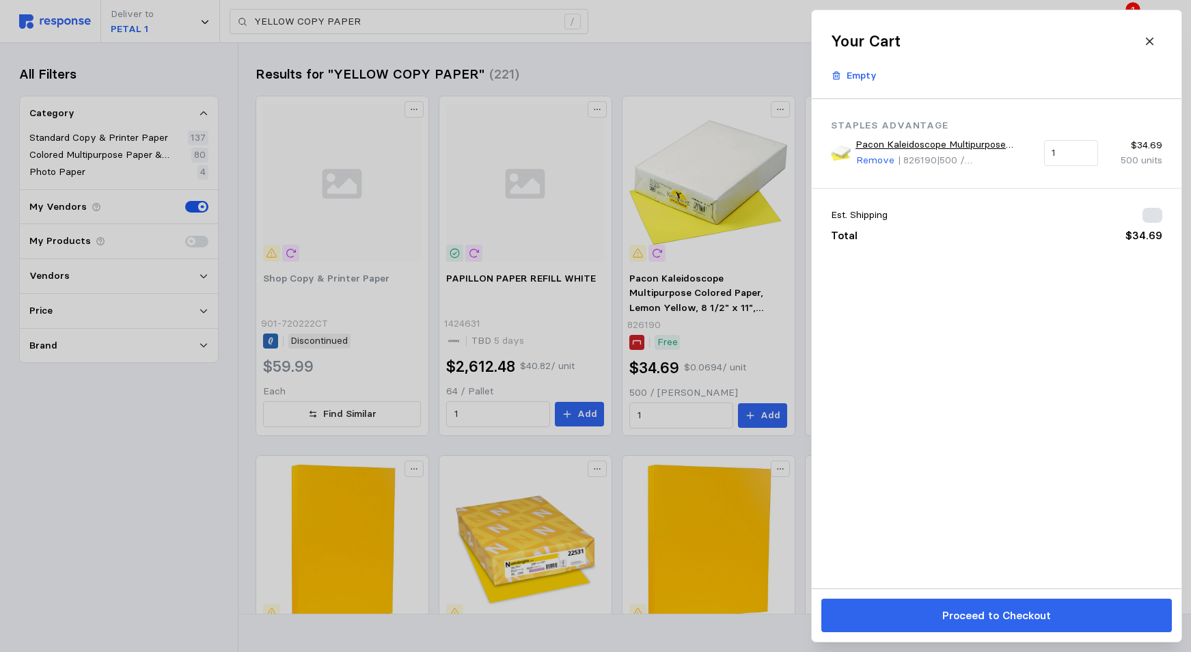
click at [1131, 23] on body "Deliver to PETAL 1 YELLOW COPY PAPER / Get Help 1 KN YELLOW COPY PAPER / Home M…" at bounding box center [590, 606] width 1181 height 1213
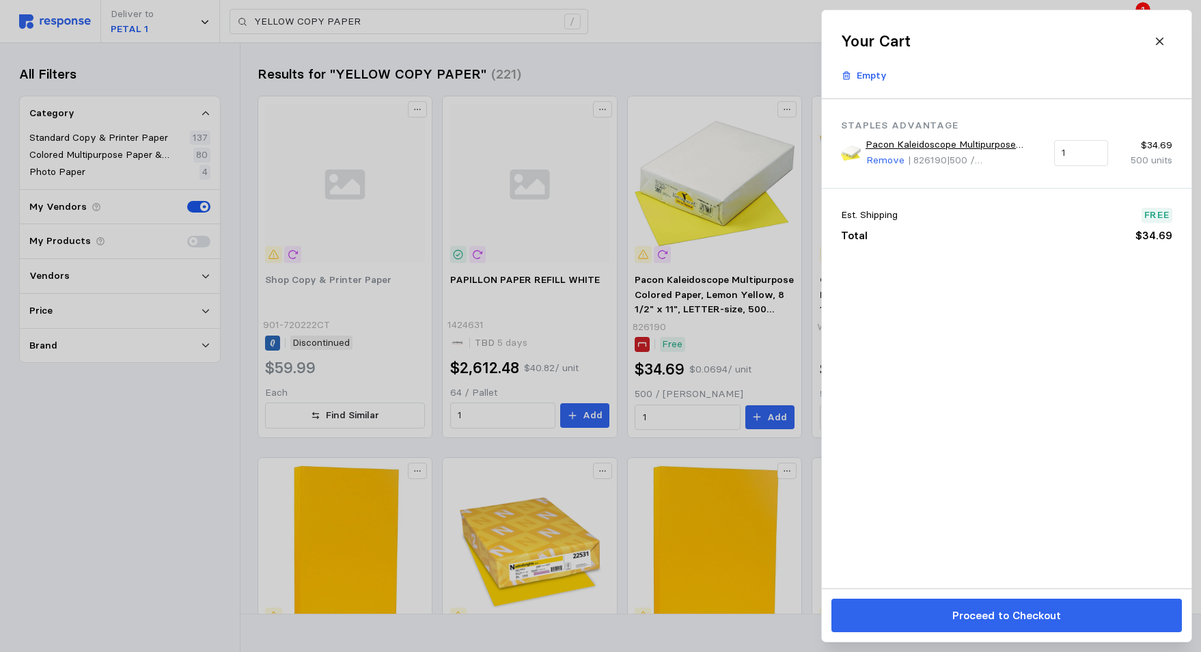
click at [977, 617] on p "Proceed to Checkout" at bounding box center [1006, 615] width 109 height 17
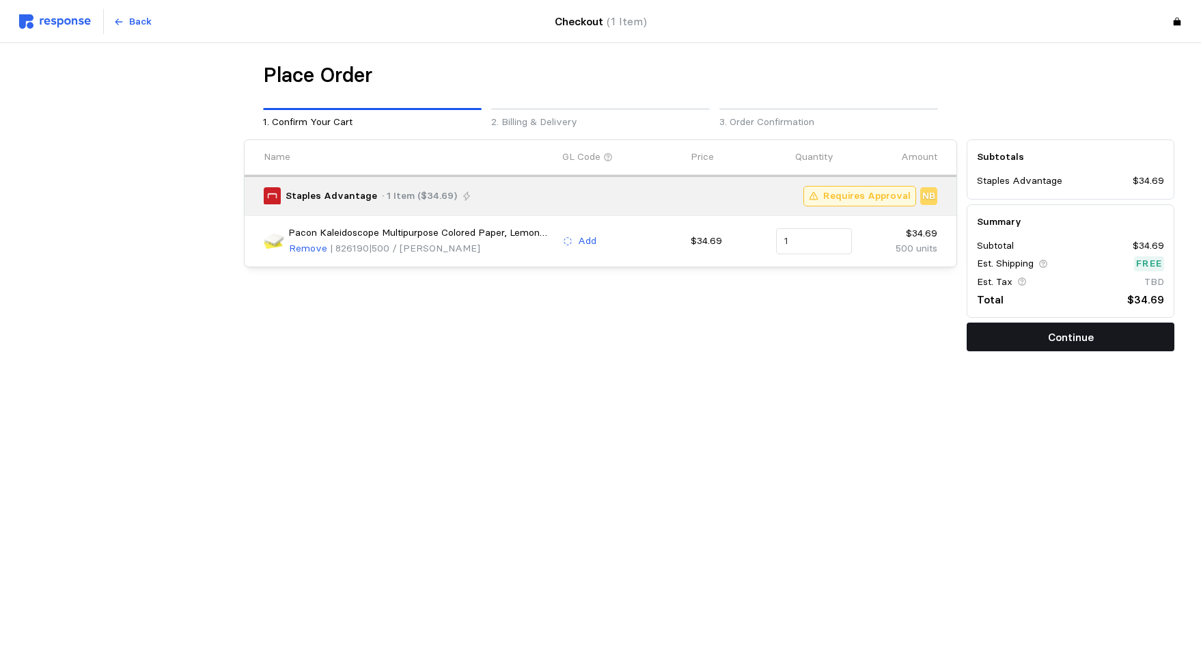
click at [1044, 342] on button "Continue" at bounding box center [1071, 336] width 208 height 29
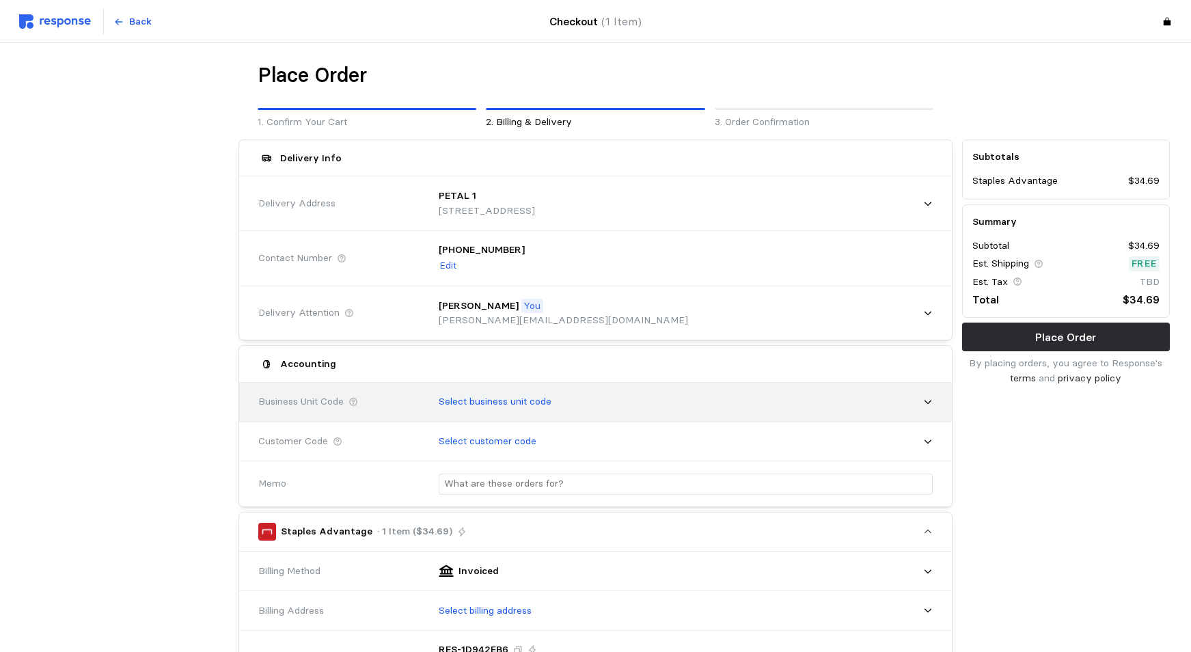
click at [928, 400] on icon at bounding box center [928, 402] width 10 height 10
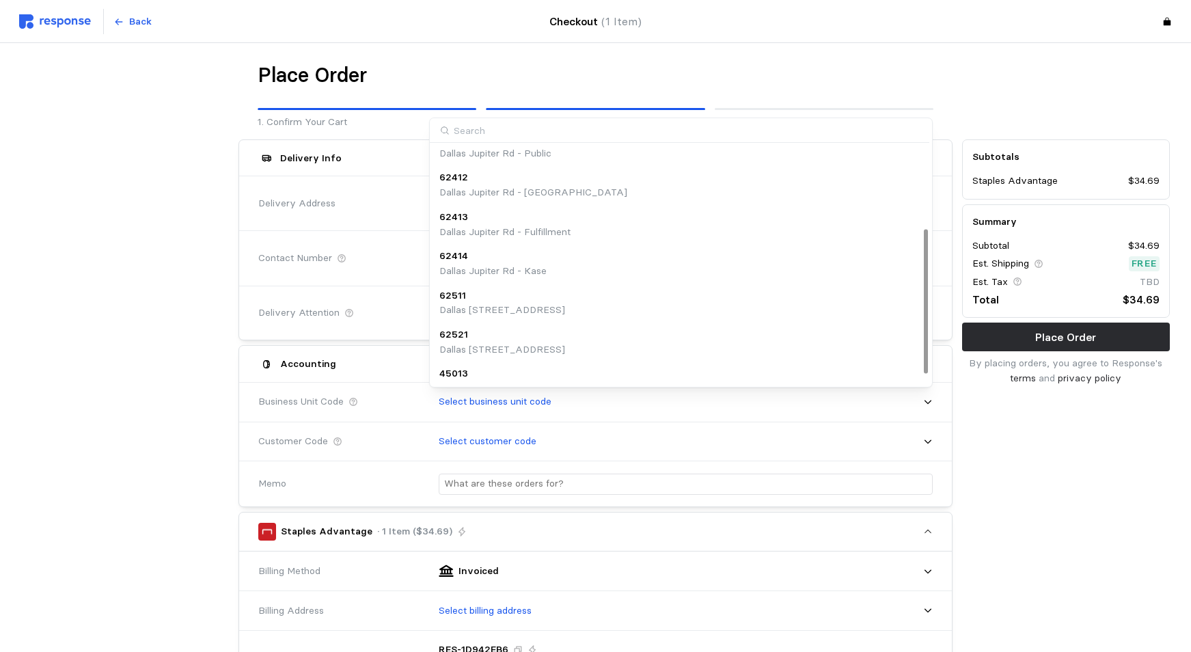
scroll to position [153, 0]
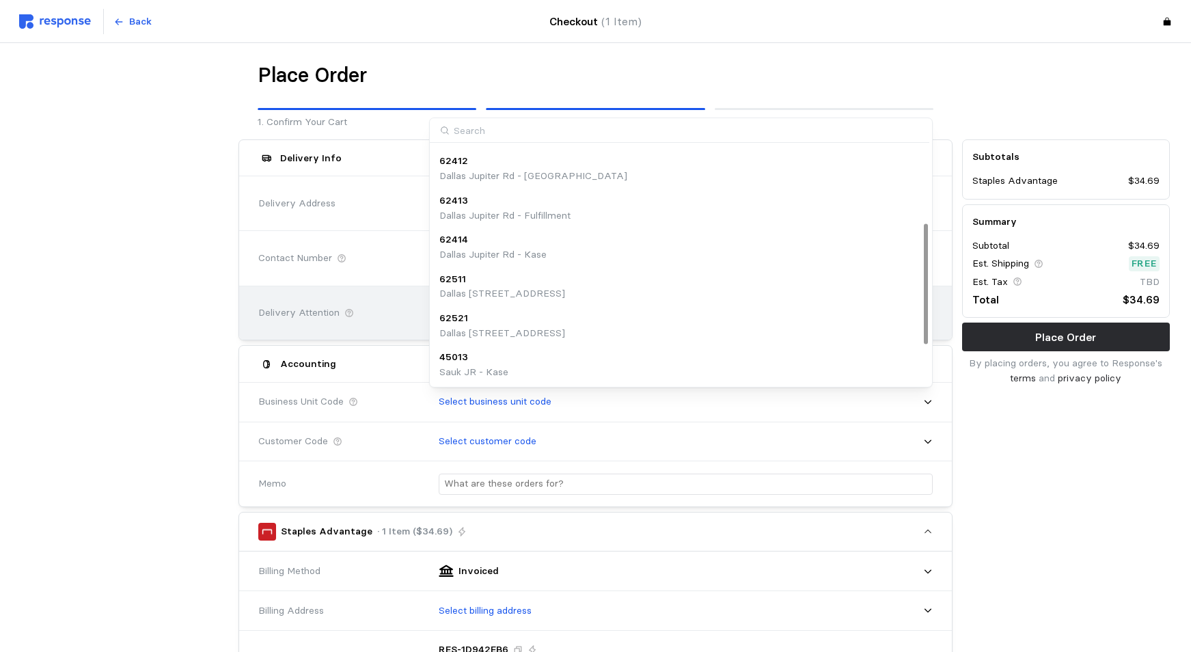
click at [493, 285] on div "62511" at bounding box center [502, 279] width 126 height 15
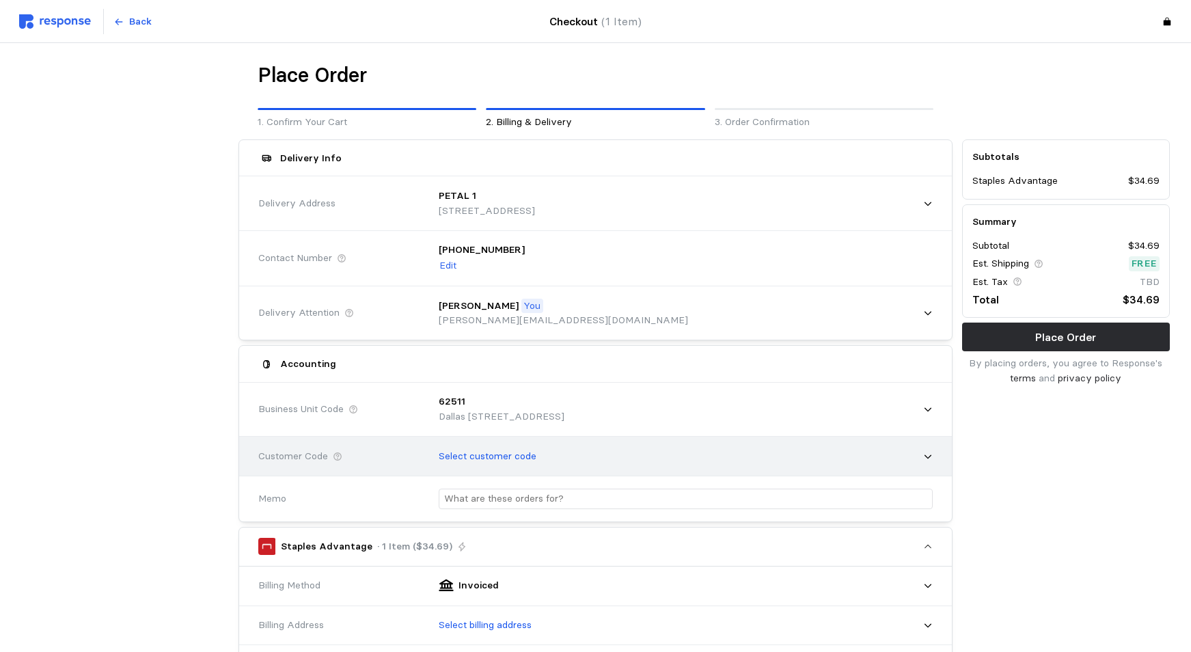
click at [926, 456] on icon at bounding box center [928, 457] width 10 height 10
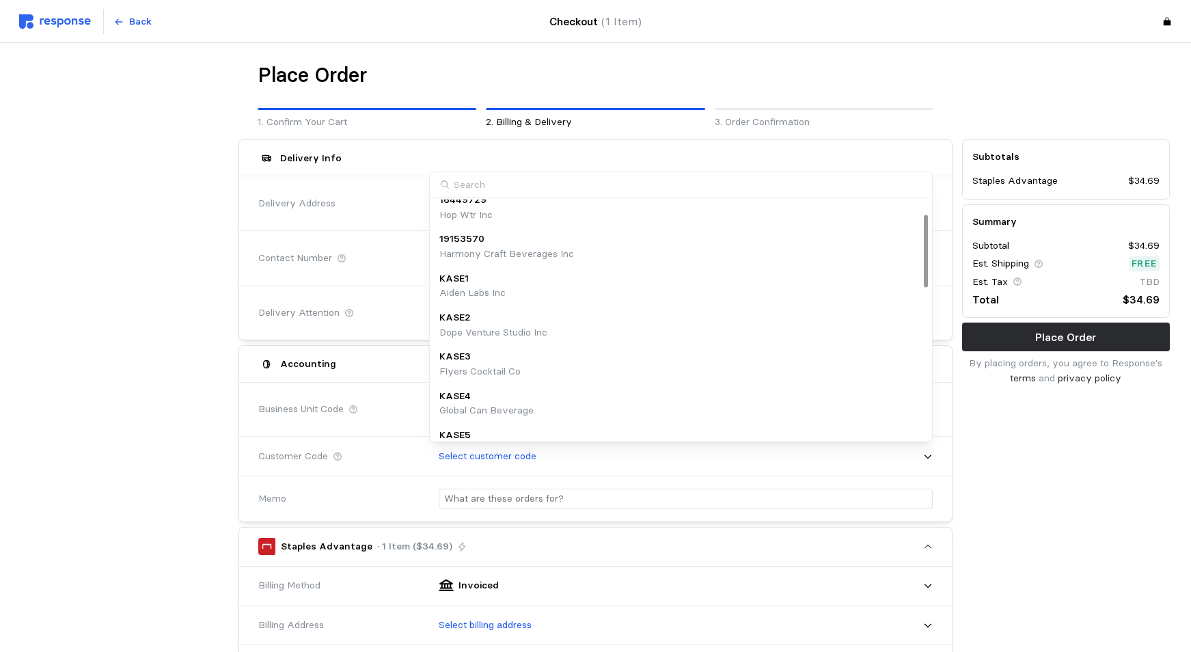
scroll to position [0, 0]
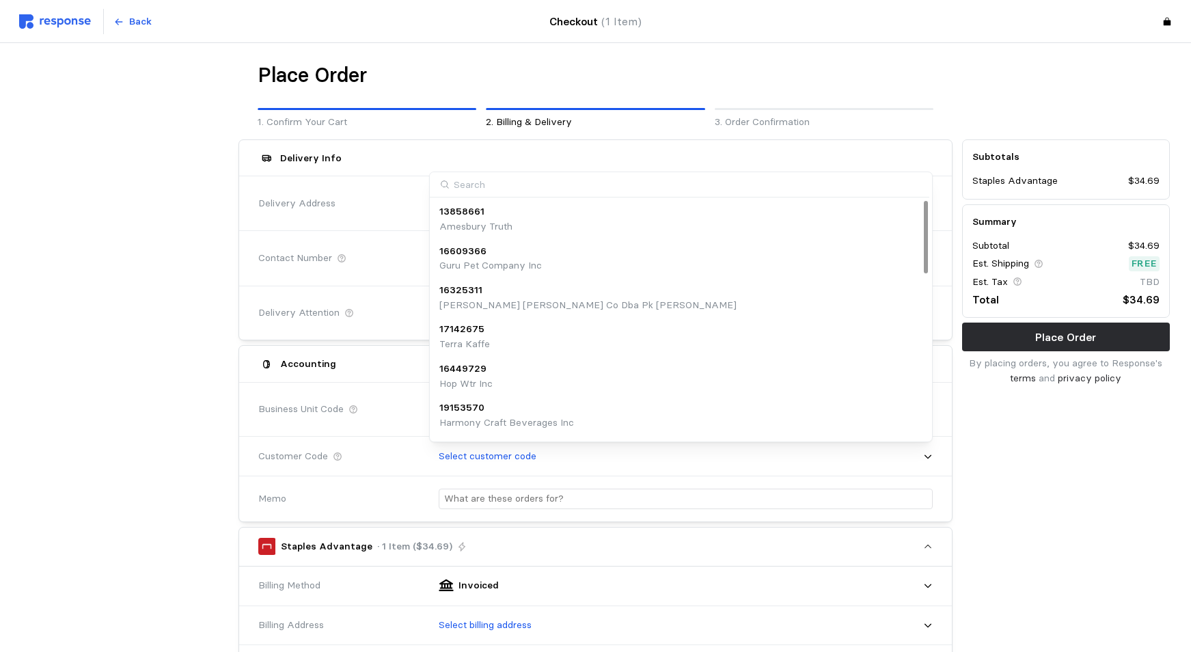
click at [1025, 494] on div "Subtotals Staples Advantage $34.69 Summary Subtotal $34.69 Est. Shipping Free E…" at bounding box center [1065, 582] width 217 height 895
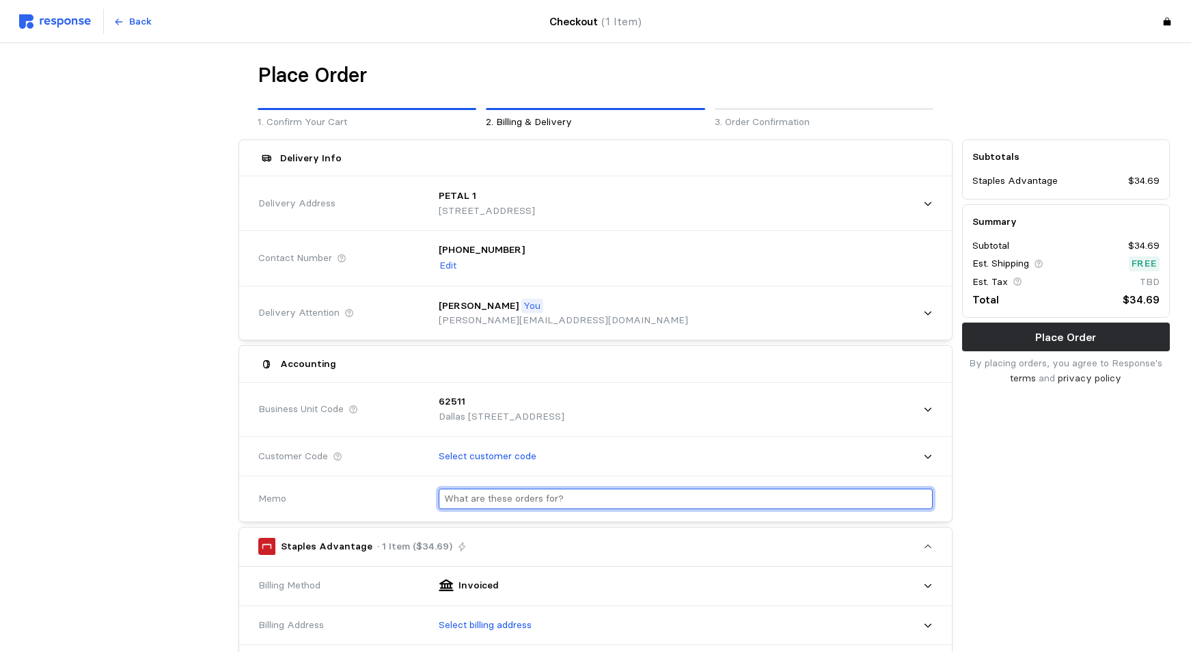
click at [516, 504] on input "text" at bounding box center [685, 499] width 483 height 20
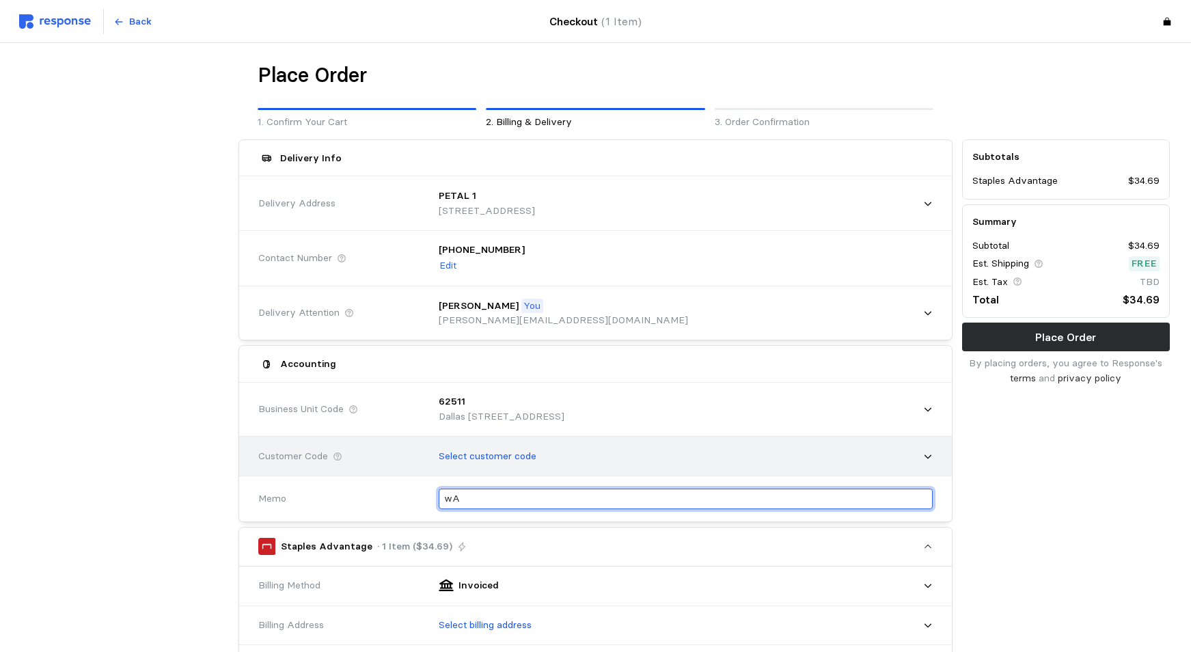
type input "w"
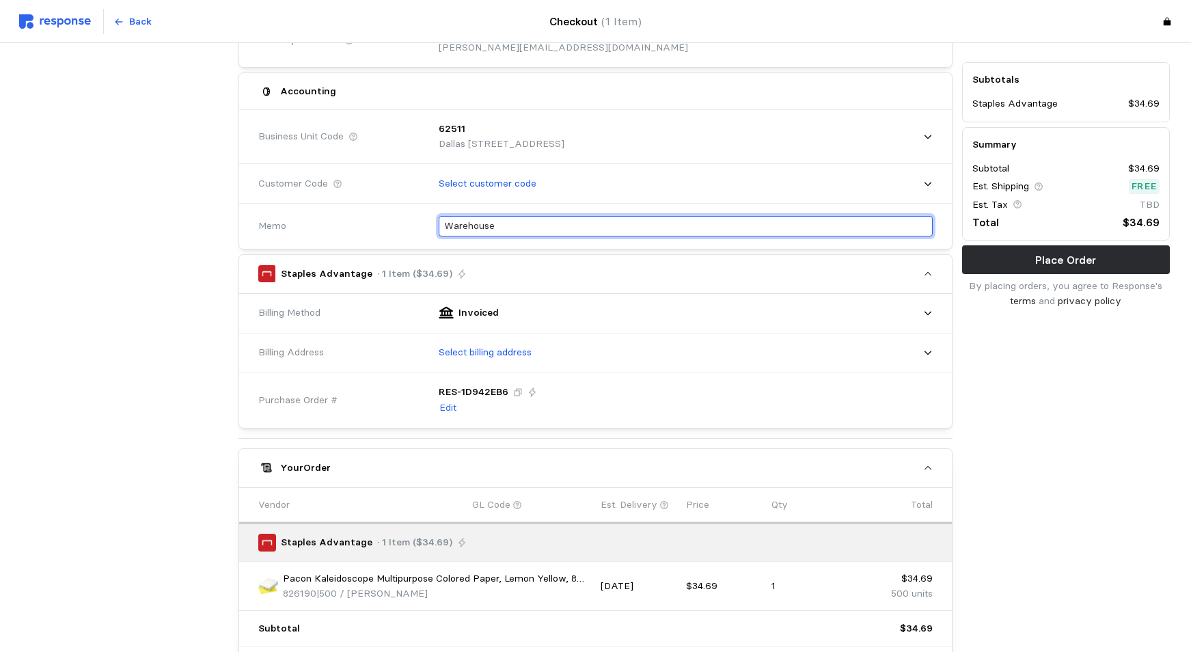
scroll to position [273, 0]
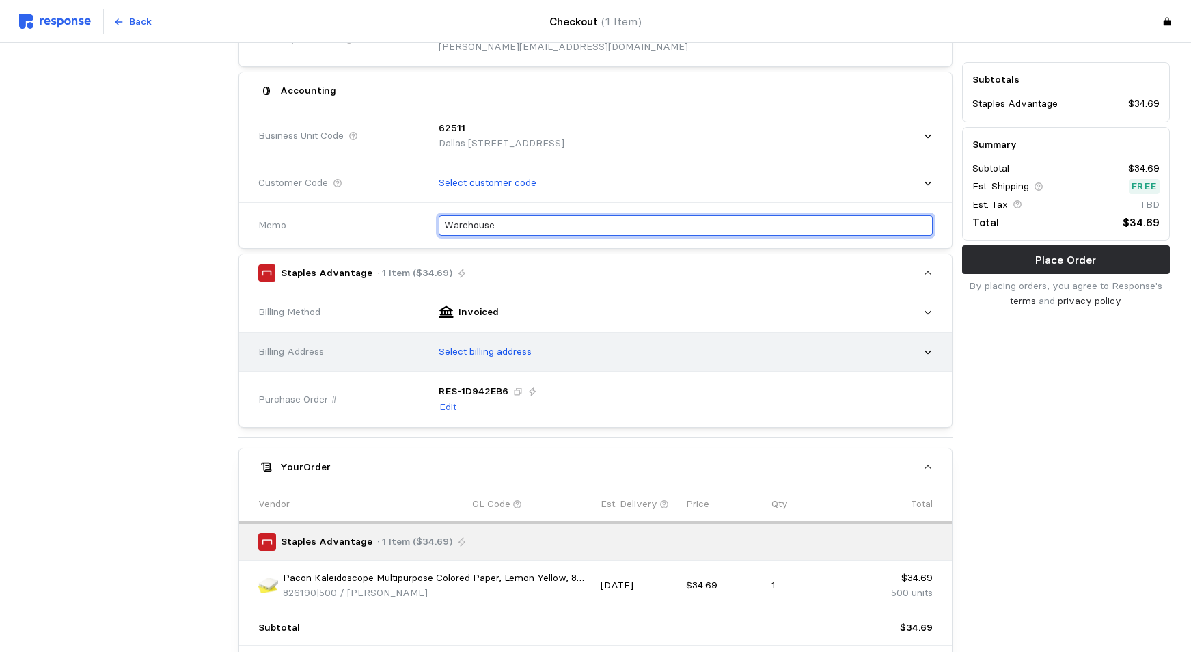
type input "Warehouse"
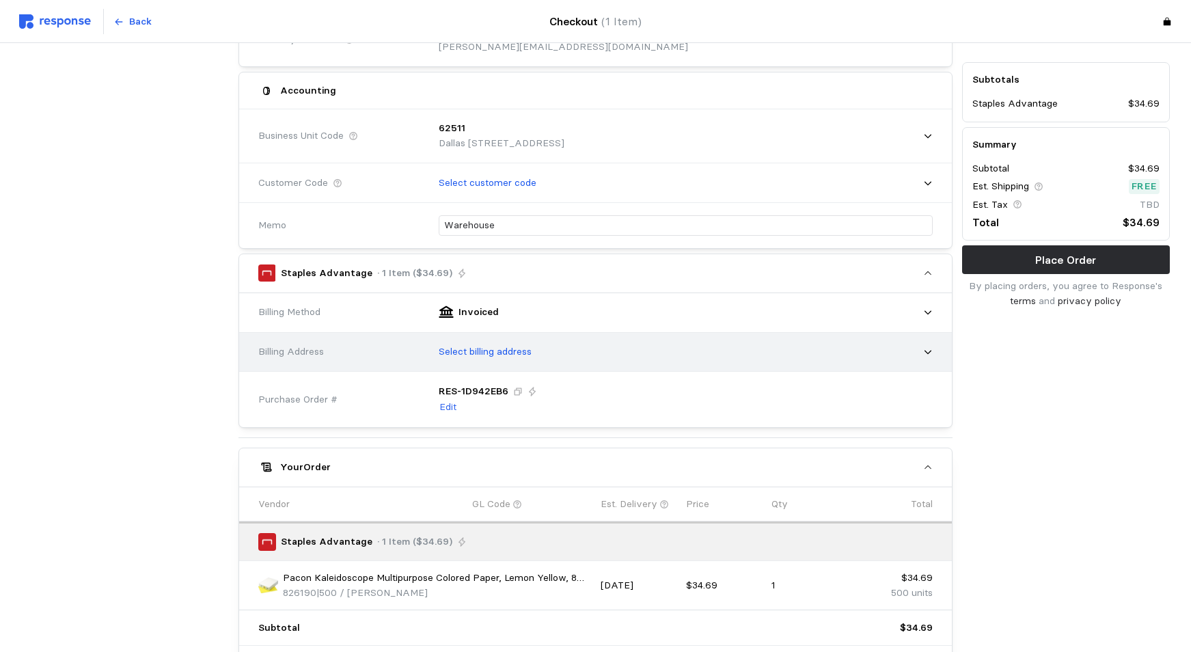
click at [928, 350] on icon at bounding box center [928, 352] width 10 height 10
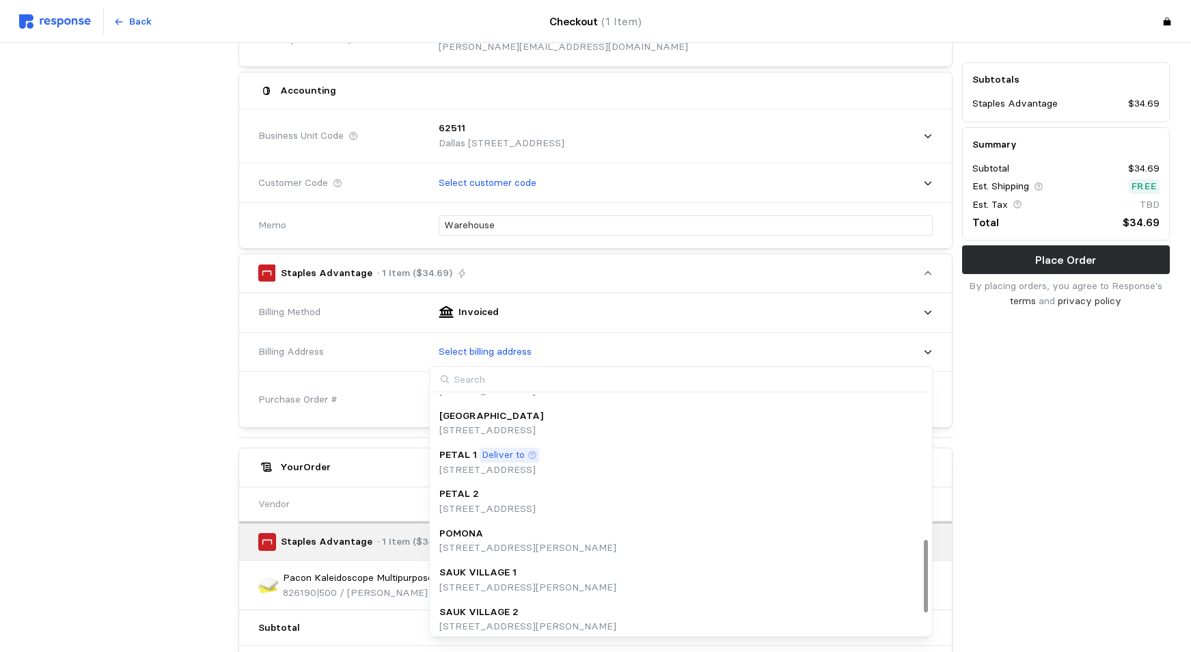
scroll to position [478, 0]
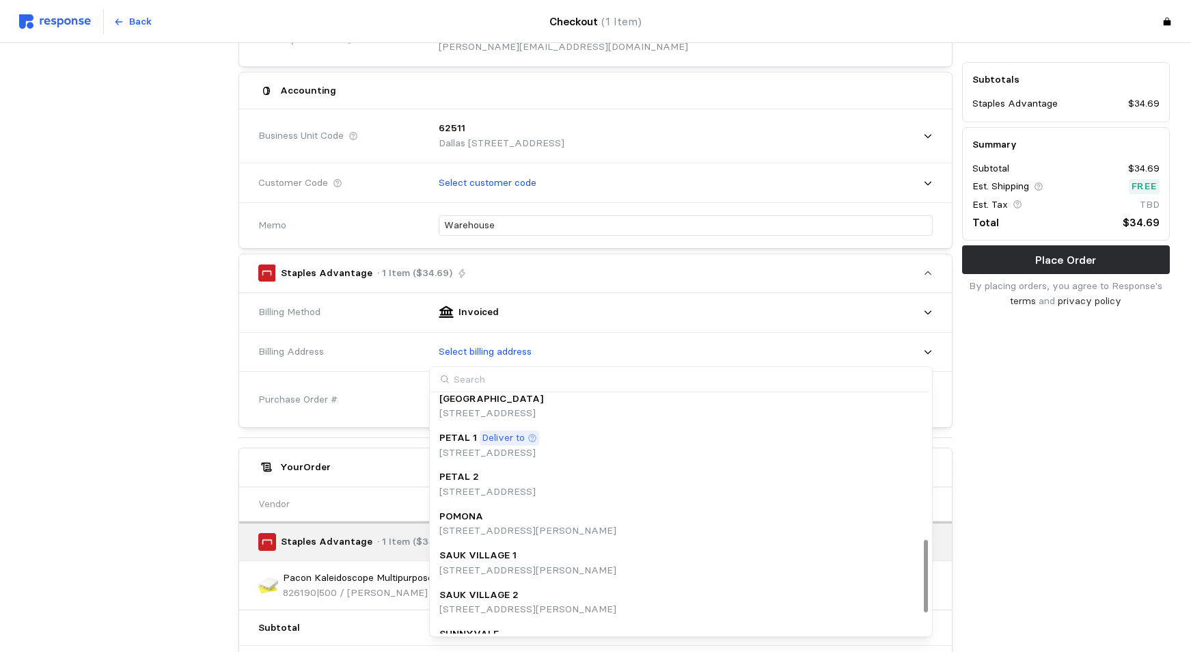
click at [500, 441] on p "Deliver to" at bounding box center [503, 437] width 43 height 15
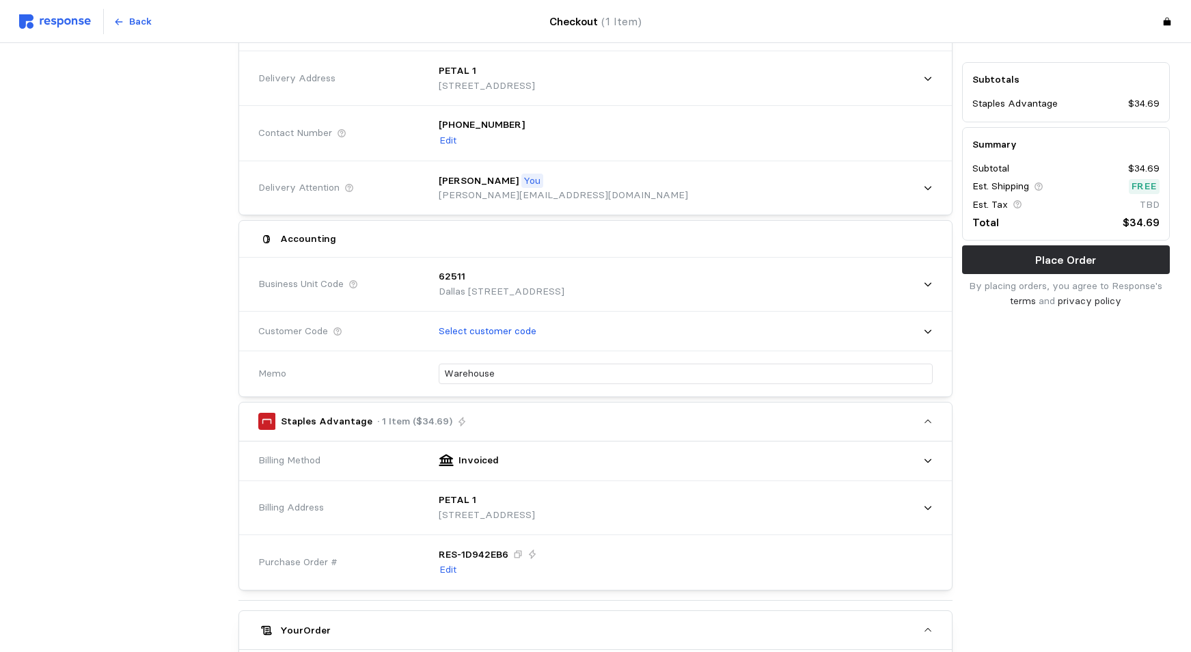
scroll to position [0, 0]
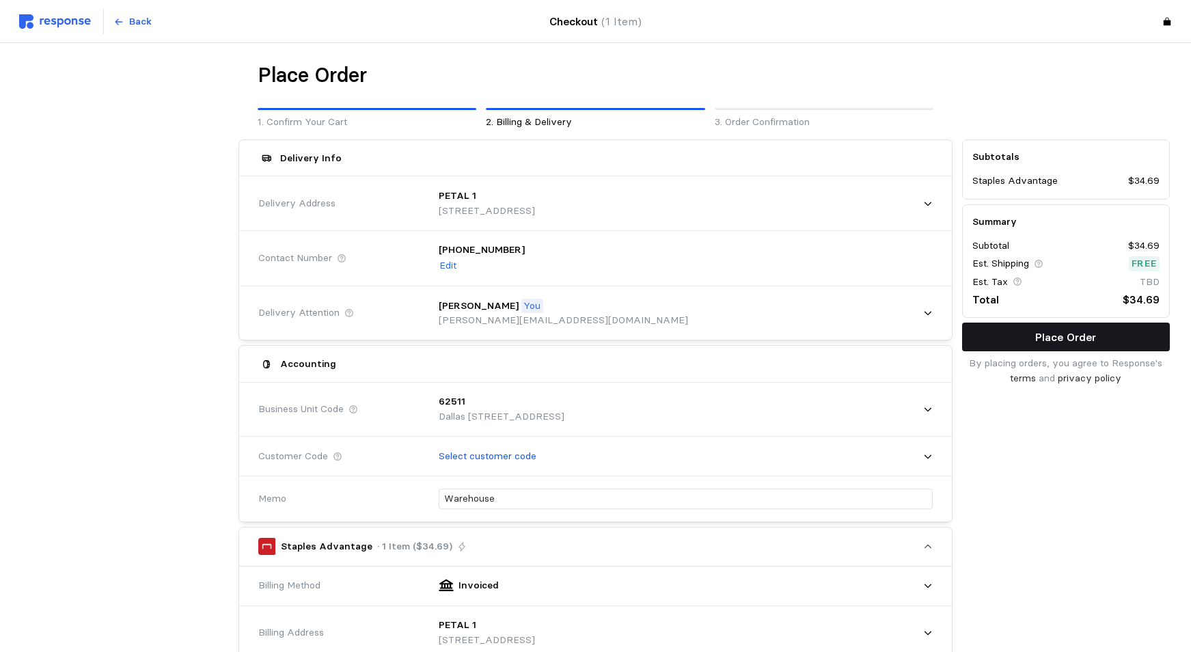
click at [1086, 341] on p "Place Order" at bounding box center [1065, 337] width 61 height 17
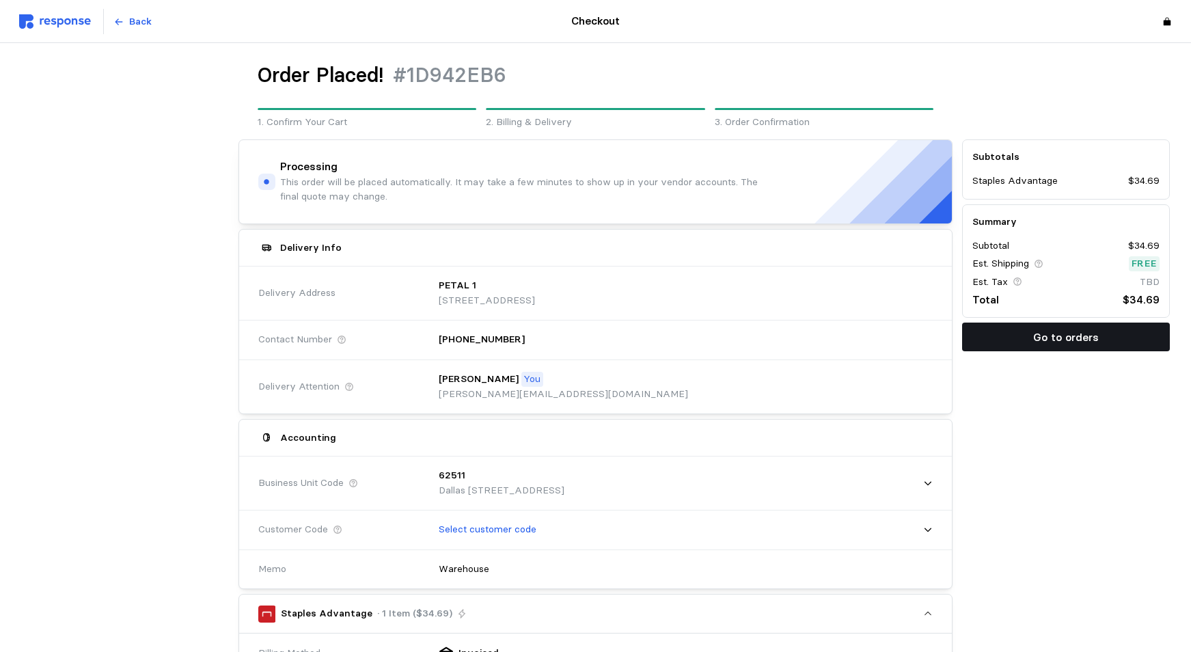
click at [1077, 342] on p "Go to orders" at bounding box center [1066, 337] width 66 height 17
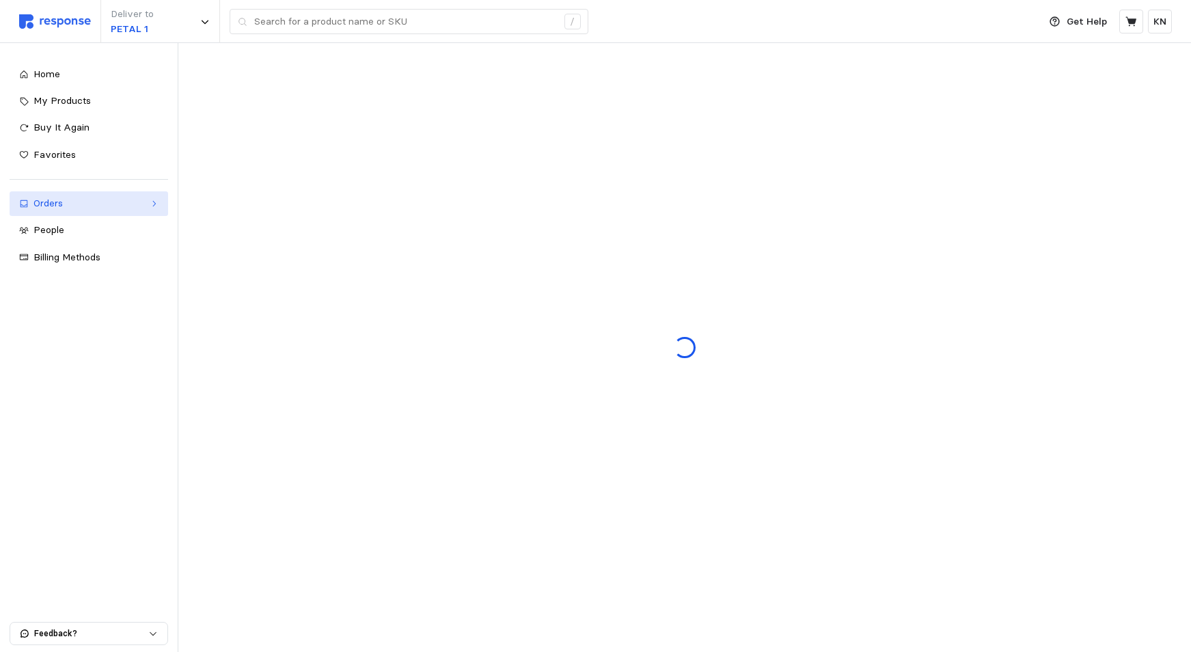
click at [43, 193] on link "Orders" at bounding box center [89, 203] width 159 height 25
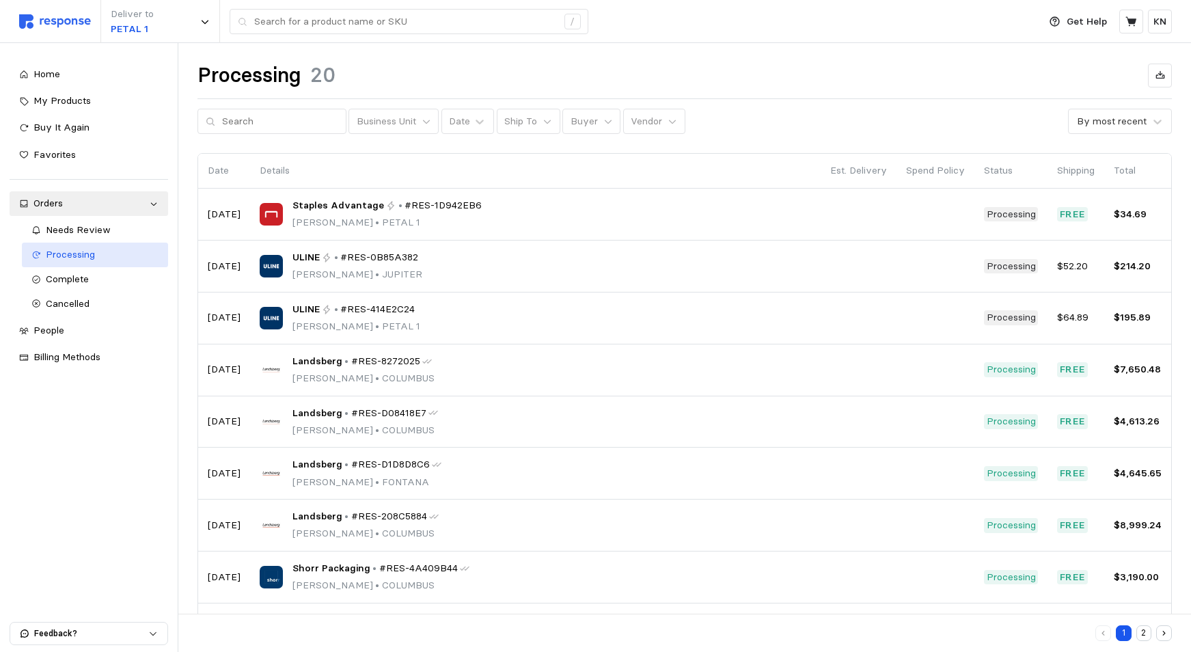
click at [75, 253] on span "Processing" at bounding box center [70, 254] width 49 height 12
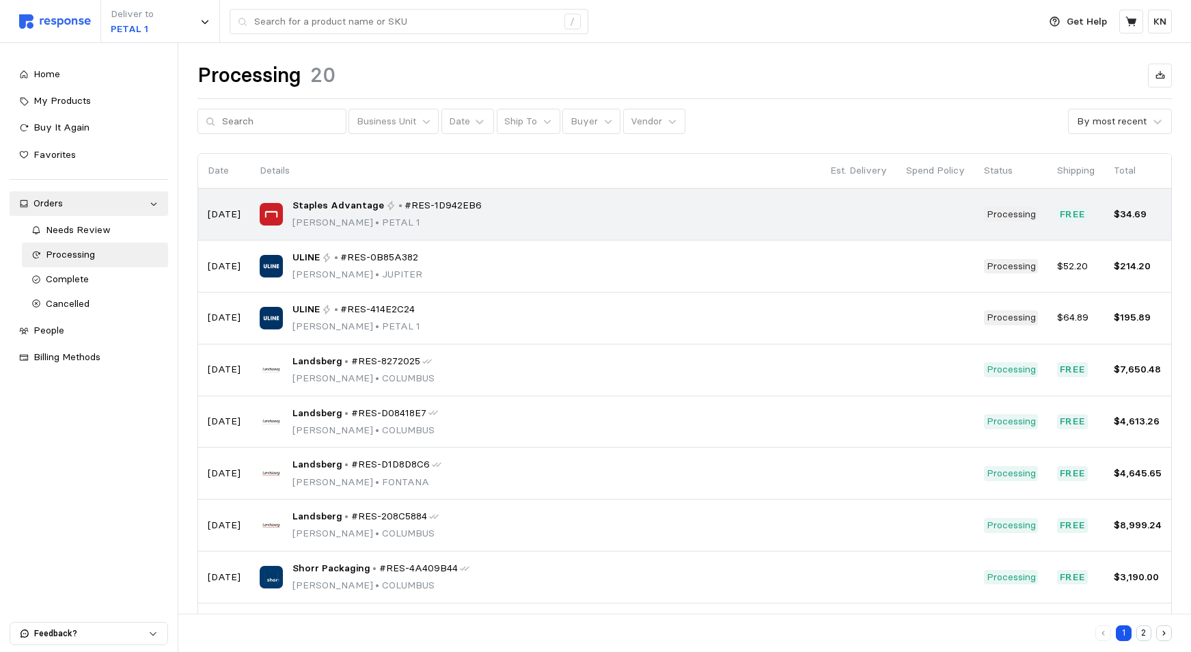
click at [360, 219] on p "[PERSON_NAME] • PETAL 1" at bounding box center [387, 222] width 190 height 15
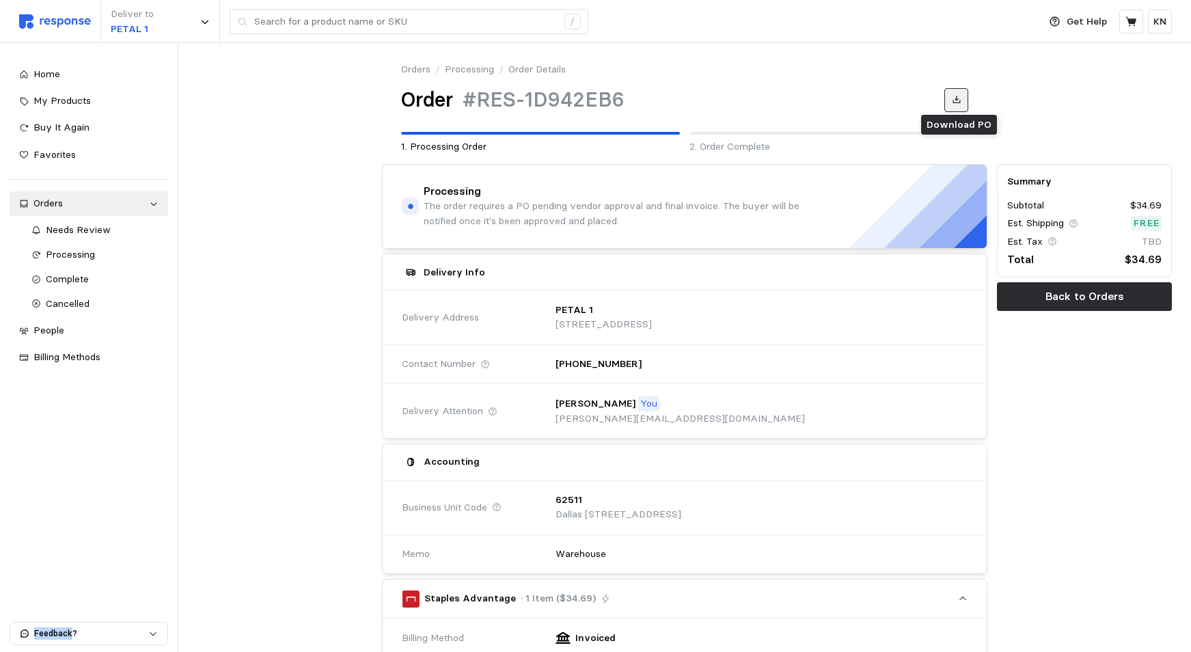
click at [957, 96] on icon at bounding box center [957, 100] width 10 height 10
